Goal: Task Accomplishment & Management: Manage account settings

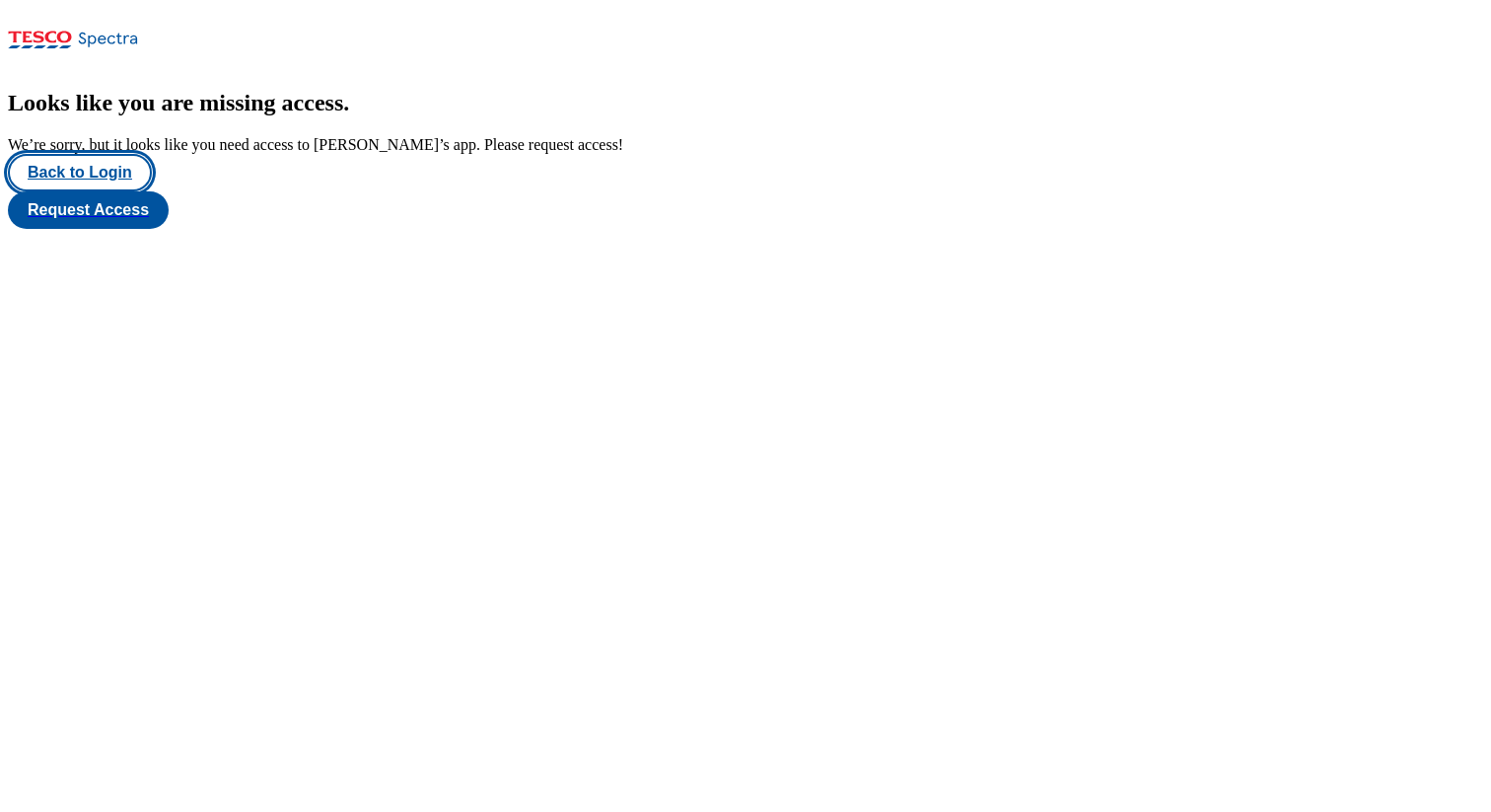
click at [114, 191] on button "Back to Login" at bounding box center [80, 173] width 144 height 37
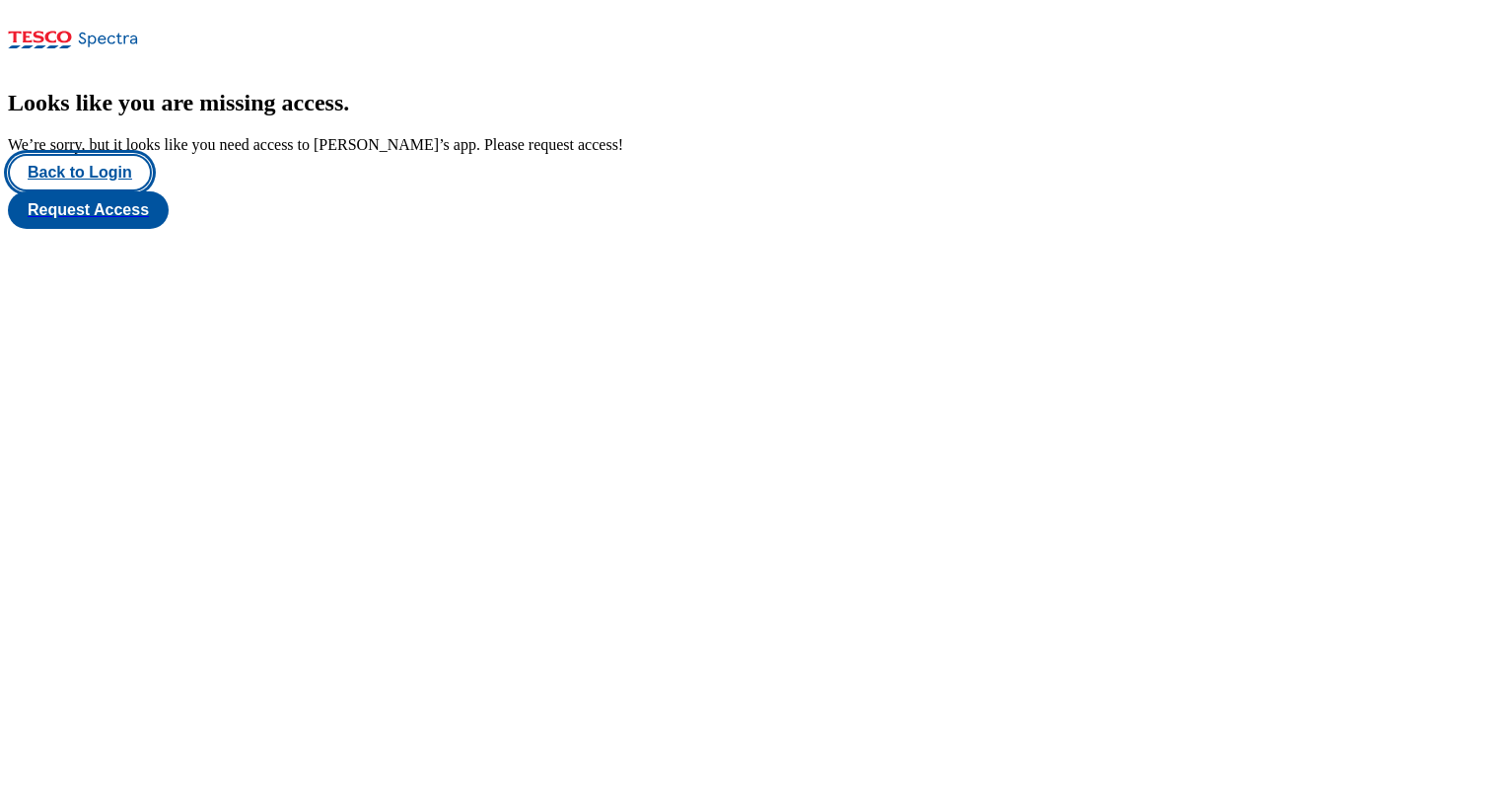
click at [92, 191] on button "Back to Login" at bounding box center [80, 173] width 144 height 37
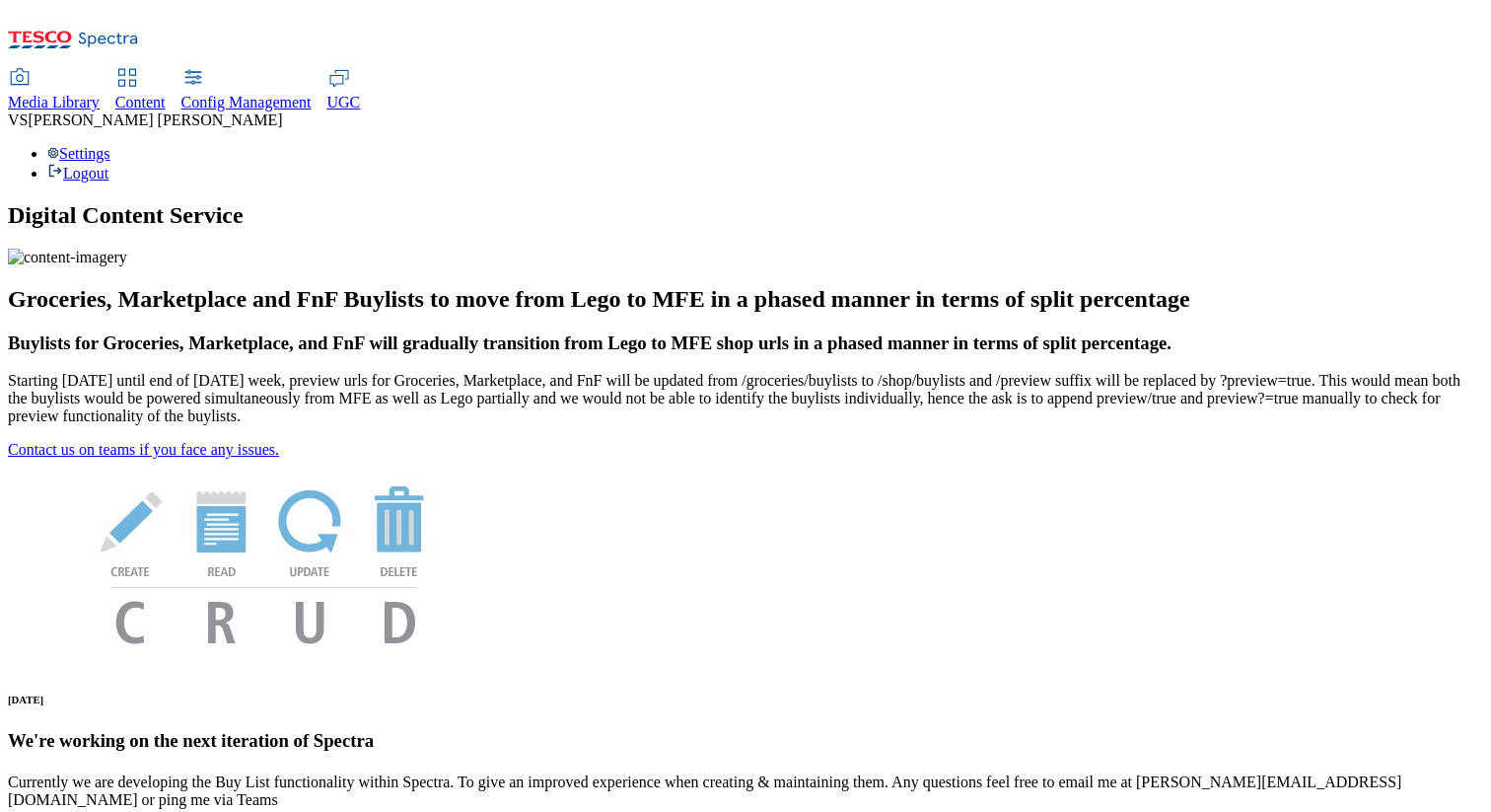
click at [1428, 145] on div "Settings Logout" at bounding box center [745, 164] width 1475 height 37
click at [1422, 145] on div "Settings Logout" at bounding box center [745, 164] width 1475 height 37
click at [111, 145] on link "Settings" at bounding box center [79, 153] width 63 height 17
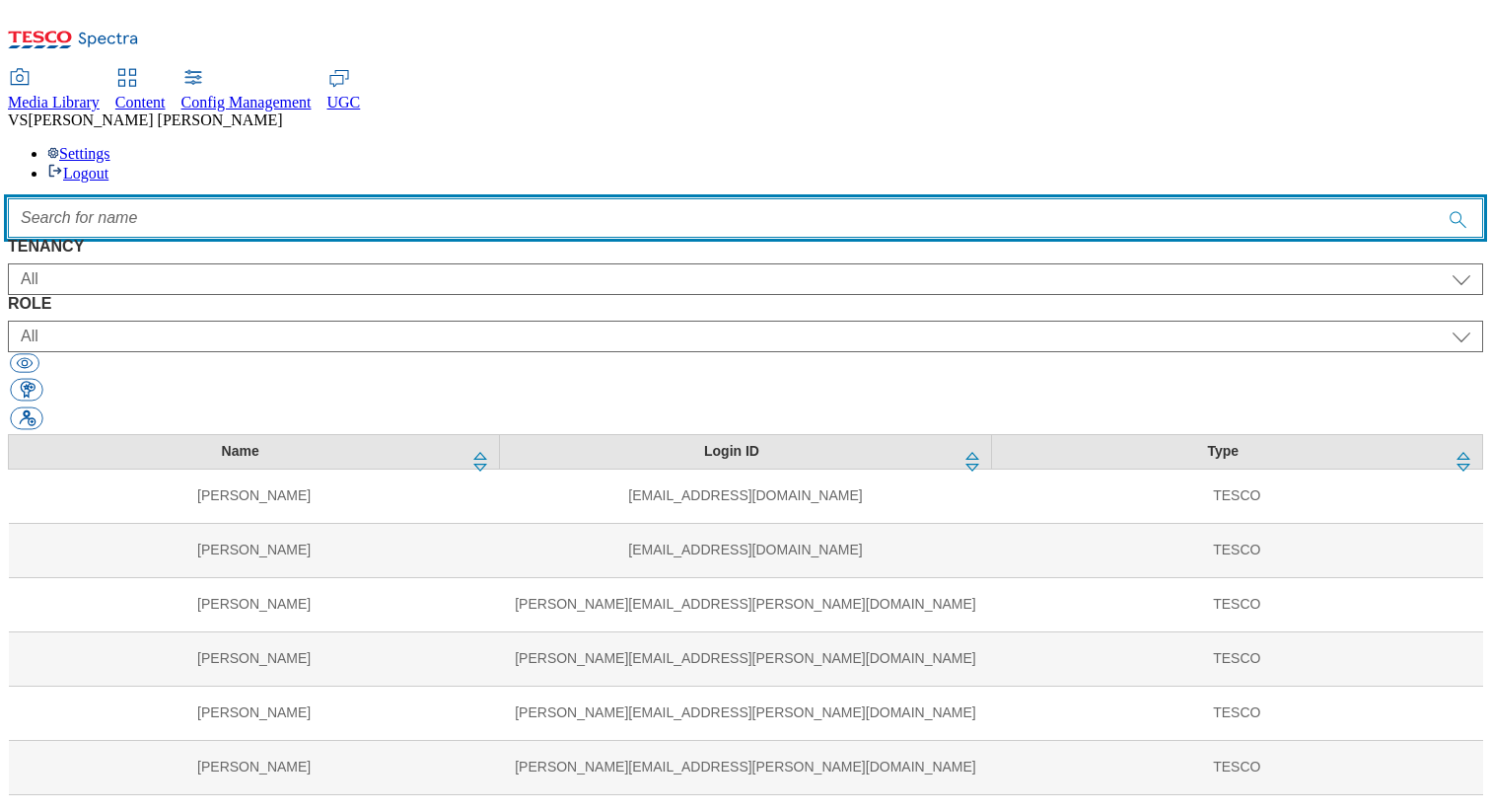
click at [657, 198] on input "Accessible label text" at bounding box center [745, 218] width 1475 height 39
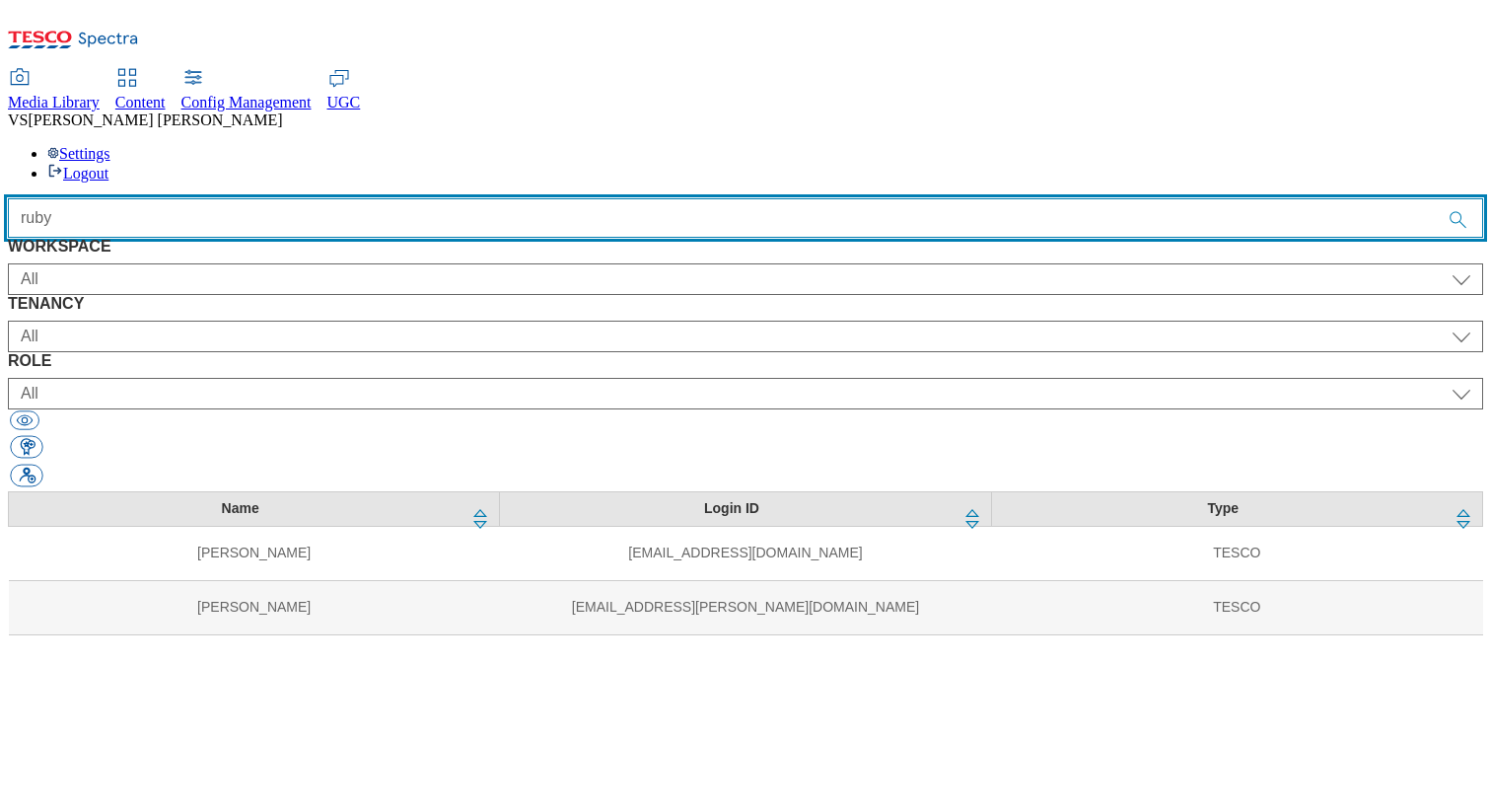
type input "ruby"
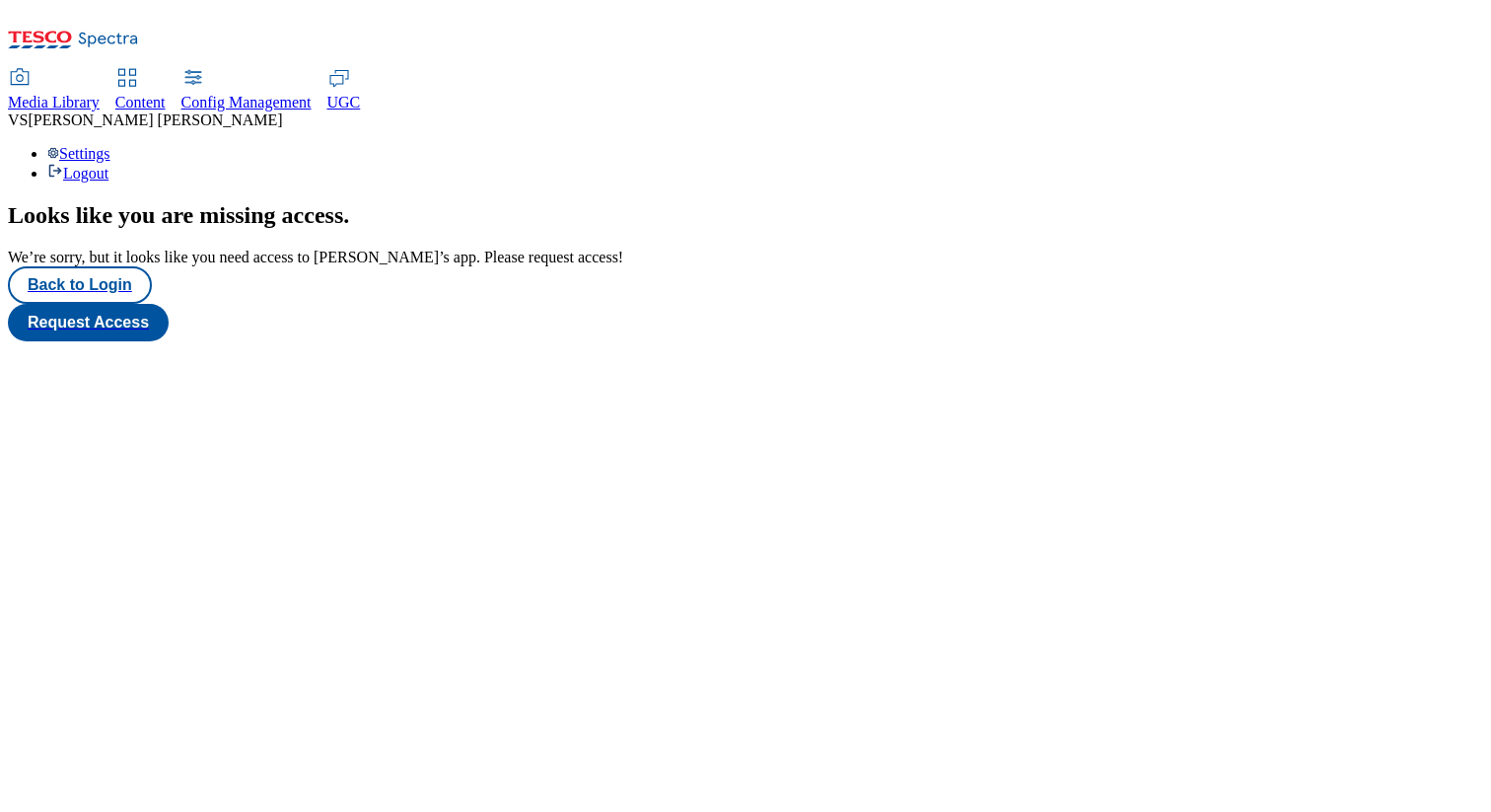
click at [1412, 145] on div "Settings Logout" at bounding box center [745, 164] width 1475 height 37
click at [111, 145] on link "Settings" at bounding box center [79, 153] width 63 height 17
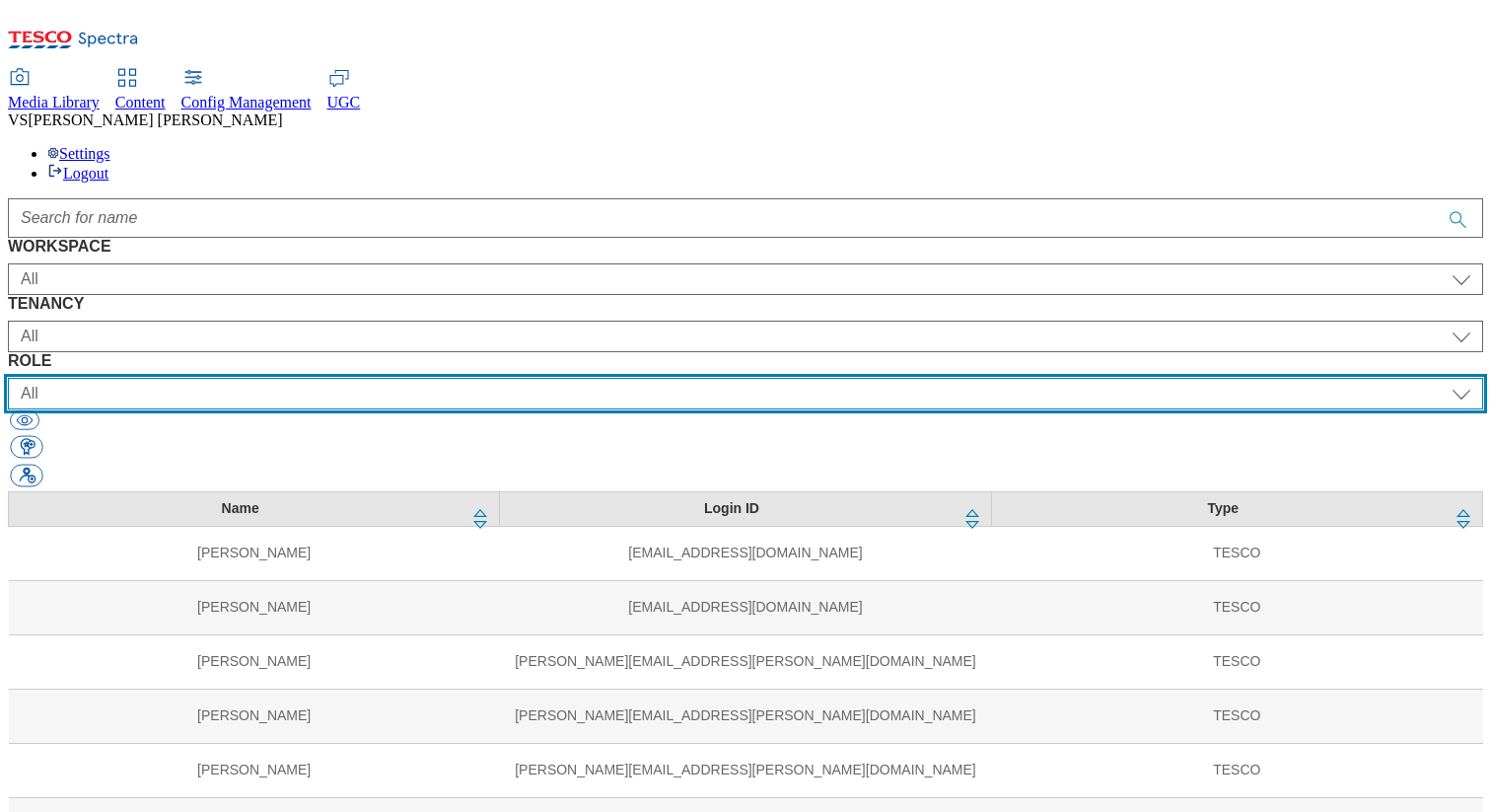
click at [933, 378] on select "All content_designer content_editor content_read developer guest media_admin mo…" at bounding box center [745, 394] width 1475 height 32
select select "article_senior_editor"
click at [861, 378] on select "All content_designer content_editor content_read developer guest media_admin mo…" at bounding box center [745, 394] width 1475 height 32
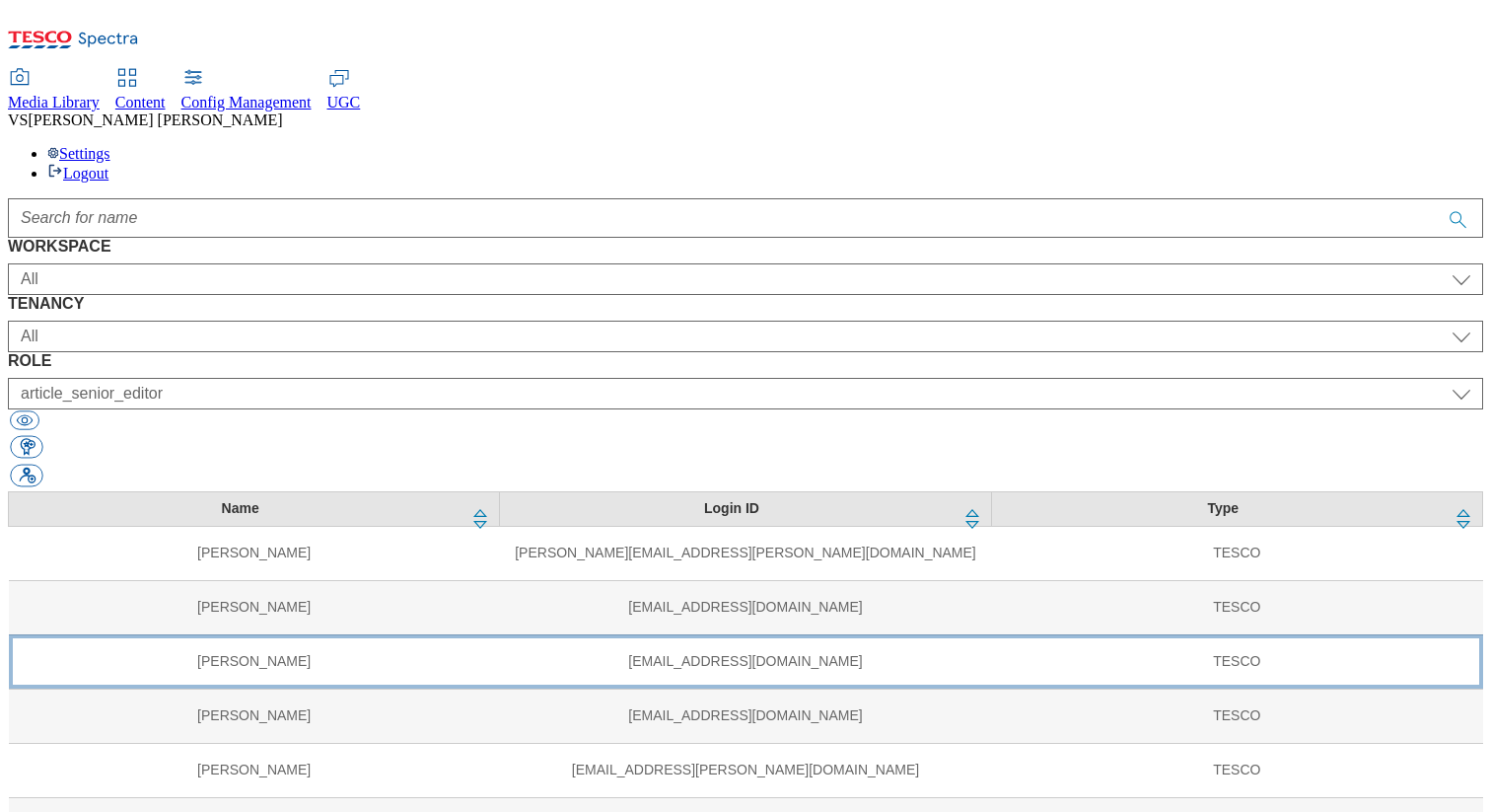
click at [298, 634] on td "Vanda Lehnerova" at bounding box center [255, 661] width 491 height 54
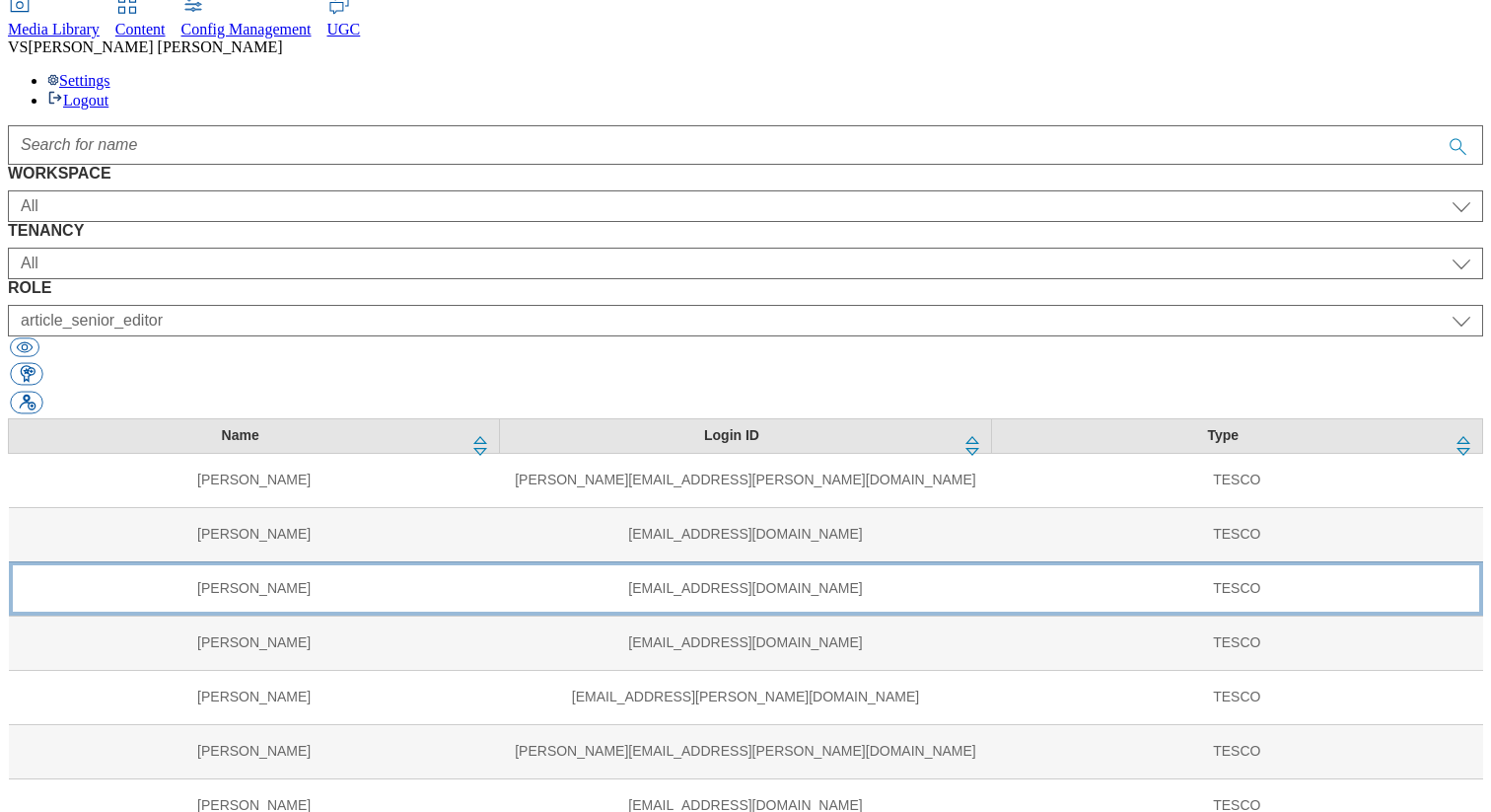
scroll to position [132, 0]
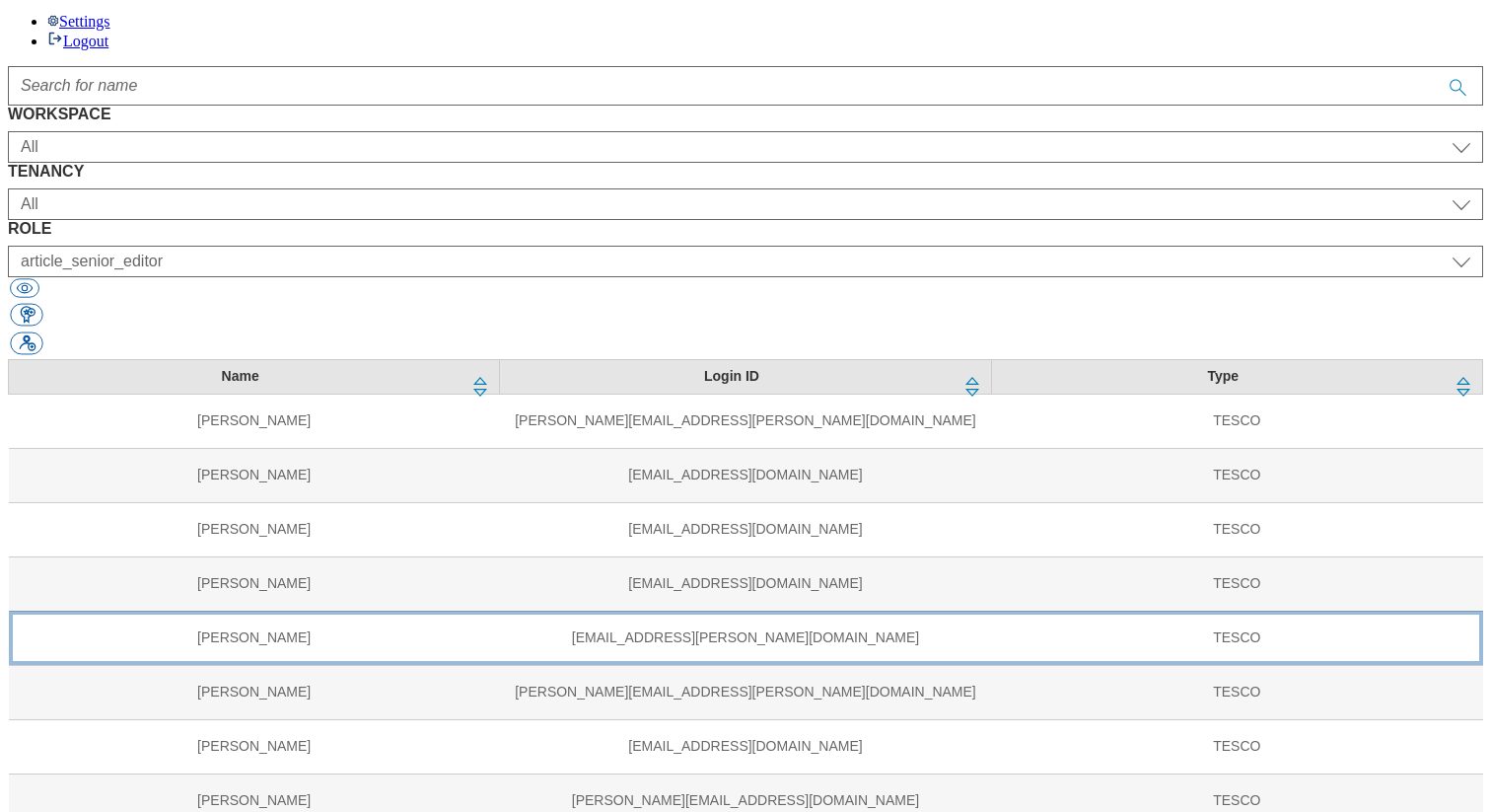
click at [500, 611] on td "jade.o'donovan@tesco.com" at bounding box center [746, 637] width 491 height 54
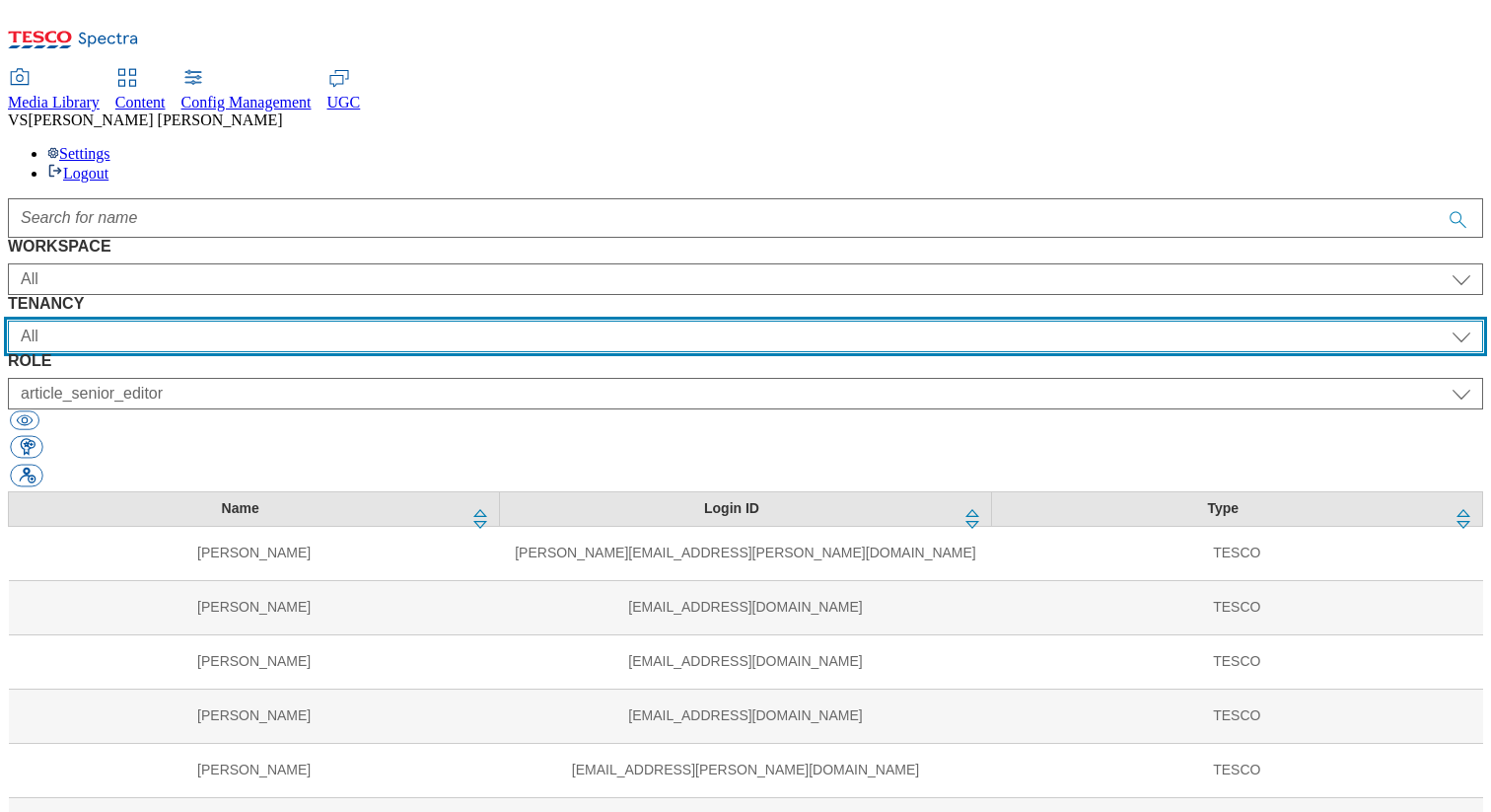
click at [527, 321] on select "All ALL All all CE Clubcard Boost UK Clubcard Marketing Clubcard ROI clubcard-b…" at bounding box center [745, 336] width 1475 height 32
select select "flare-dotcom-cz"
click at [422, 321] on select "All ALL All all CE Clubcard Boost UK Clubcard Marketing Clubcard ROI clubcard-b…" at bounding box center [745, 336] width 1475 height 32
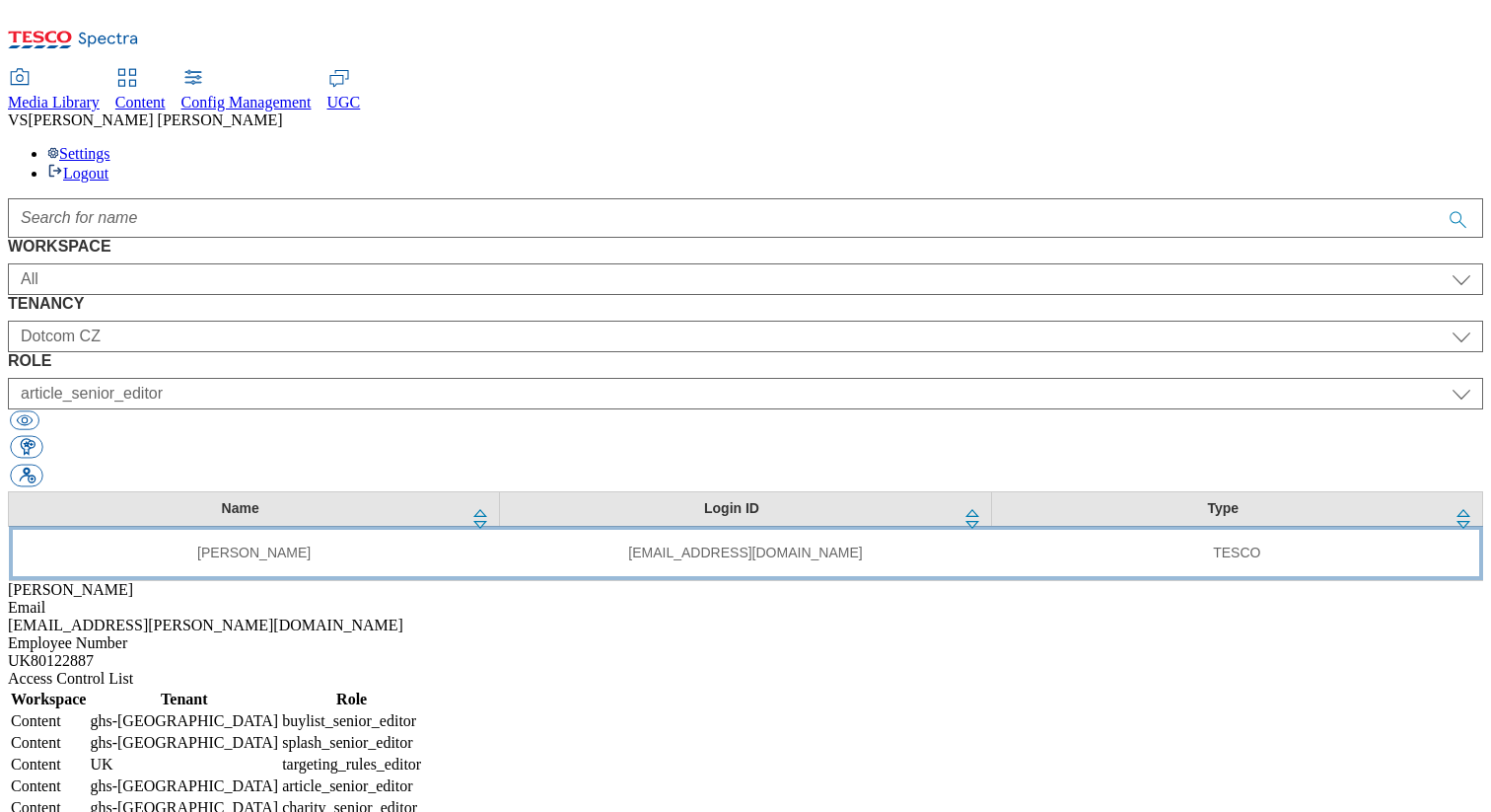
click at [500, 526] on td "mark.gallagher10@tesco.com" at bounding box center [746, 553] width 491 height 54
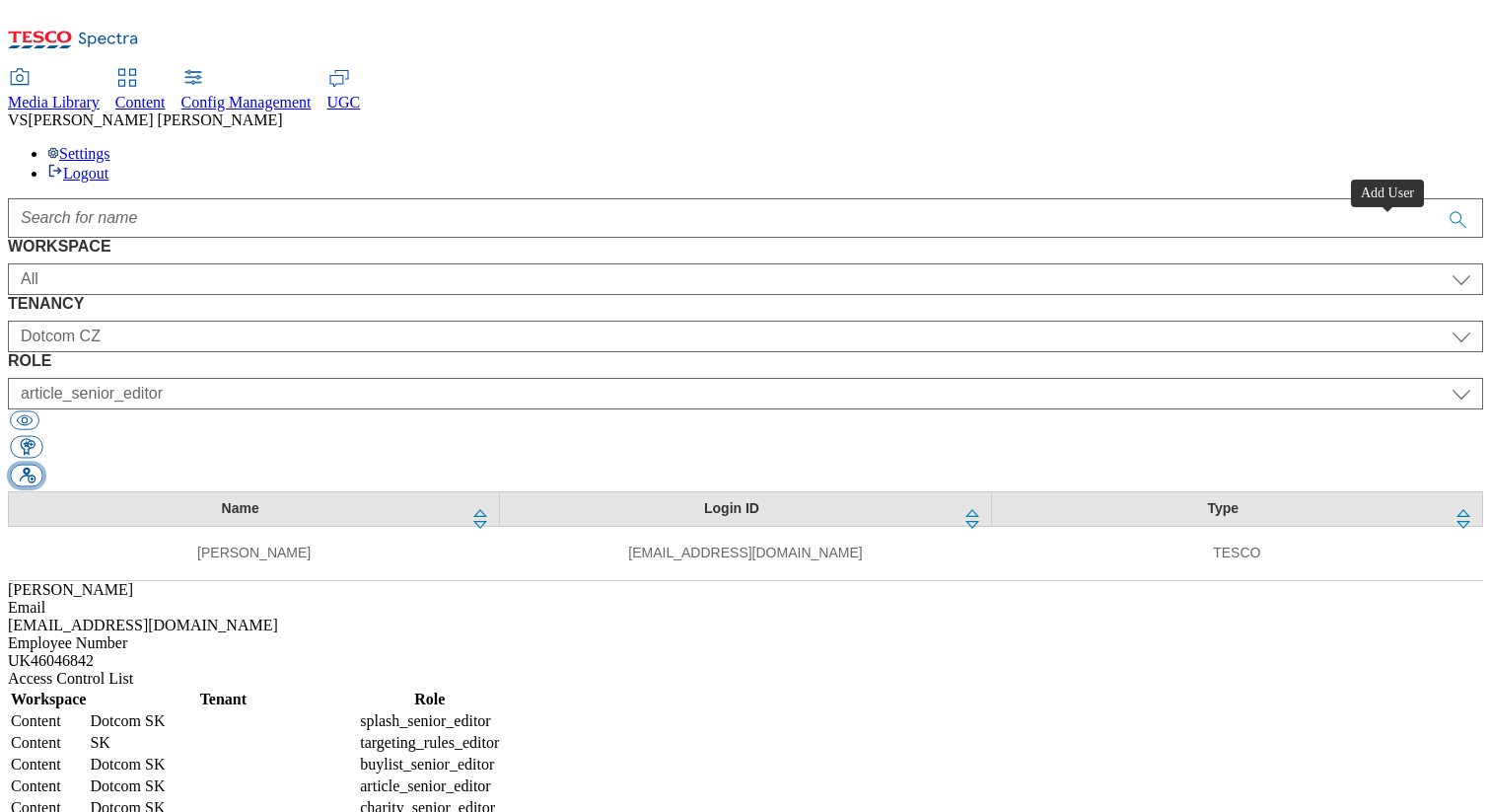
click at [42, 465] on button "button" at bounding box center [26, 476] width 33 height 23
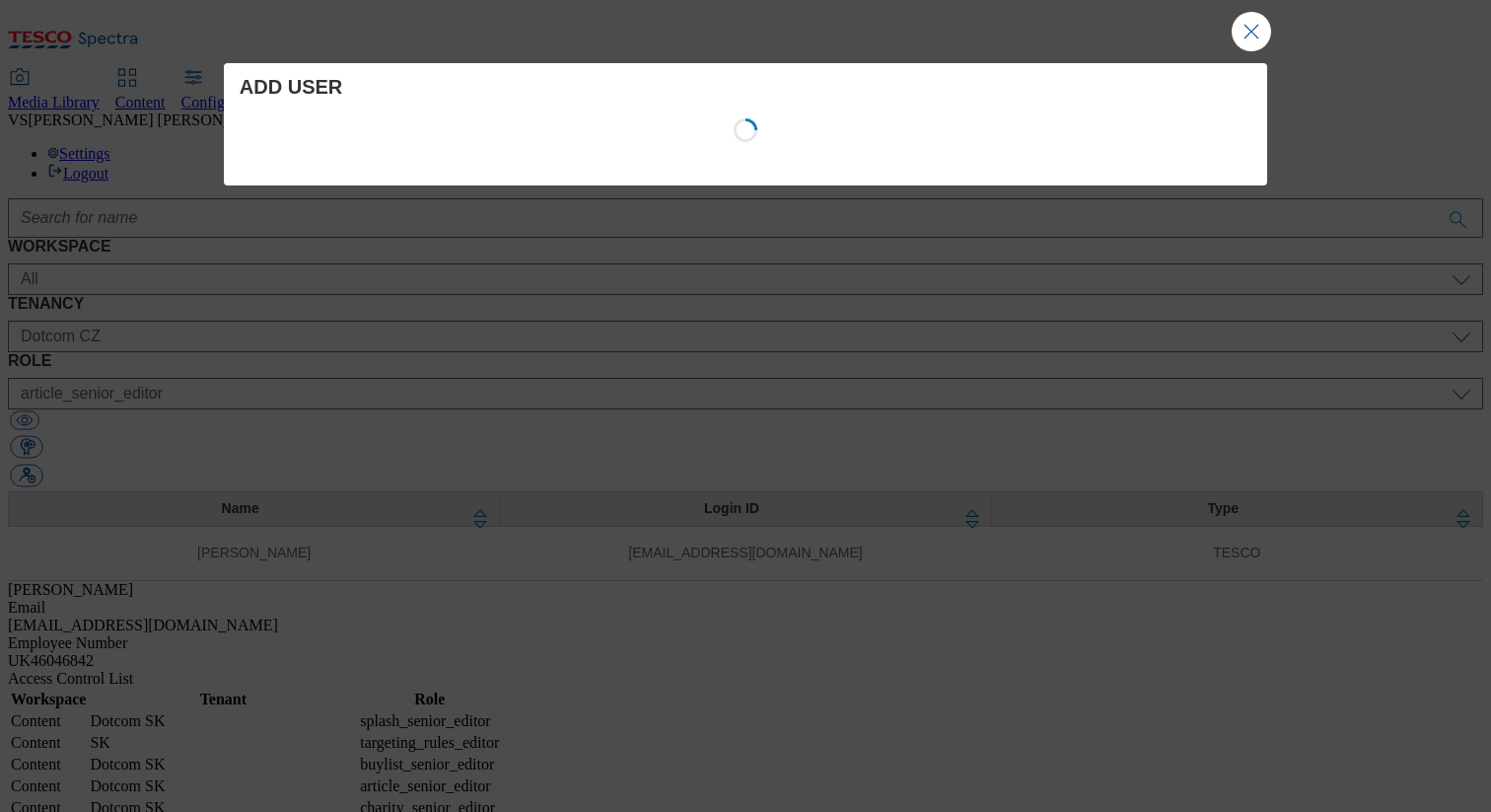
select select "Content"
select select "CZ"
select select "content_designer"
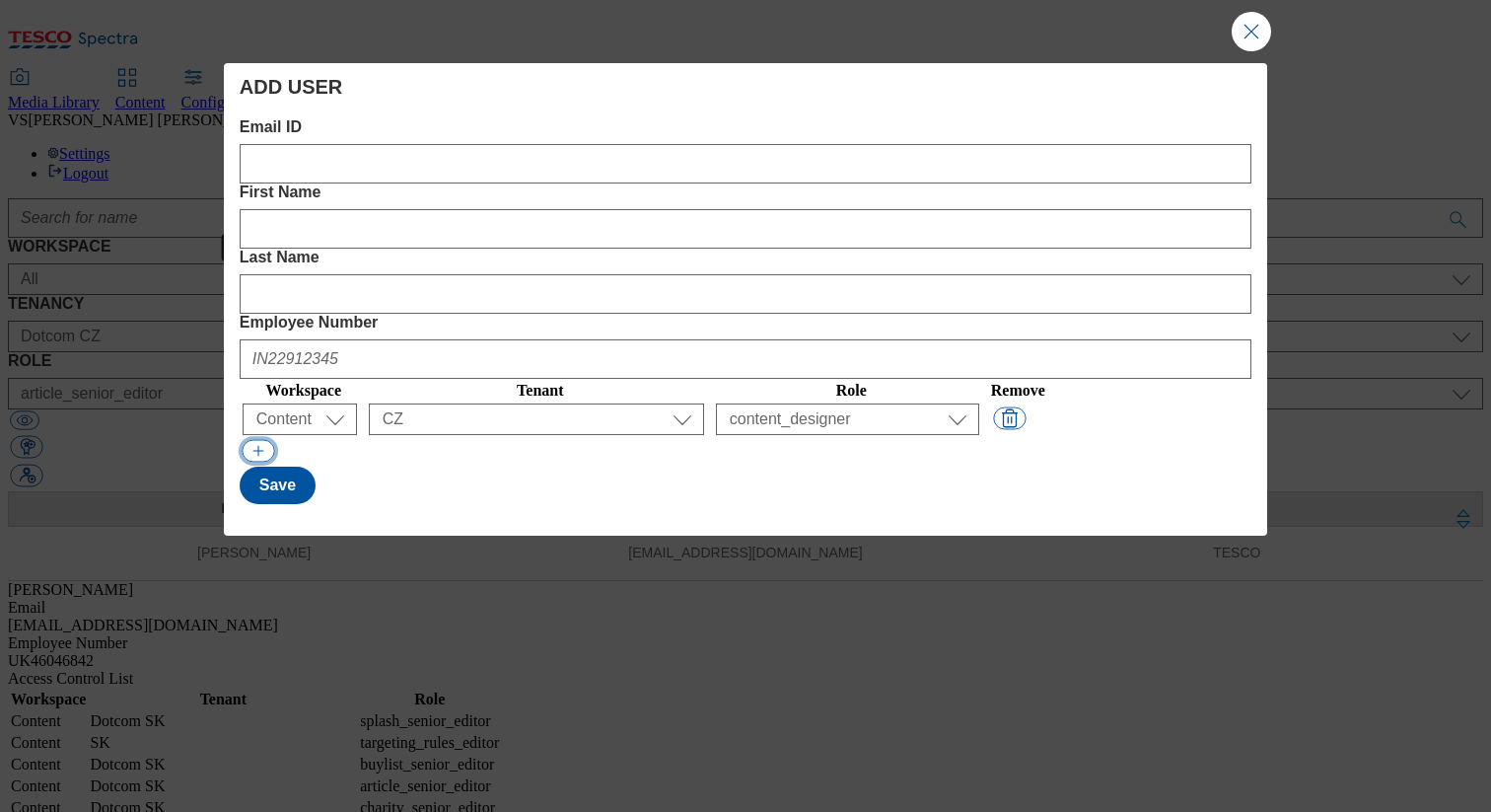
click at [268, 440] on button "Modal" at bounding box center [258, 451] width 33 height 23
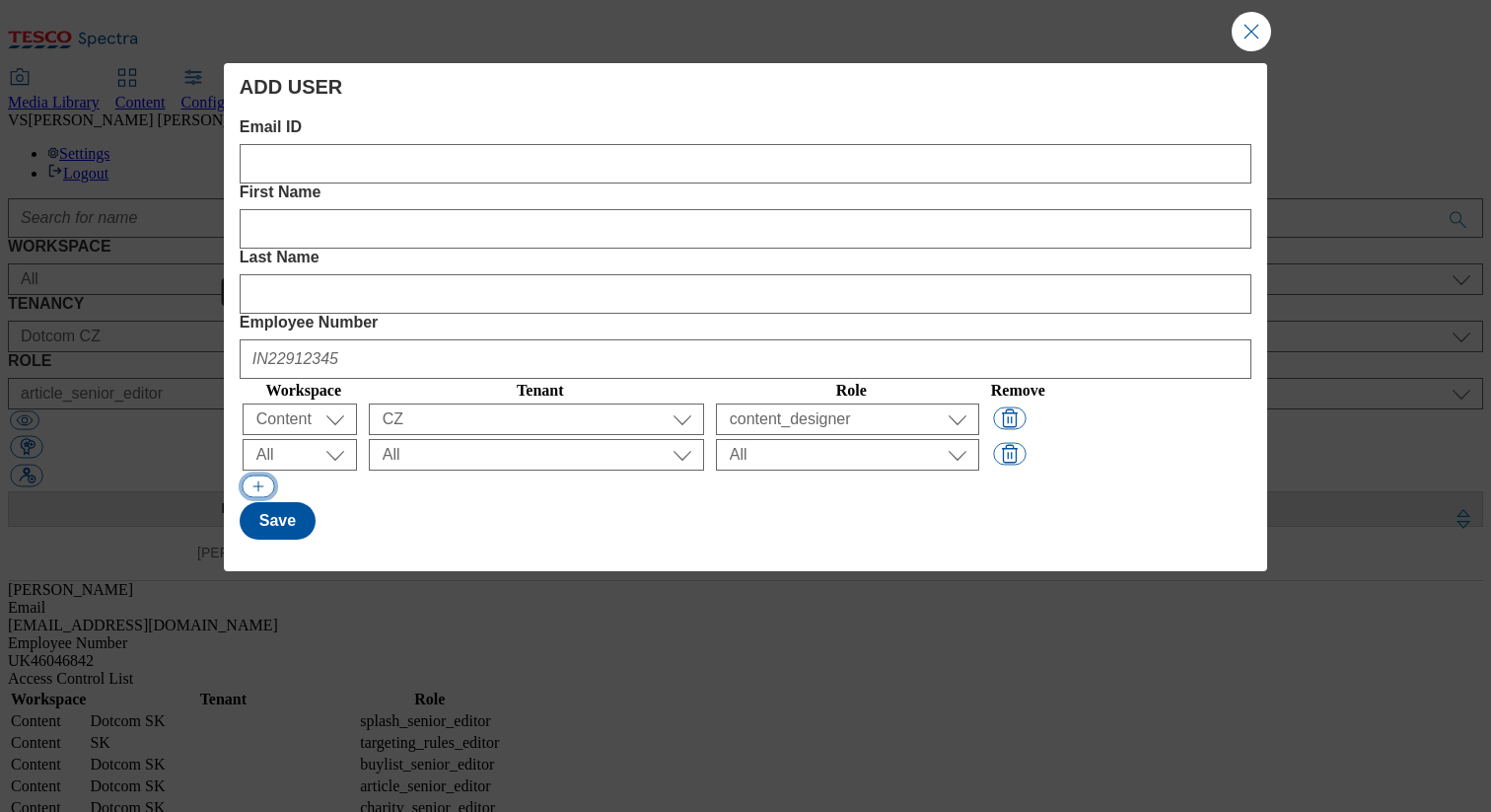
click at [263, 476] on button "Modal" at bounding box center [258, 486] width 33 height 23
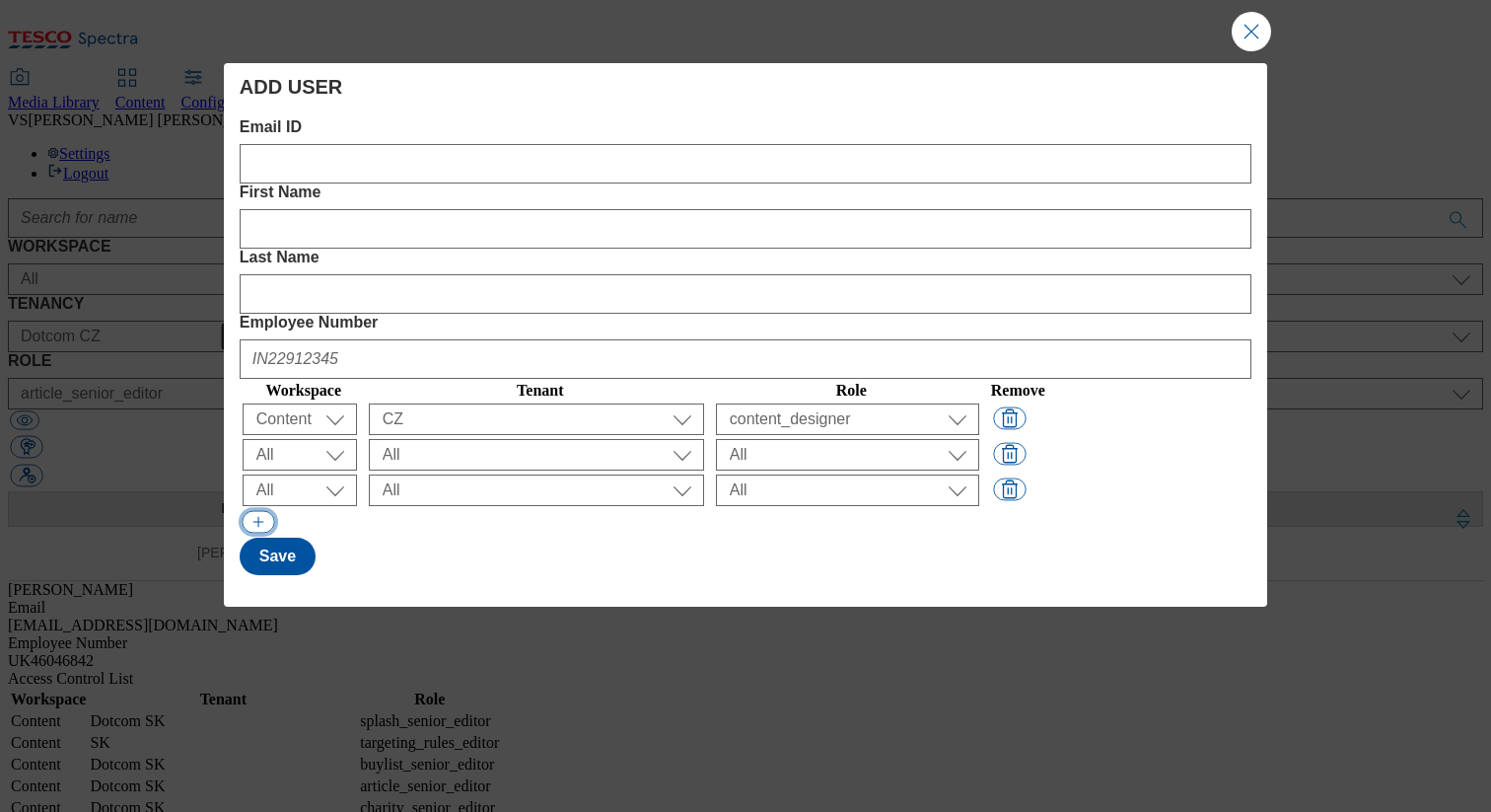
click at [260, 511] on button "Modal" at bounding box center [258, 522] width 33 height 23
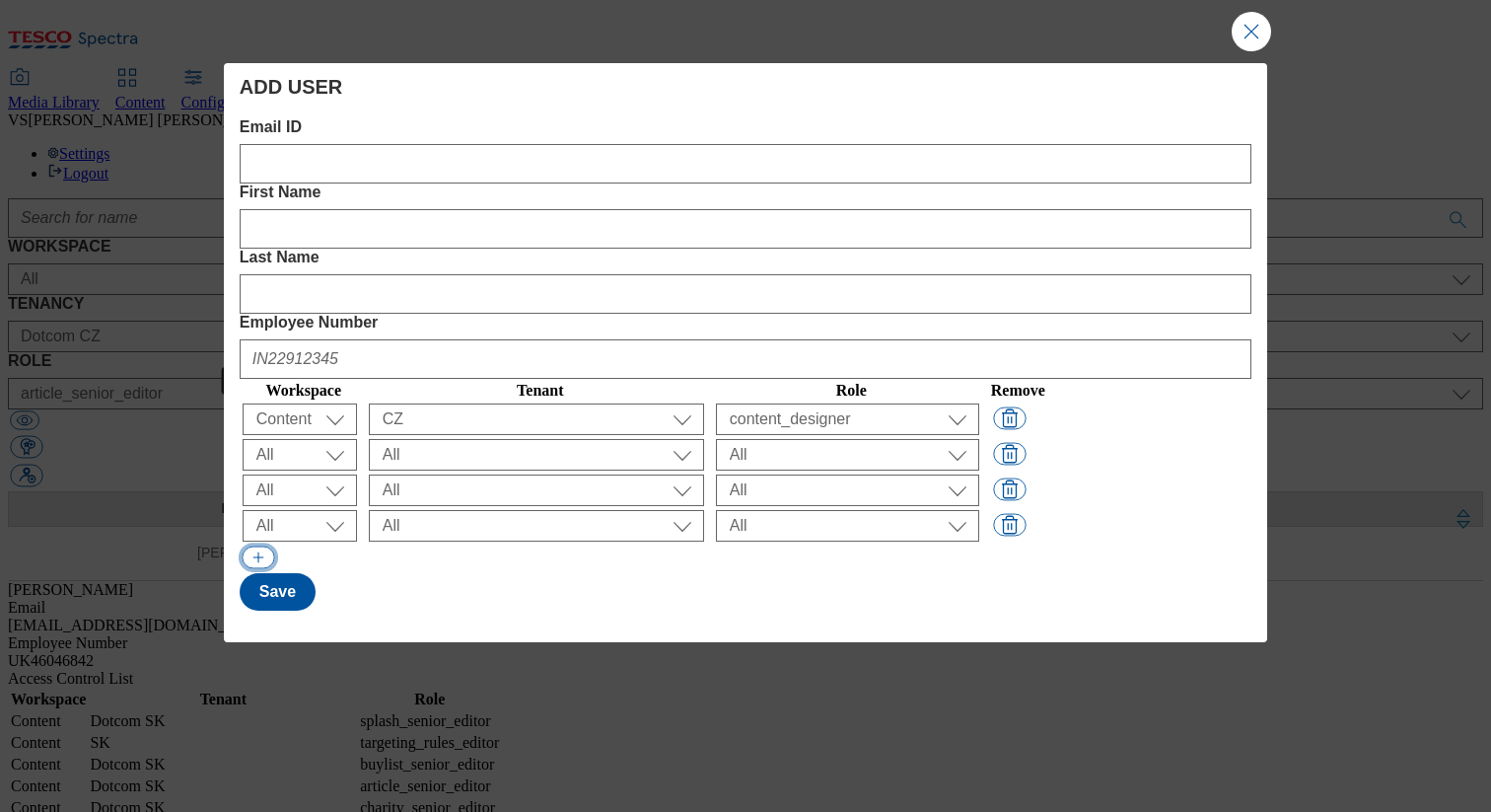
click at [260, 547] on button "Modal" at bounding box center [258, 557] width 33 height 23
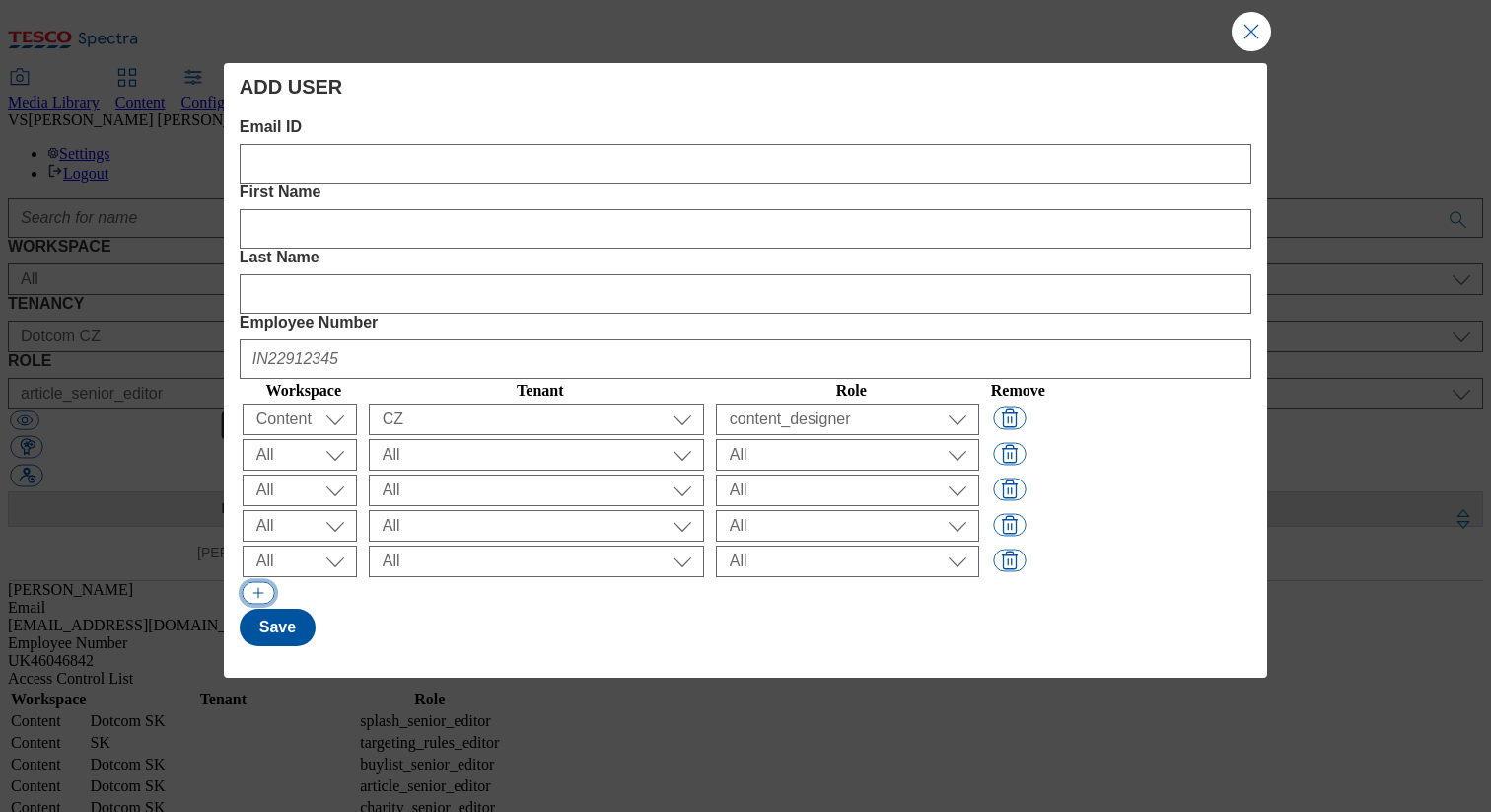
click at [260, 582] on button "Modal" at bounding box center [258, 593] width 33 height 23
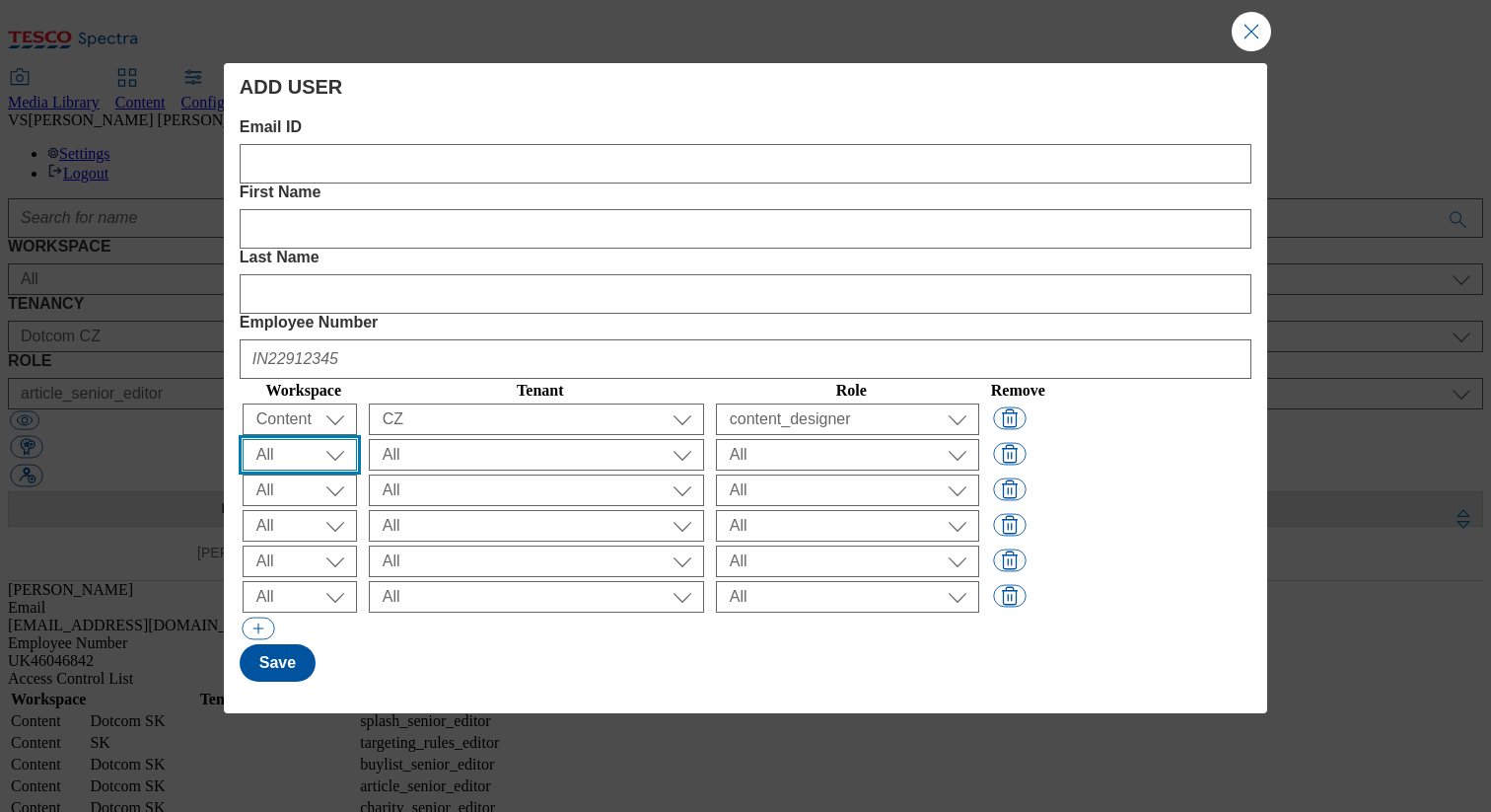
click at [283, 439] on select "All Content Media Spectra UGC Config" at bounding box center [300, 455] width 114 height 32
select select "Content"
click at [246, 439] on select "All Content Media Spectra UGC Config" at bounding box center [300, 455] width 114 height 32
click at [283, 474] on td "( optional ) All Content Media Spectra UGC Config All" at bounding box center [304, 490] width 124 height 34
click at [285, 475] on select "All Content Media Spectra UGC Config" at bounding box center [300, 490] width 114 height 32
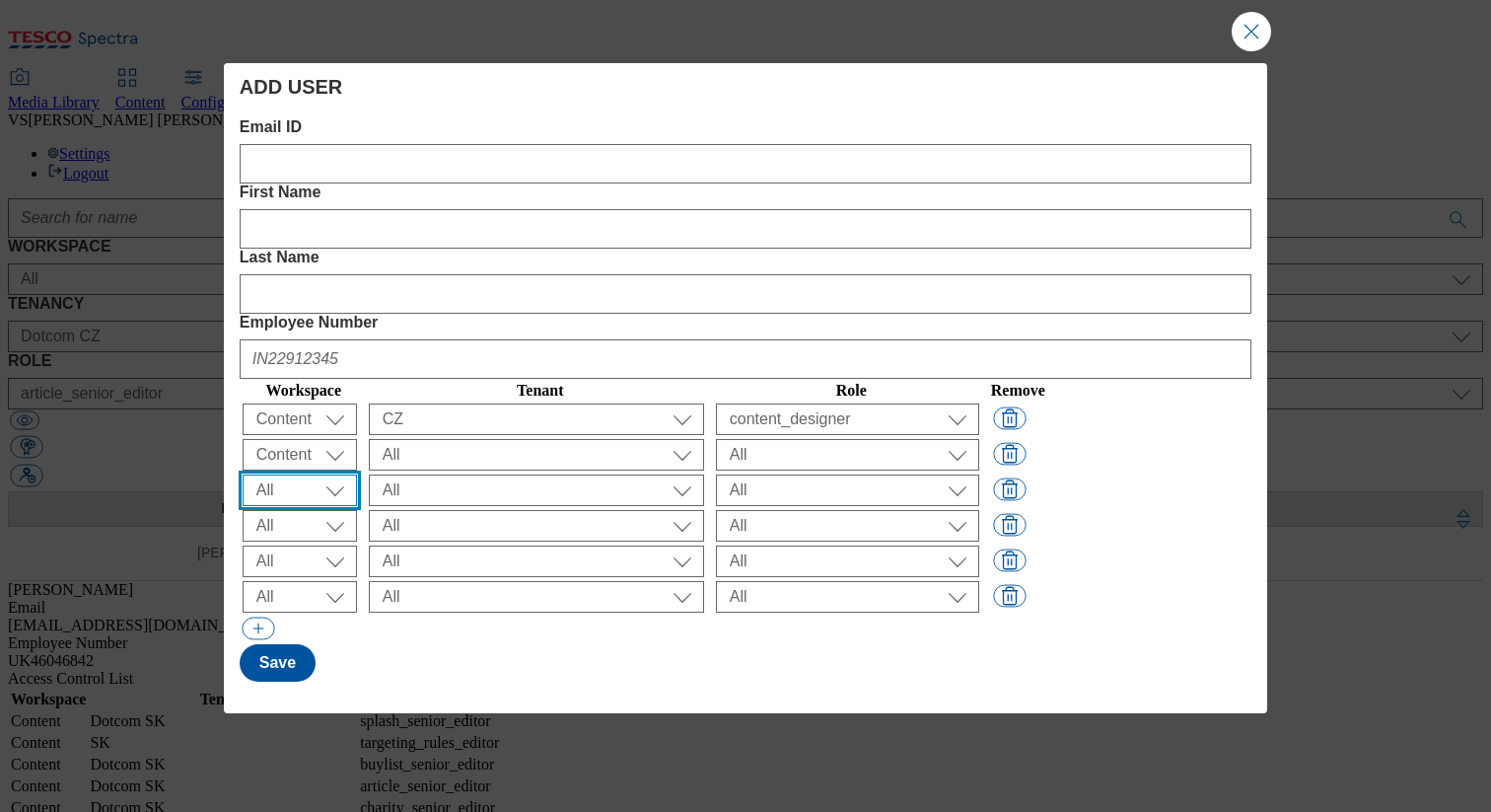
select select "Content"
click at [246, 475] on select "All Content Media Spectra UGC Config" at bounding box center [300, 490] width 114 height 32
click at [283, 510] on select "All Content Media Spectra UGC Config" at bounding box center [300, 526] width 114 height 32
select select "Content"
click at [246, 510] on select "All Content Media Spectra UGC Config" at bounding box center [300, 526] width 114 height 32
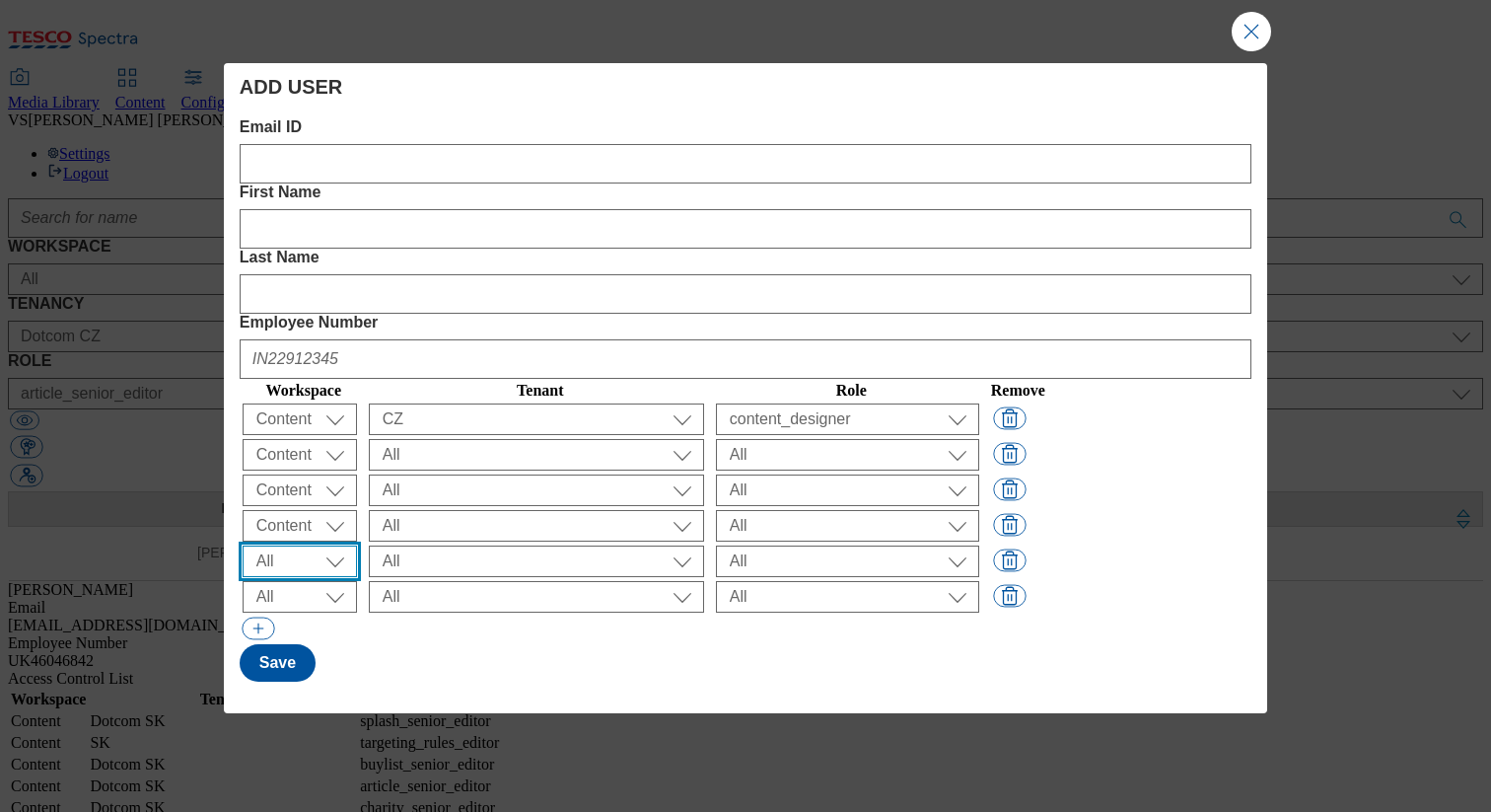
click at [285, 546] on select "All Content Media Spectra UGC Config" at bounding box center [300, 561] width 114 height 32
select select "Content"
click at [246, 546] on select "All Content Media Spectra UGC Config" at bounding box center [300, 561] width 114 height 32
click at [285, 581] on select "All Content Media Spectra UGC Config" at bounding box center [300, 597] width 114 height 32
select select "Content"
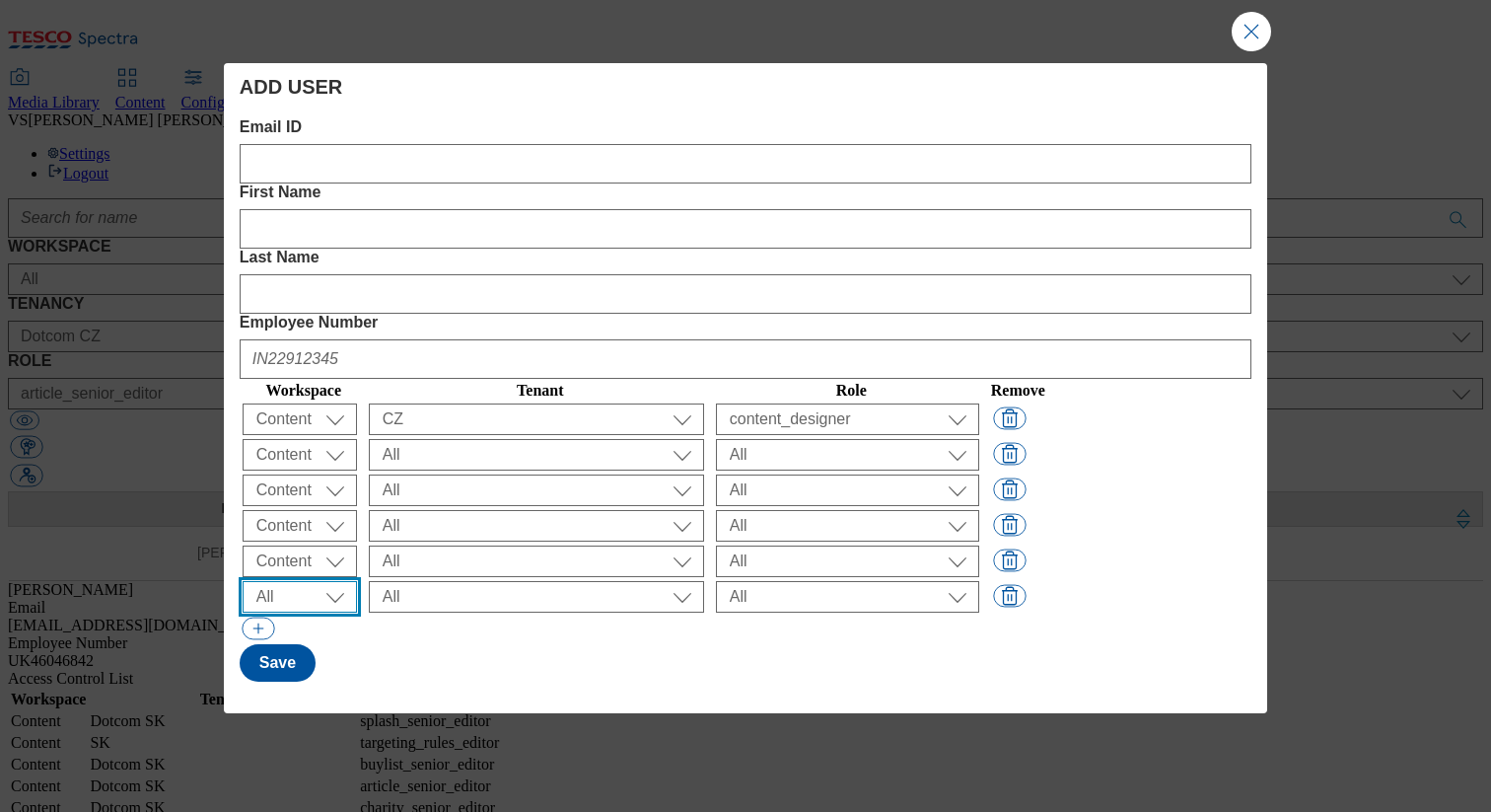
click at [246, 581] on select "All Content Media Spectra UGC Config" at bounding box center [300, 597] width 114 height 32
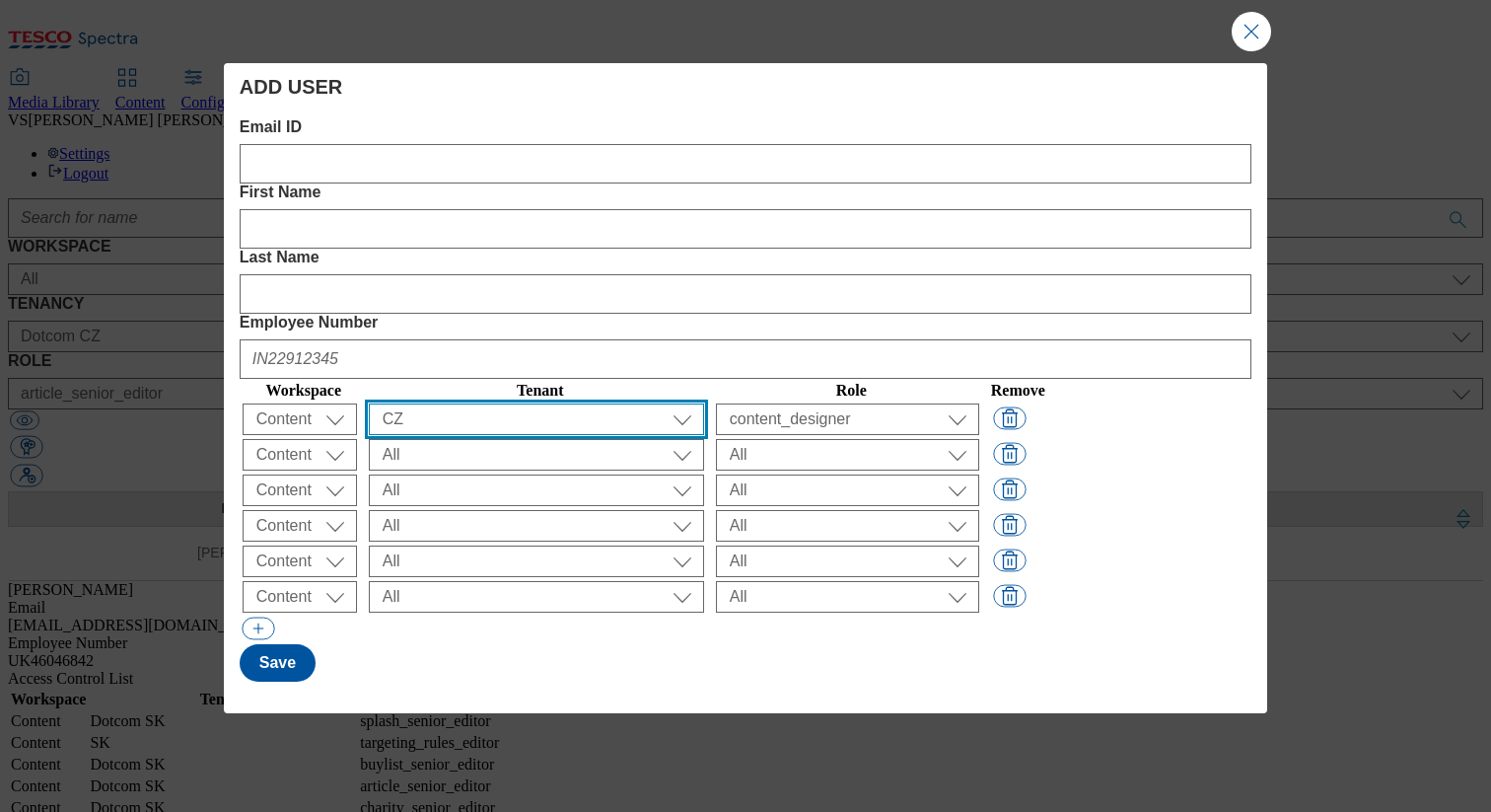
click at [587, 404] on select "All ALL All all CE Clubcard Boost UK Clubcard Marketing Clubcard ROI clubcard-b…" at bounding box center [537, 419] width 335 height 32
select select "dotcom-cz"
click at [429, 404] on select "All ALL All all CE Clubcard Boost UK Clubcard Marketing Clubcard ROI clubcard-b…" at bounding box center [537, 419] width 335 height 32
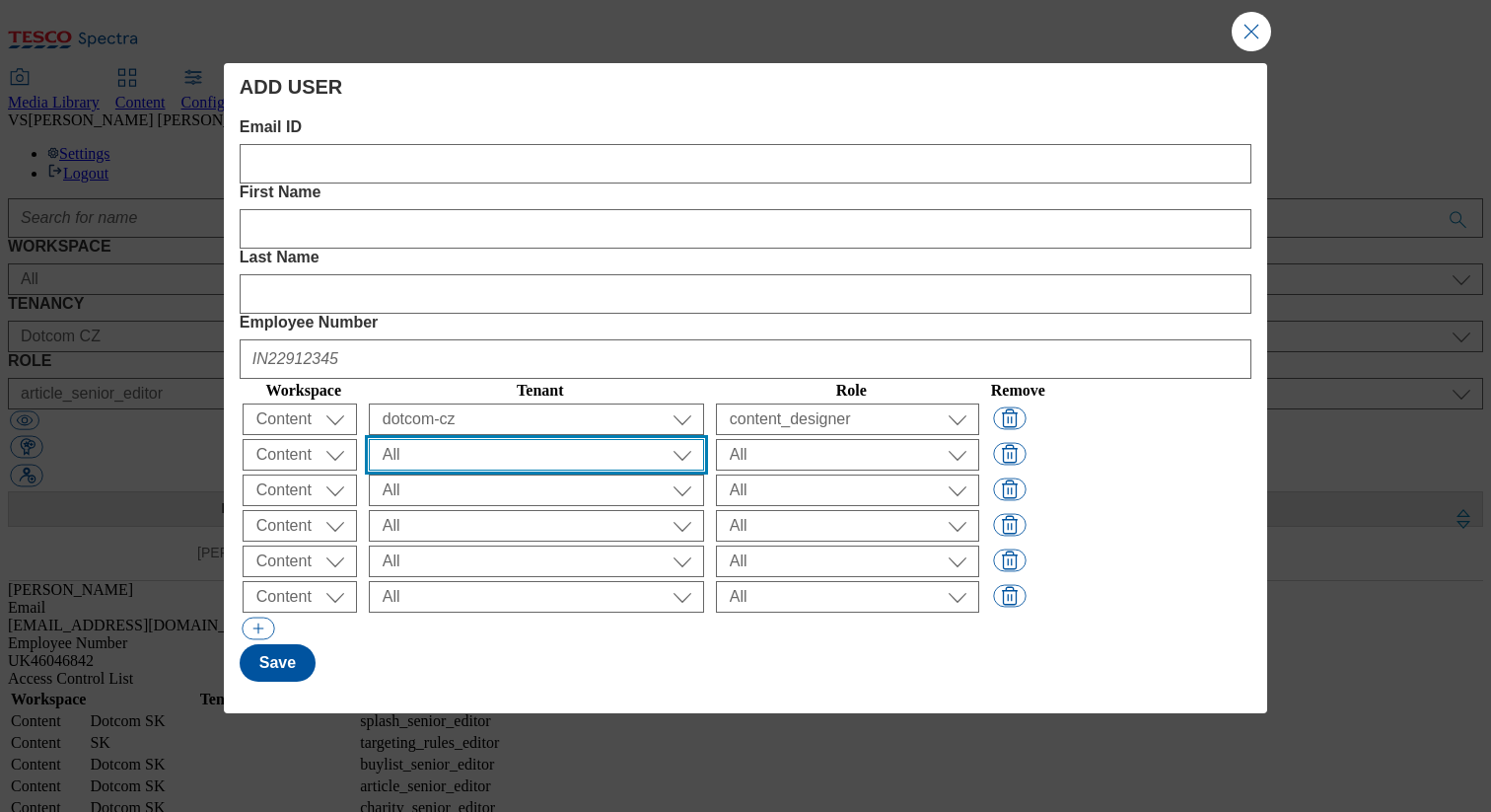
click at [519, 439] on select "All ALL All all CE Clubcard Boost UK Clubcard Marketing Clubcard ROI clubcard-b…" at bounding box center [537, 455] width 335 height 32
select select "dotcom-hu"
click at [429, 439] on select "All ALL All all CE Clubcard Boost UK Clubcard Marketing Clubcard ROI clubcard-b…" at bounding box center [537, 455] width 335 height 32
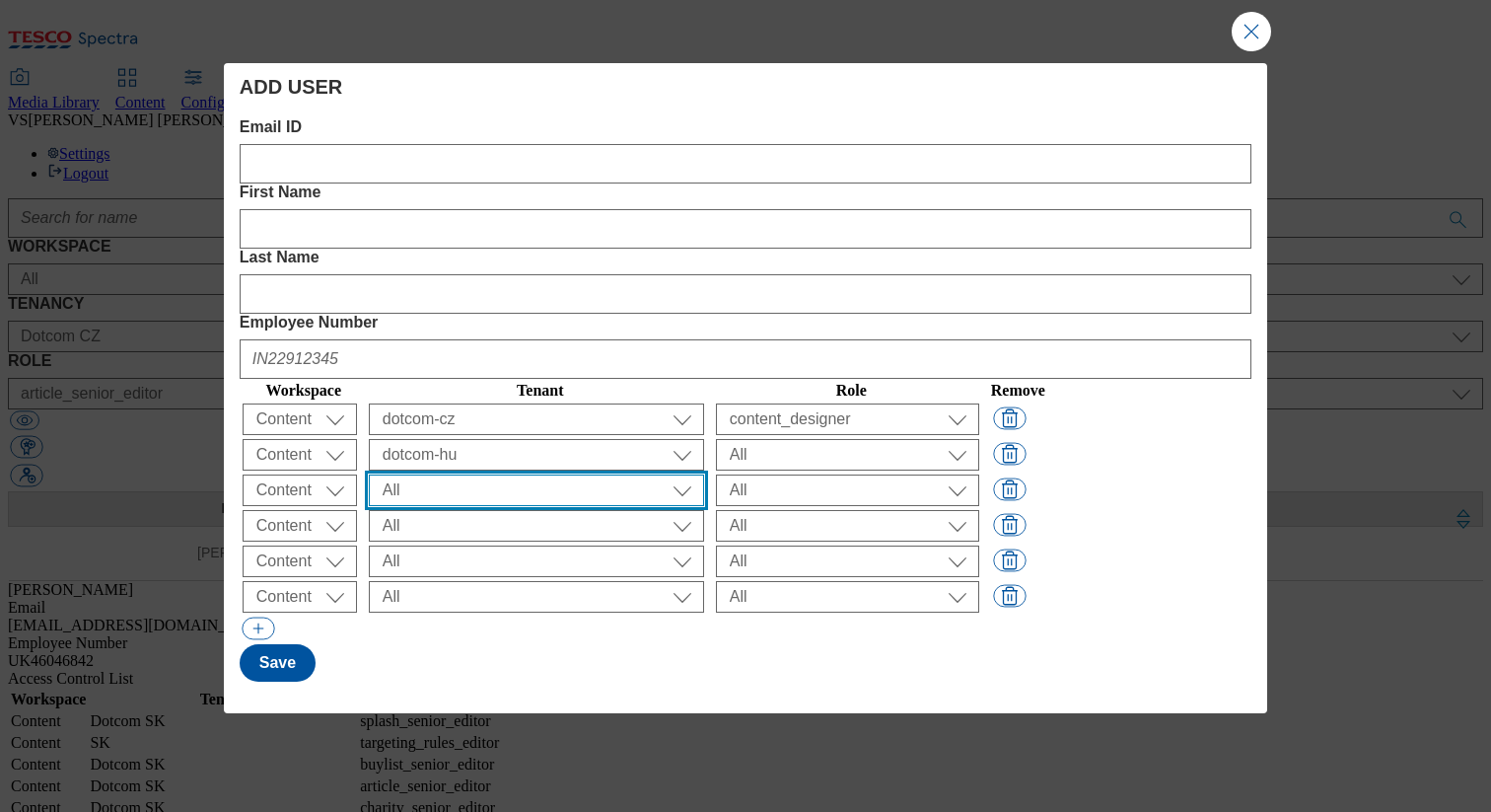
click at [530, 475] on select "All ALL All all CE Clubcard Boost UK Clubcard Marketing Clubcard ROI clubcard-b…" at bounding box center [537, 490] width 335 height 32
select select "dotcom-sk"
click at [429, 475] on select "All ALL All all CE Clubcard Boost UK Clubcard Marketing Clubcard ROI clubcard-b…" at bounding box center [537, 490] width 335 height 32
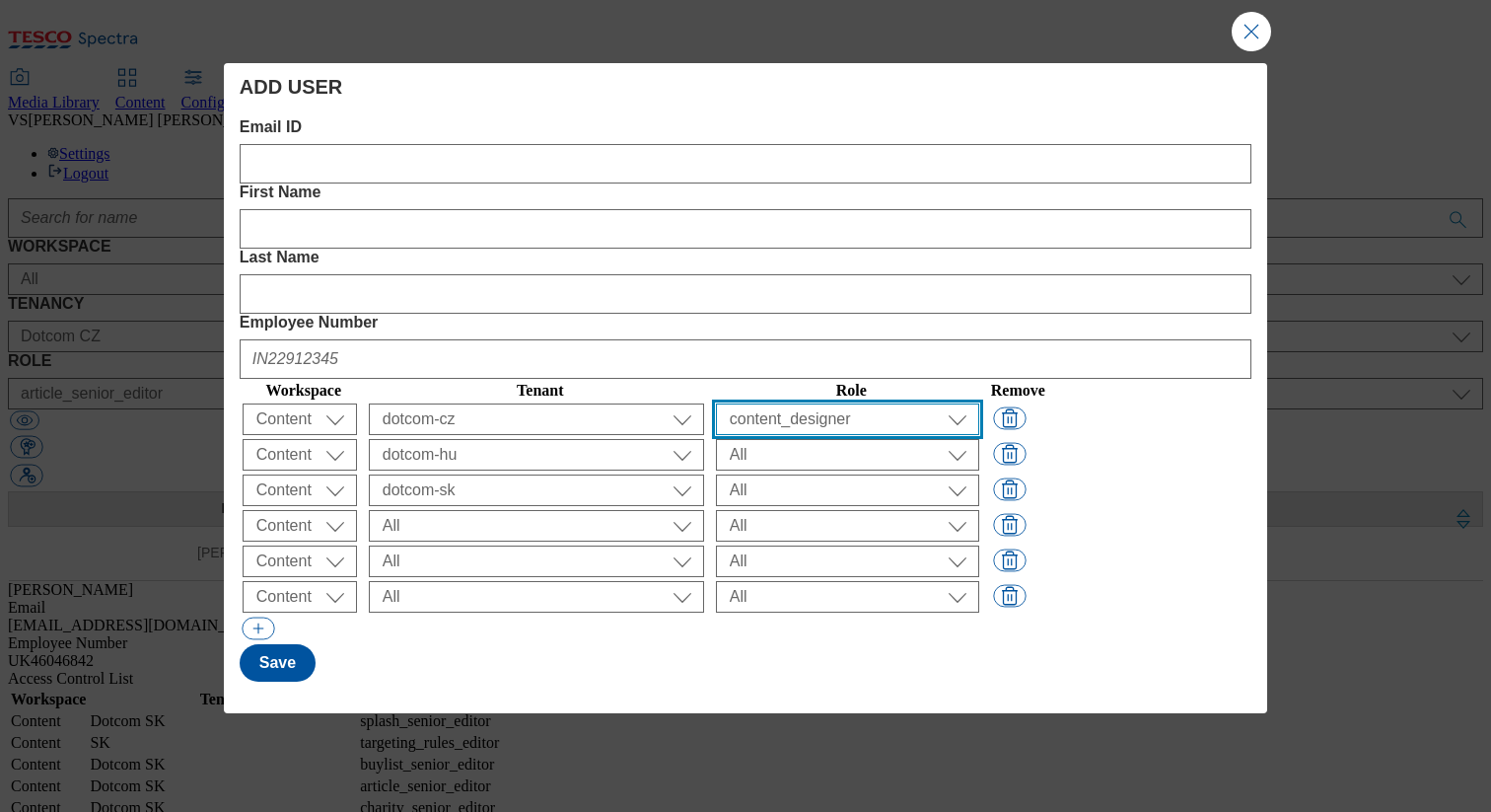
click at [933, 404] on select "All content_designer content_editor content_read developer guest media_admin mo…" at bounding box center [848, 419] width 263 height 32
select select "article_senior_editor"
click at [773, 404] on select "All content_designer content_editor content_read developer guest media_admin mo…" at bounding box center [848, 419] width 263 height 32
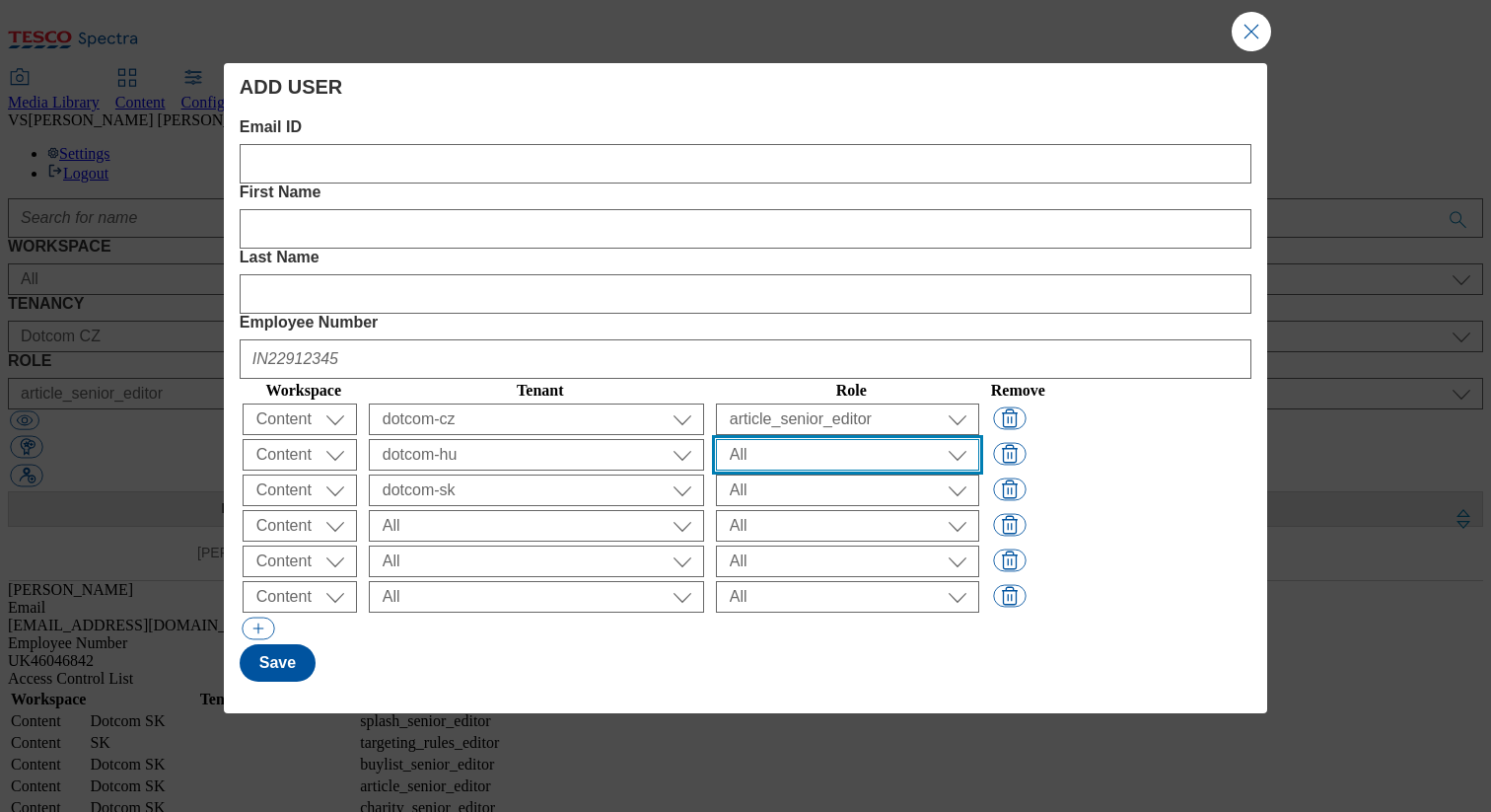
click at [841, 439] on select "All content_designer content_editor content_read developer guest media_admin mo…" at bounding box center [848, 455] width 263 height 32
select select "article_senior_editor"
click at [773, 439] on select "All content_designer content_editor content_read developer guest media_admin mo…" at bounding box center [848, 455] width 263 height 32
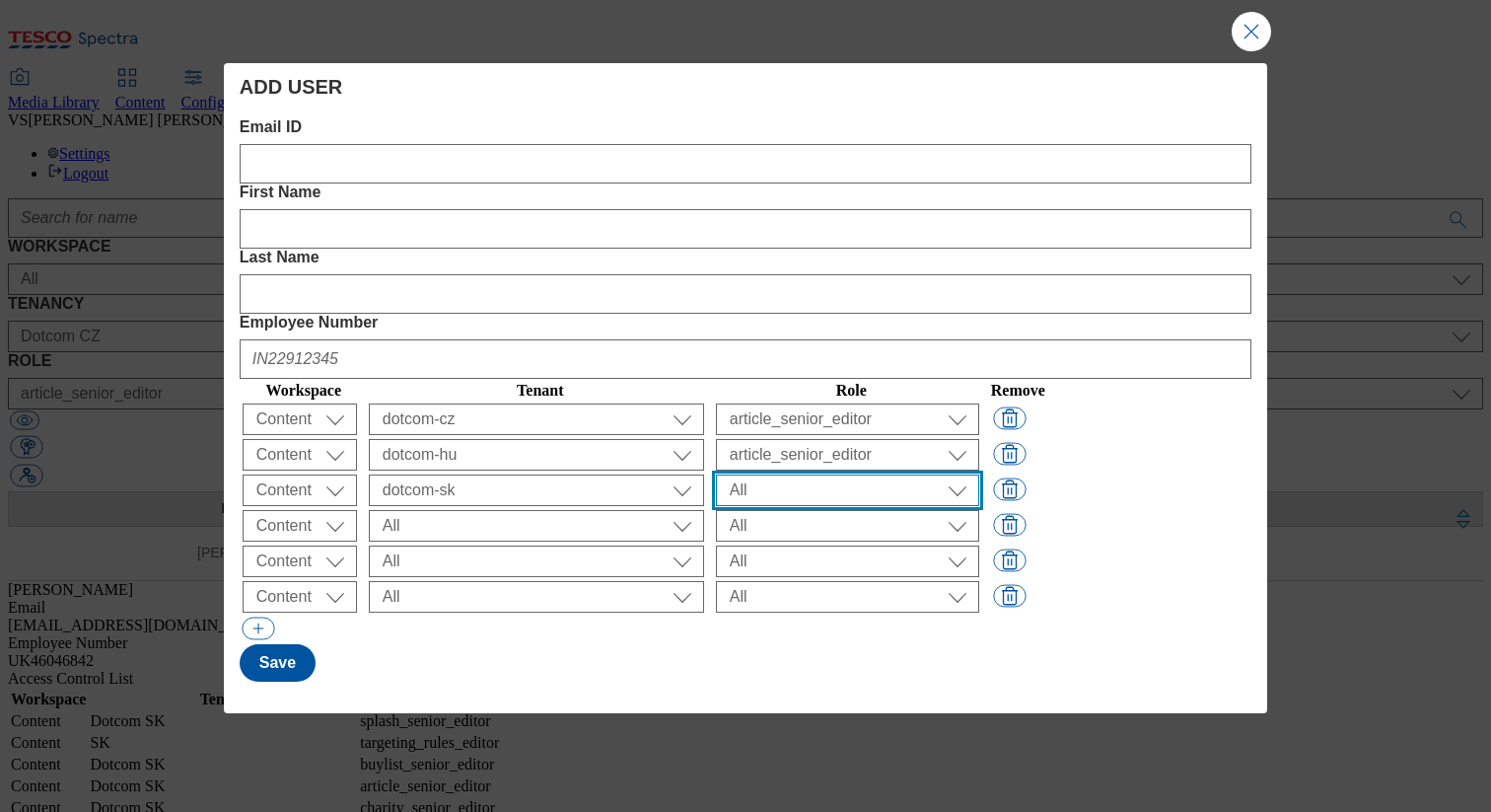
click at [843, 475] on select "All content_designer content_editor content_read developer guest media_admin mo…" at bounding box center [848, 490] width 263 height 32
click at [773, 475] on select "All content_designer content_editor content_read developer guest media_admin mo…" at bounding box center [848, 490] width 263 height 32
click at [863, 475] on select "All content_designer content_editor content_read developer guest media_admin mo…" at bounding box center [848, 490] width 263 height 32
select select "article_senior_editor"
click at [773, 475] on select "All content_designer content_editor content_read developer guest media_admin mo…" at bounding box center [848, 490] width 263 height 32
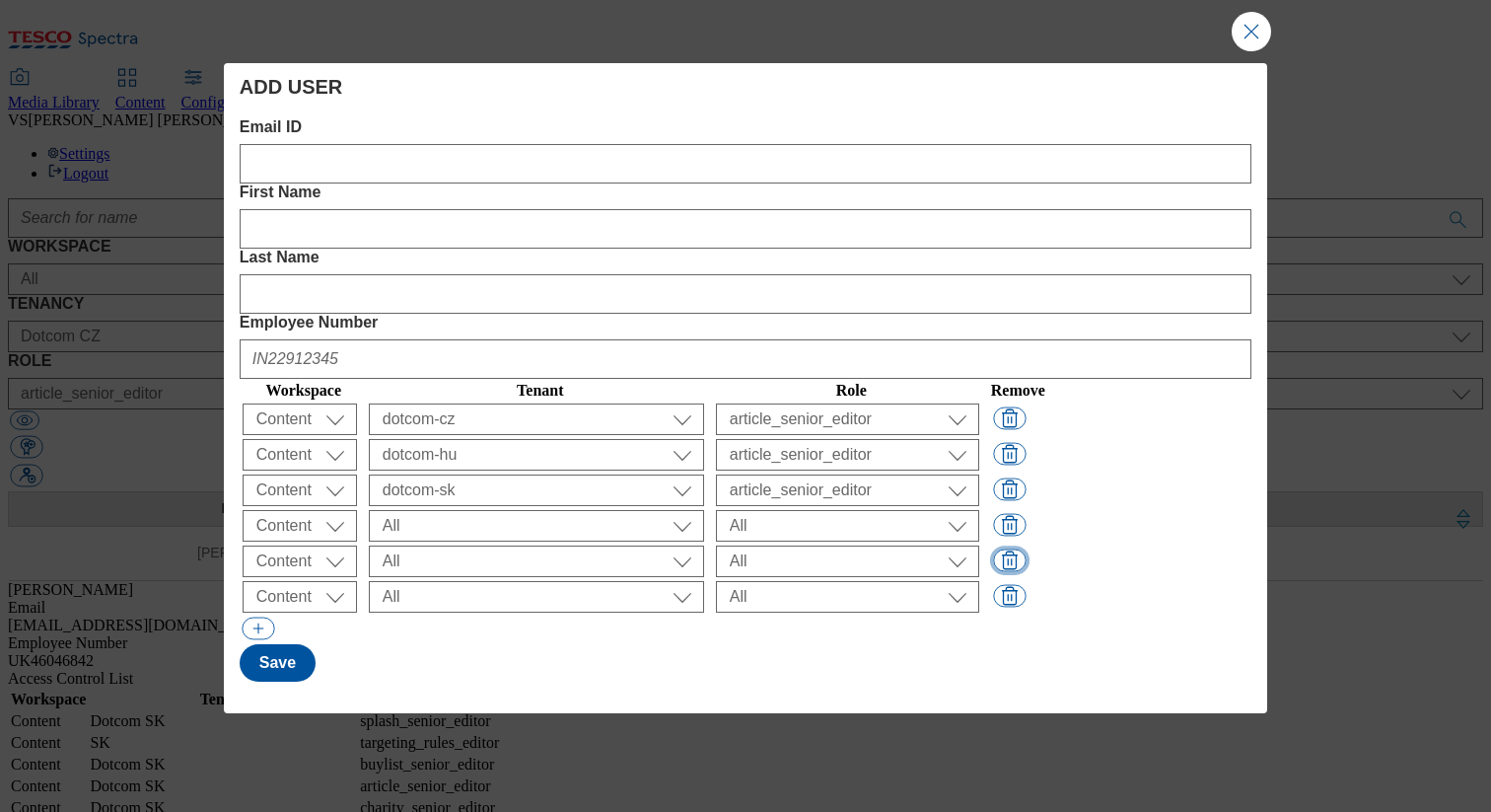
click at [1025, 549] on button "Modal" at bounding box center [1008, 559] width 33 height 23
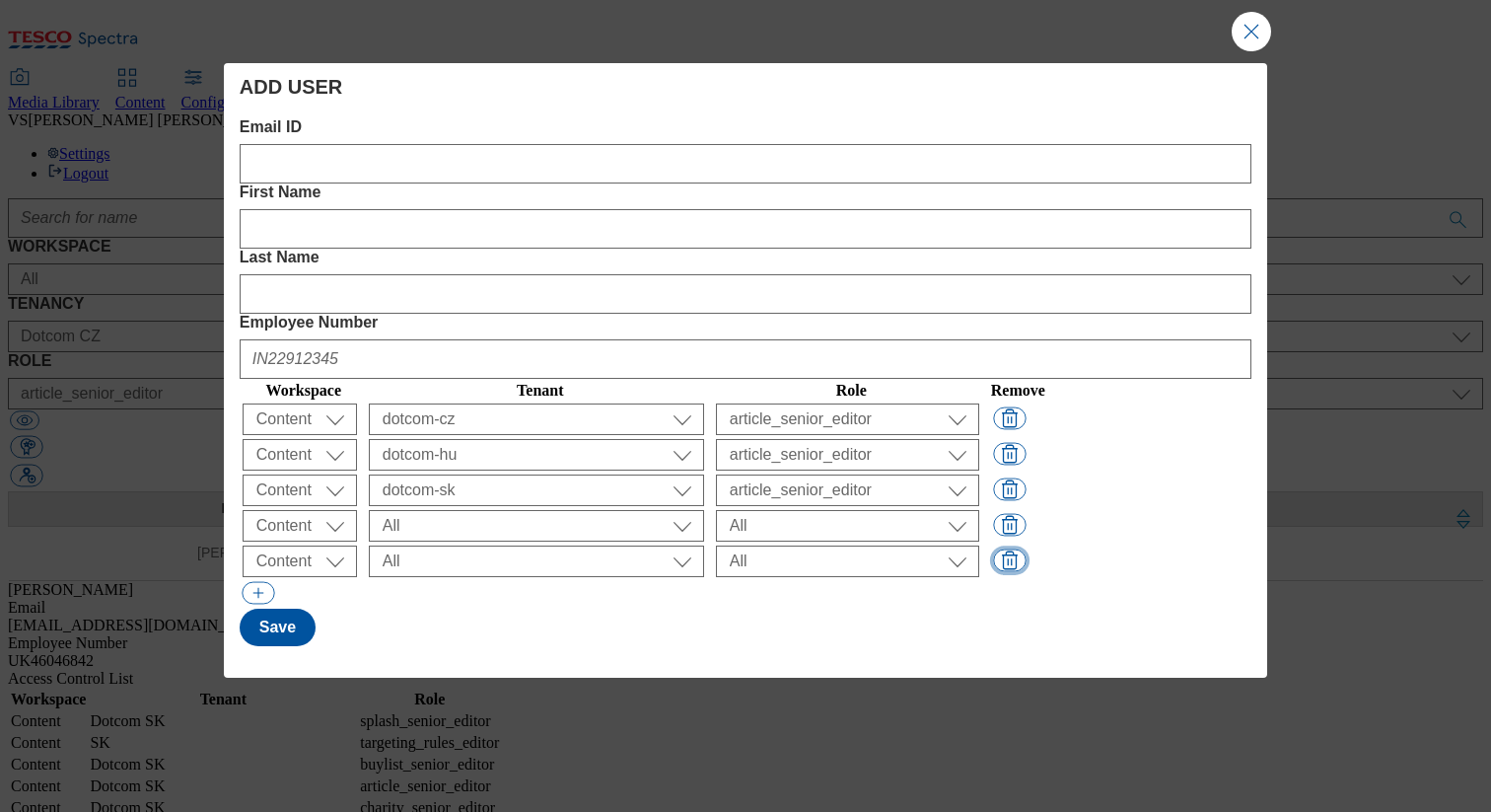
click at [1025, 549] on button "Modal" at bounding box center [1008, 559] width 33 height 23
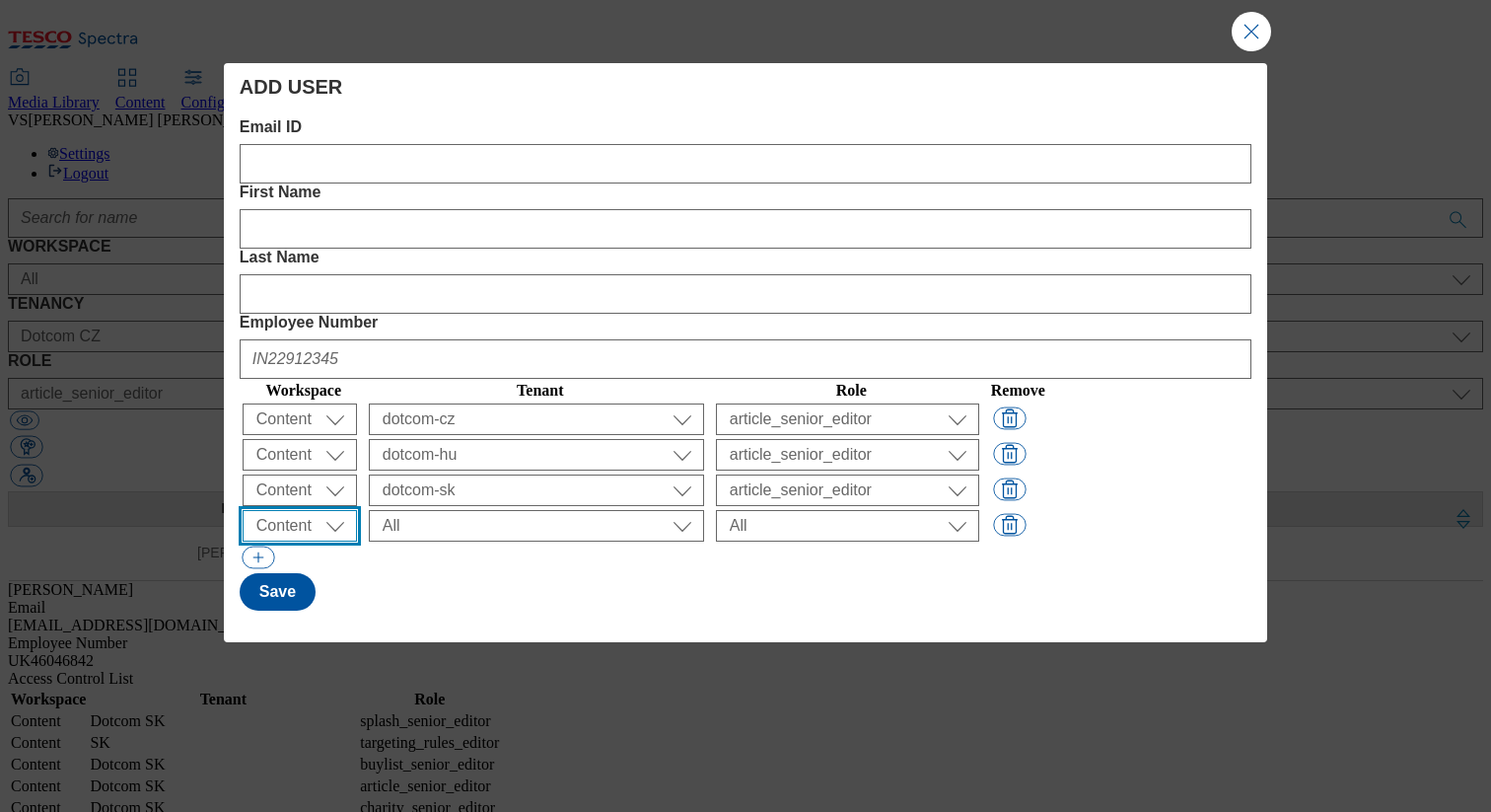
click at [343, 510] on select "All Content Media Spectra UGC Config" at bounding box center [300, 526] width 114 height 32
select select "Media"
click at [246, 510] on select "All Content Media Spectra UGC Config" at bounding box center [300, 526] width 114 height 32
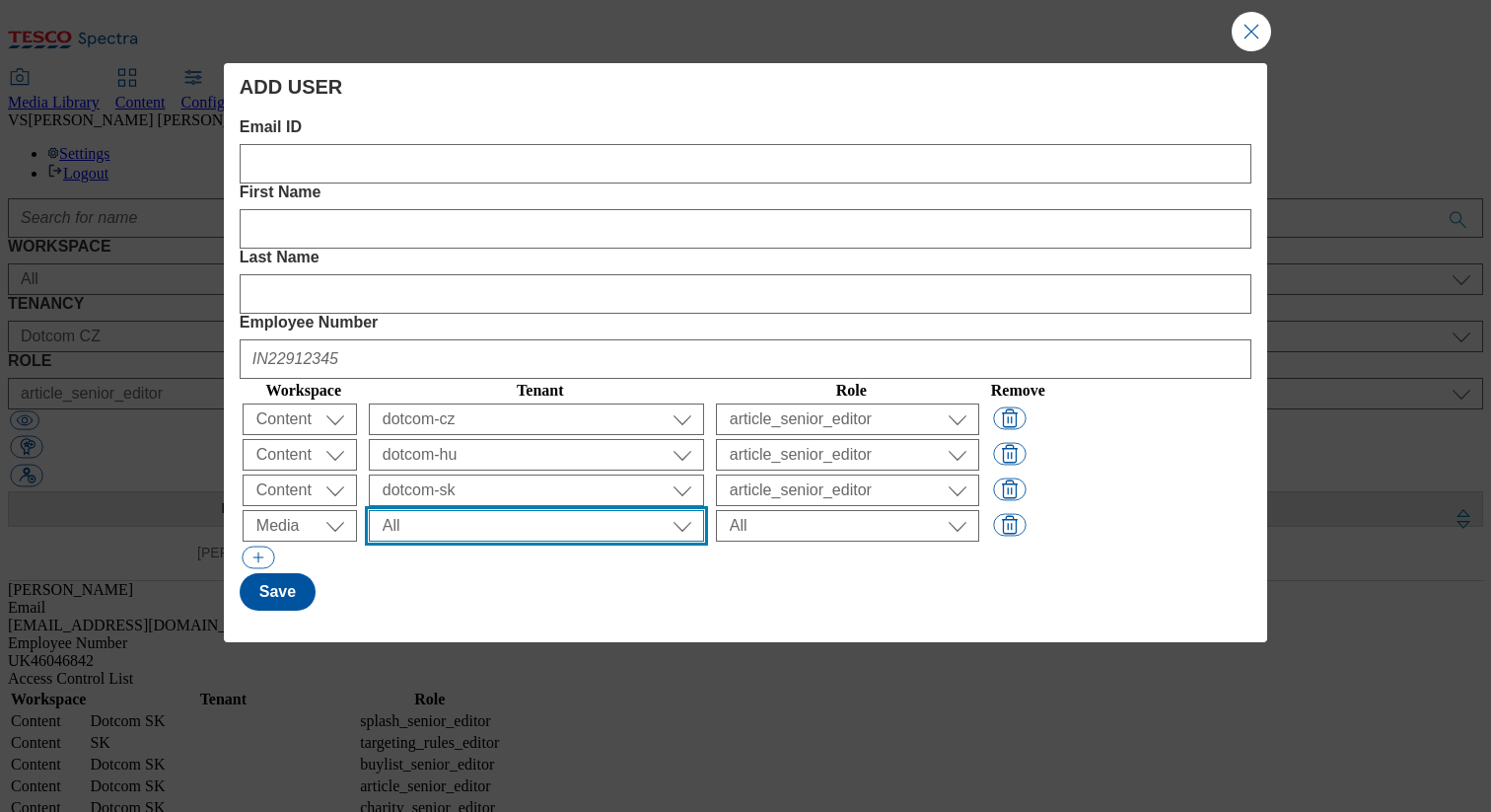
click at [487, 510] on select "All ALL All all CE Clubcard Boost UK Clubcard Marketing Clubcard ROI clubcard-b…" at bounding box center [537, 526] width 335 height 32
select select "flare-ghs-mktg"
click at [429, 510] on select "All ALL All all CE Clubcard Boost UK Clubcard Marketing Clubcard ROI clubcard-b…" at bounding box center [537, 526] width 335 height 32
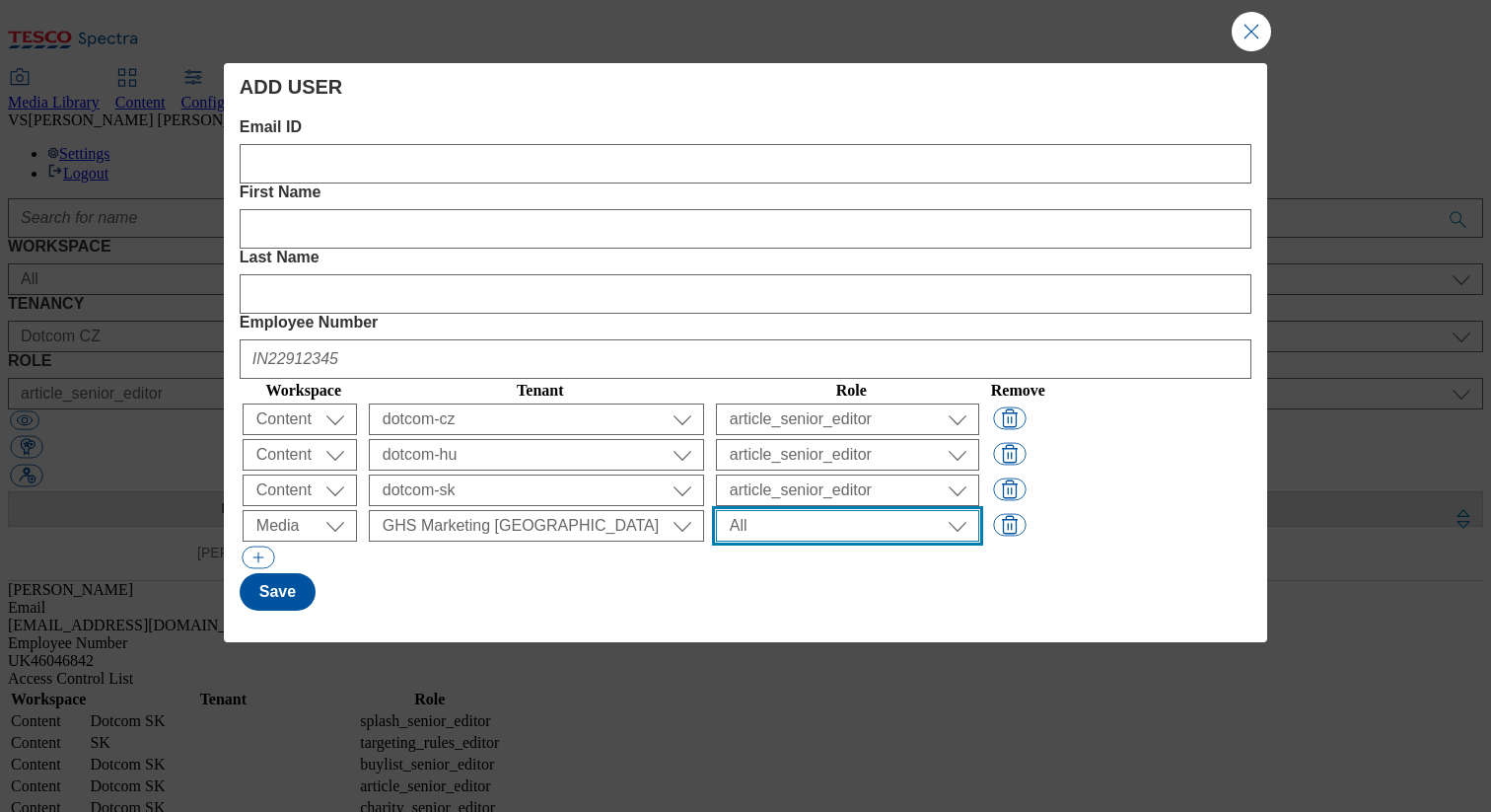
click at [914, 510] on select "All content_designer content_editor content_read developer guest media_admin mo…" at bounding box center [848, 526] width 263 height 32
select select "content_editor"
click at [773, 510] on select "All content_designer content_editor content_read developer guest media_admin mo…" at bounding box center [848, 526] width 263 height 32
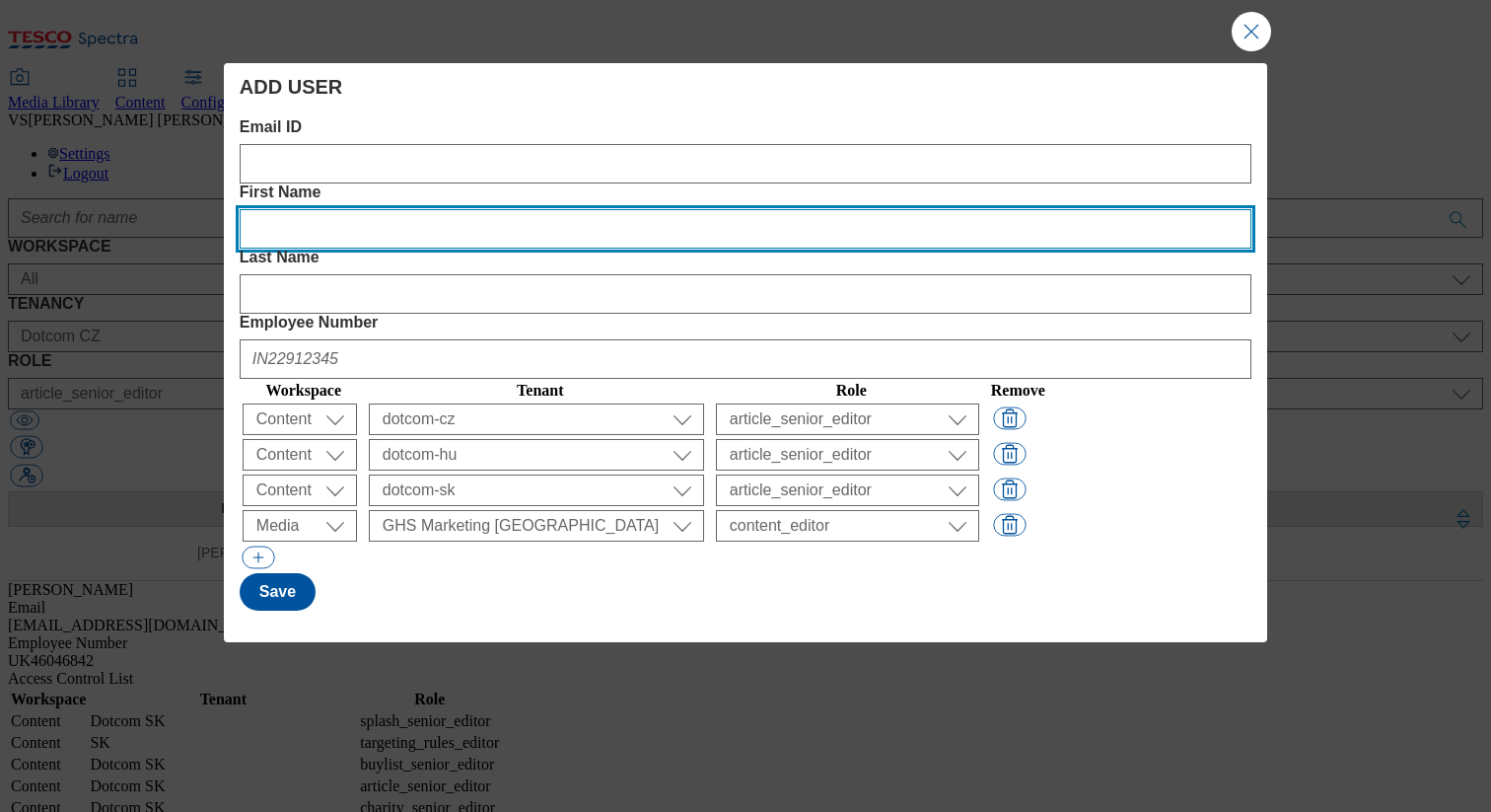
click at [564, 209] on Name "First Name" at bounding box center [745, 229] width 1011 height 39
paste Name "Mate"
type Name "Mate"
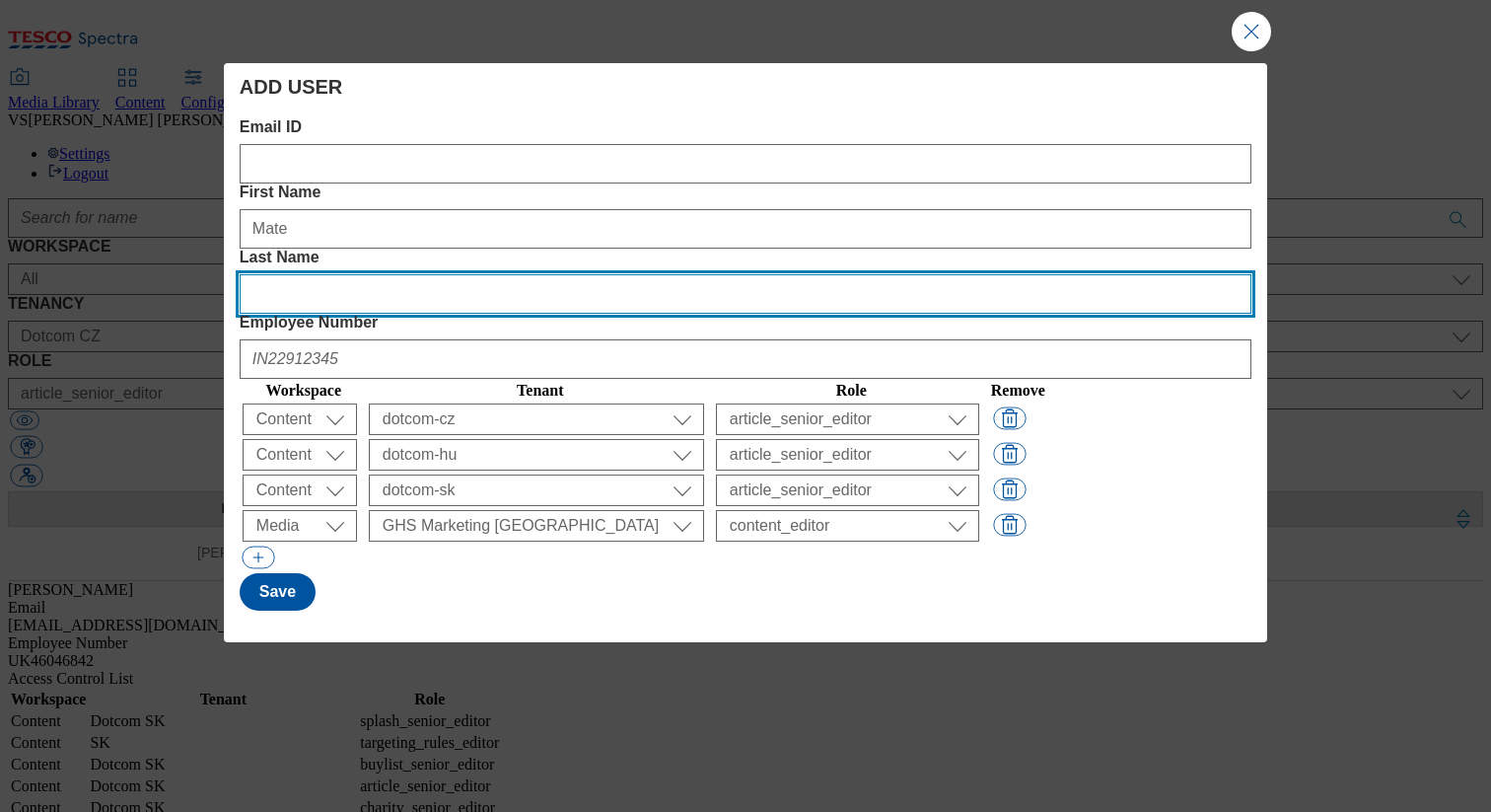
click at [829, 274] on Name "Last Name" at bounding box center [745, 294] width 1011 height 39
paste Name "Labundy"
type Name "Labundy"
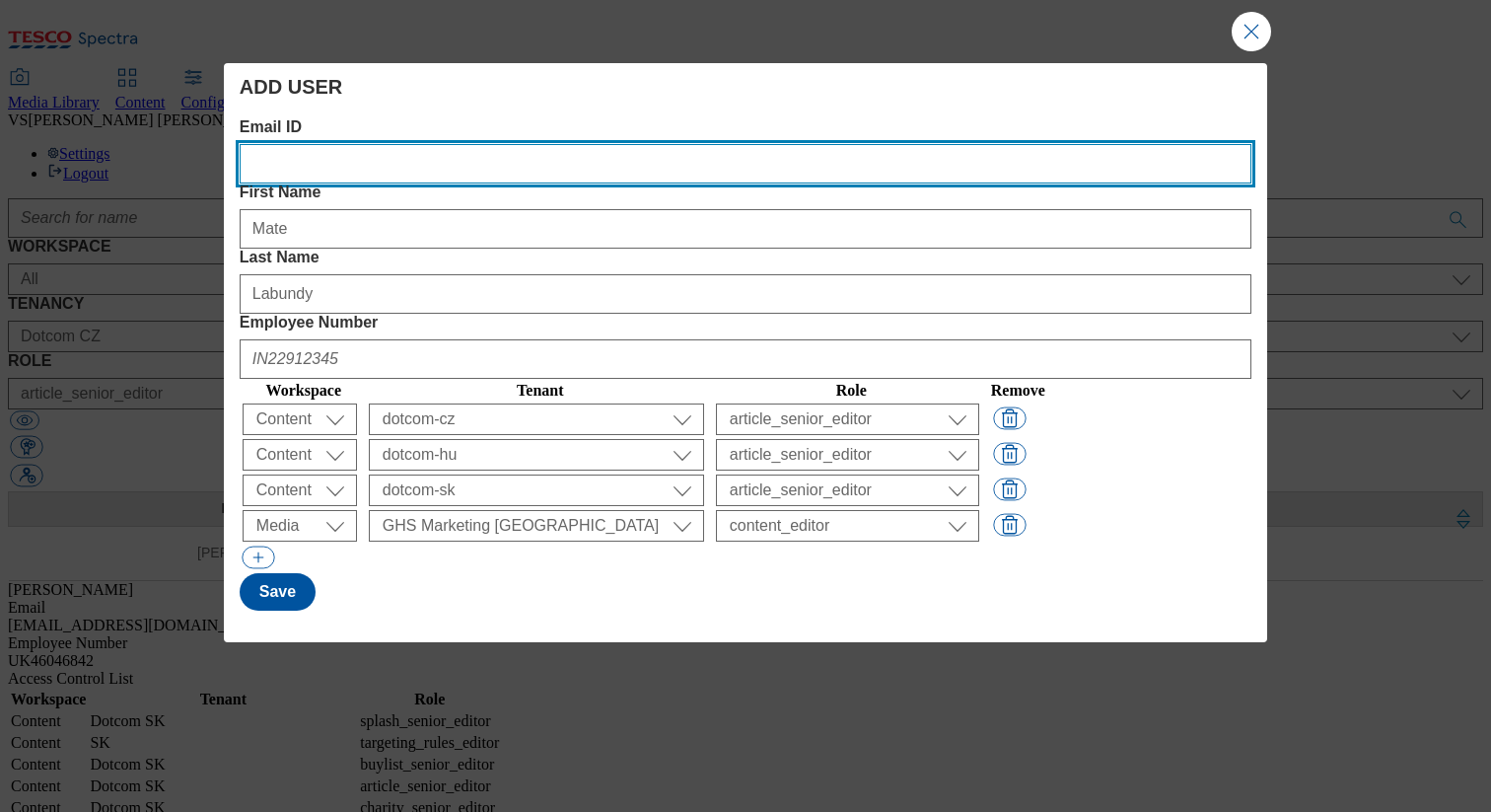
click at [428, 167] on ID "Email ID" at bounding box center [745, 164] width 1011 height 39
paste ID "[EMAIL_ADDRESS][DOMAIN_NAME]"
paste ID "HU901580"
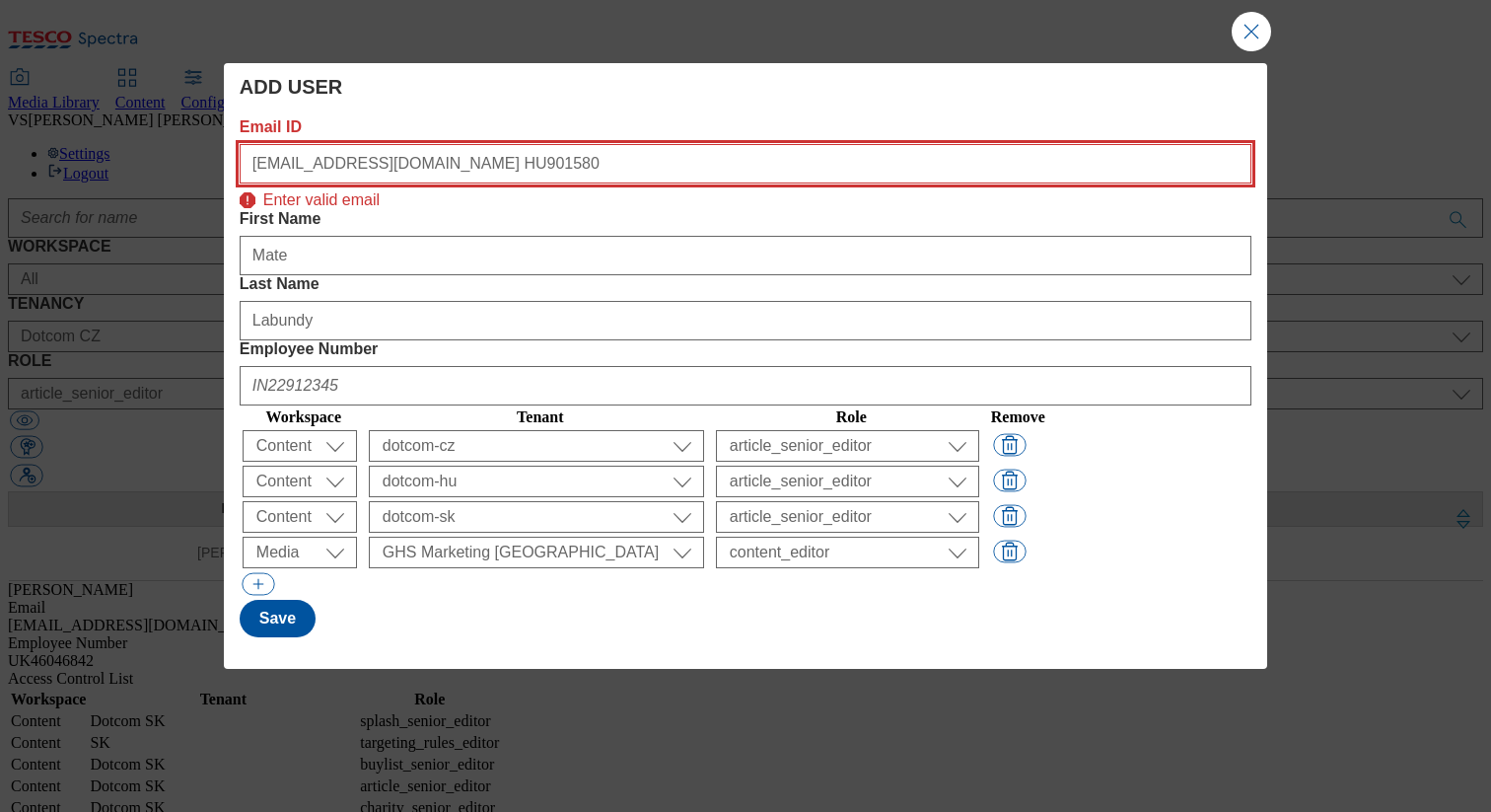
scroll to position [0, 47]
type ID "[EMAIL_ADDRESS][DOMAIN_NAME]"
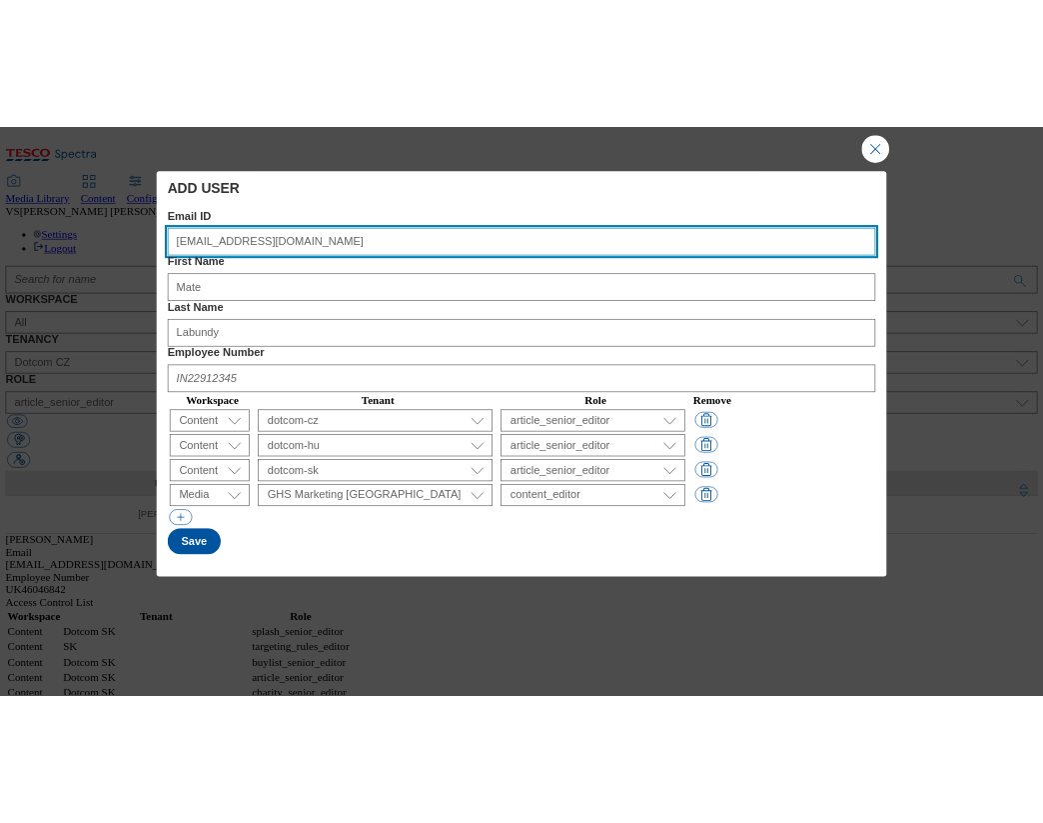
scroll to position [0, 0]
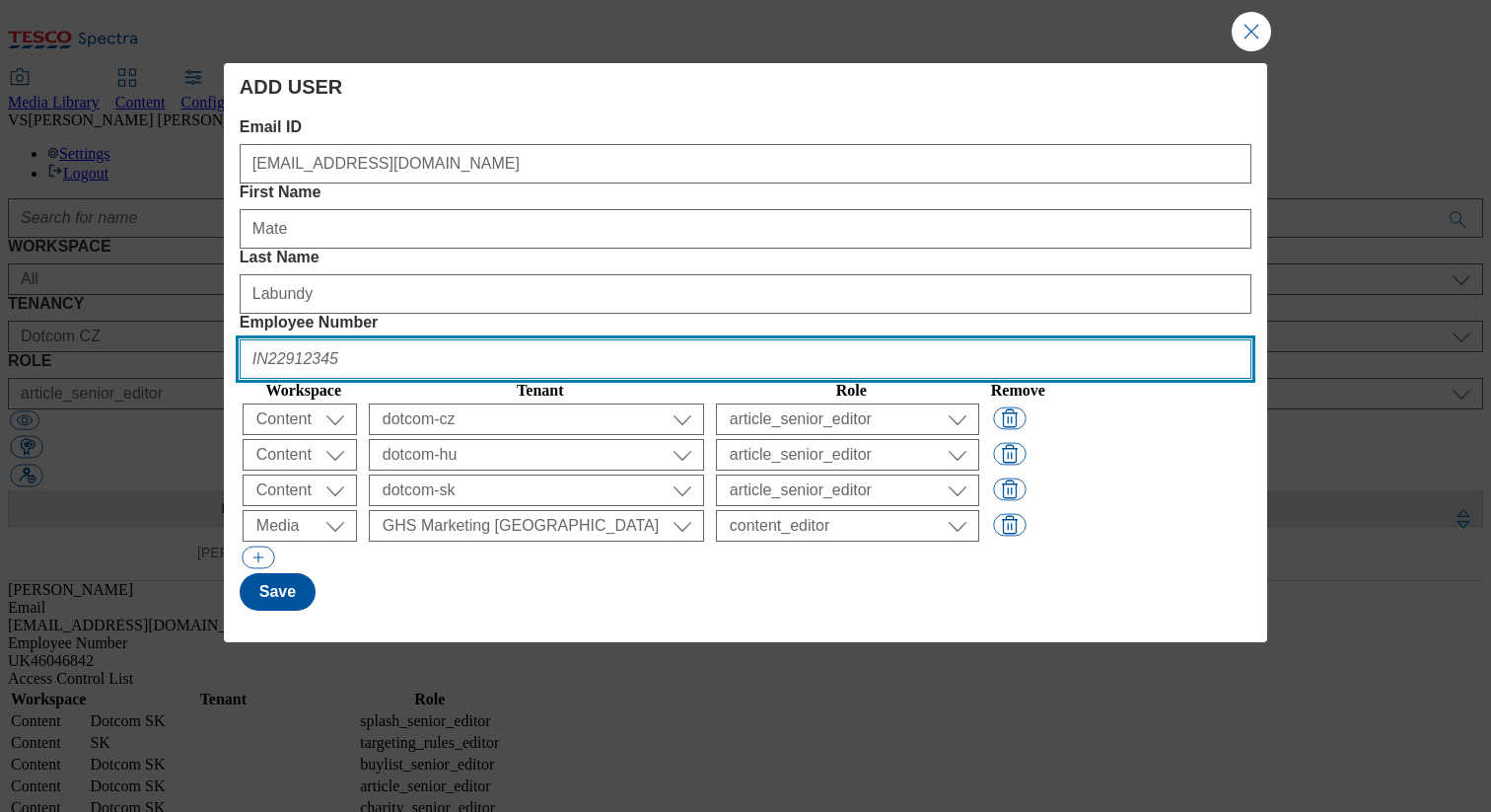
click at [1084, 339] on Number "Employee Number" at bounding box center [745, 359] width 1011 height 39
paste Number "HU901580"
type Number "HU901580"
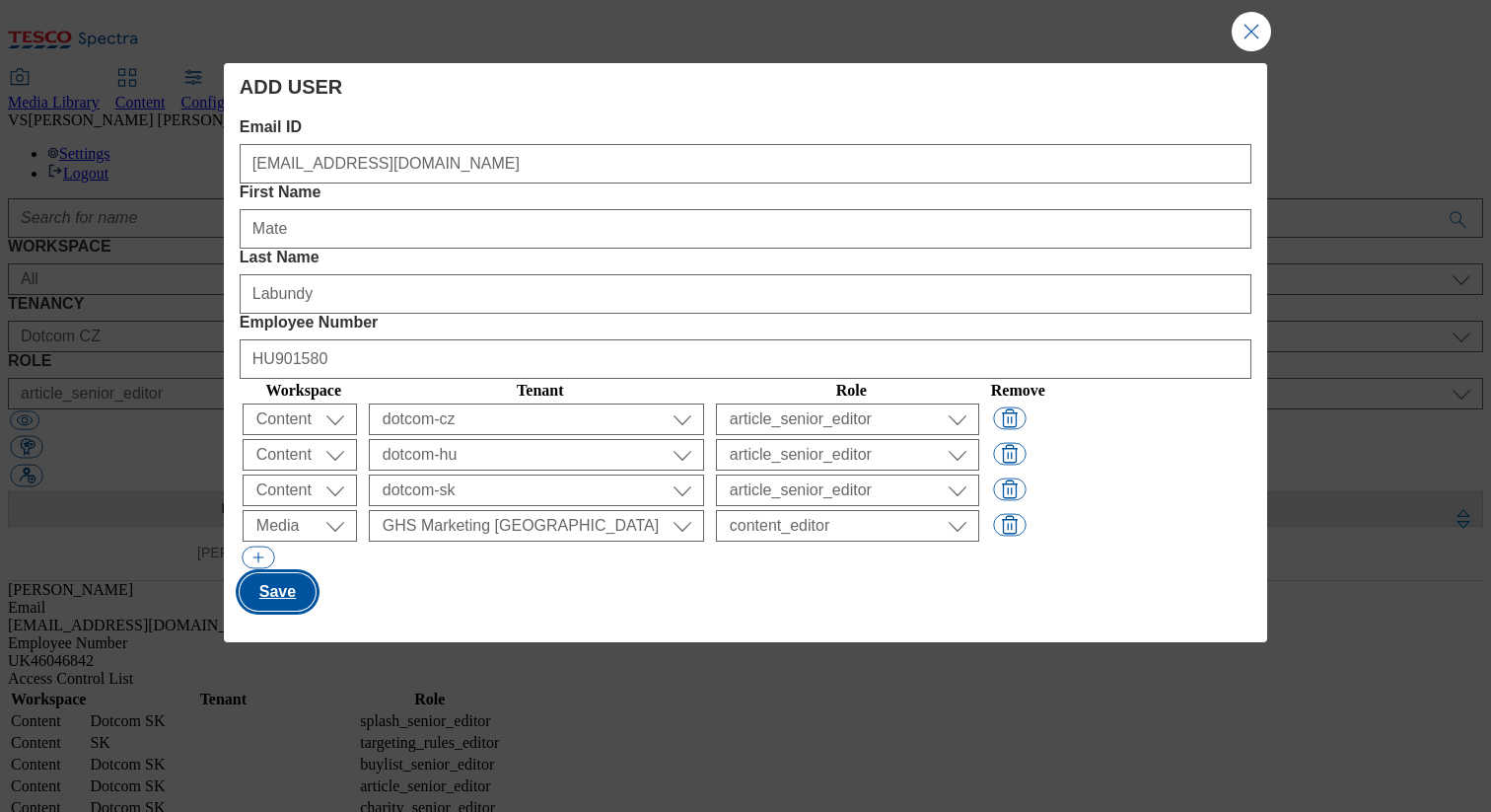
click at [295, 573] on button "Save" at bounding box center [277, 592] width 76 height 37
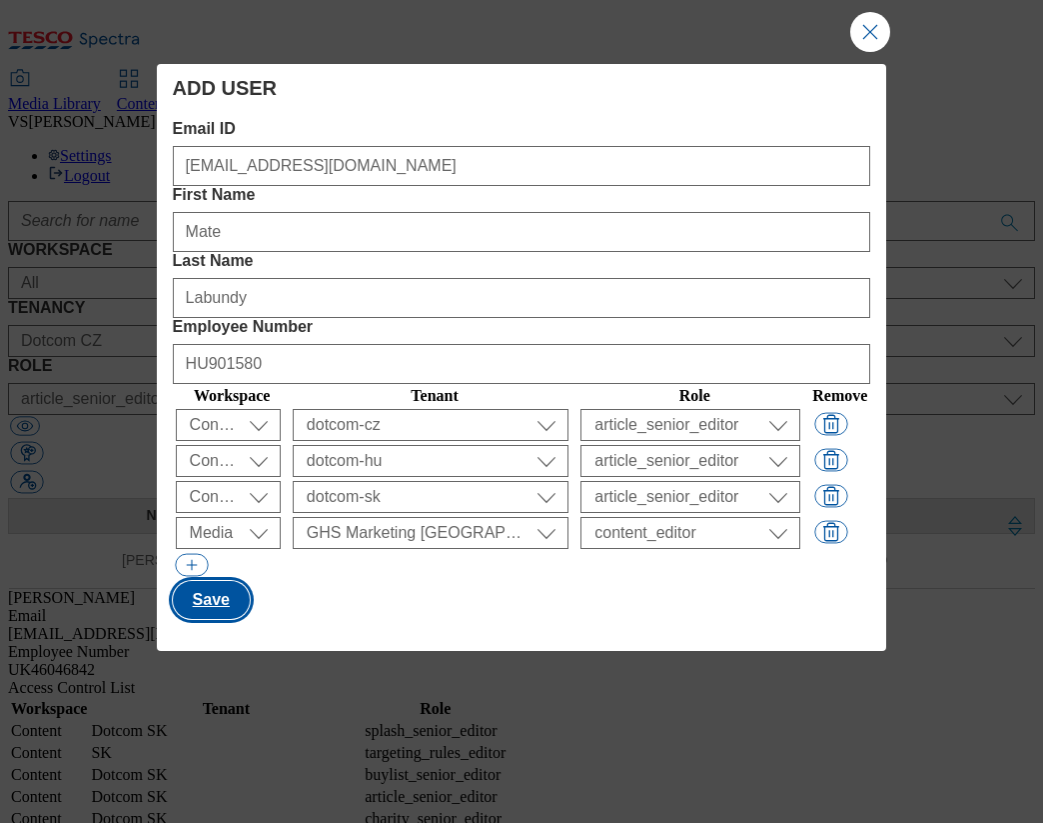
click at [230, 581] on button "Save" at bounding box center [211, 600] width 77 height 38
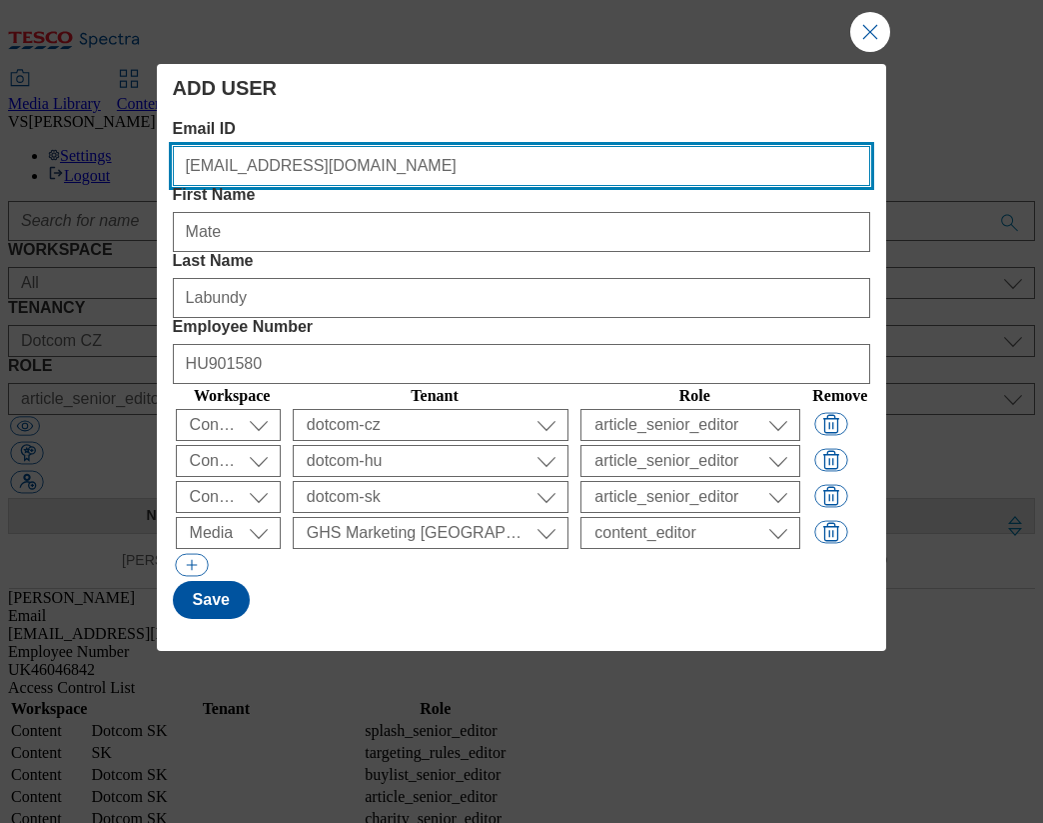
click at [258, 165] on ID "[EMAIL_ADDRESS][DOMAIN_NAME]" at bounding box center [522, 166] width 699 height 40
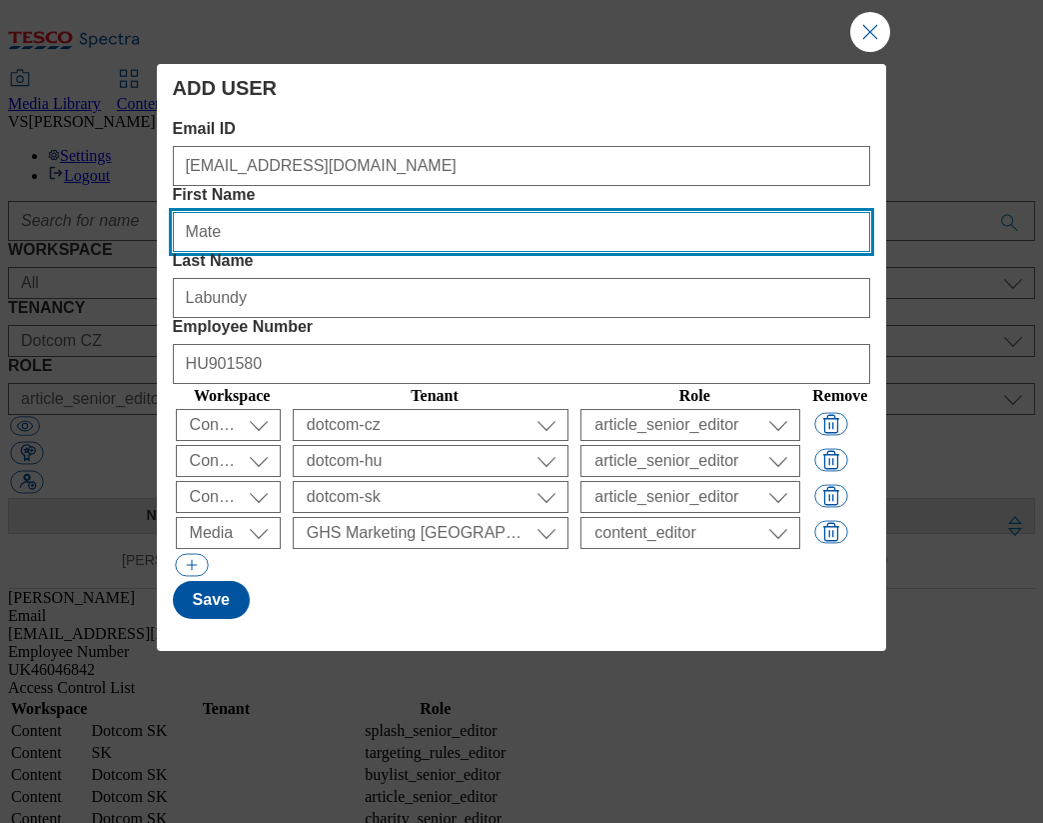
click at [378, 212] on Name "Mate" at bounding box center [522, 232] width 699 height 40
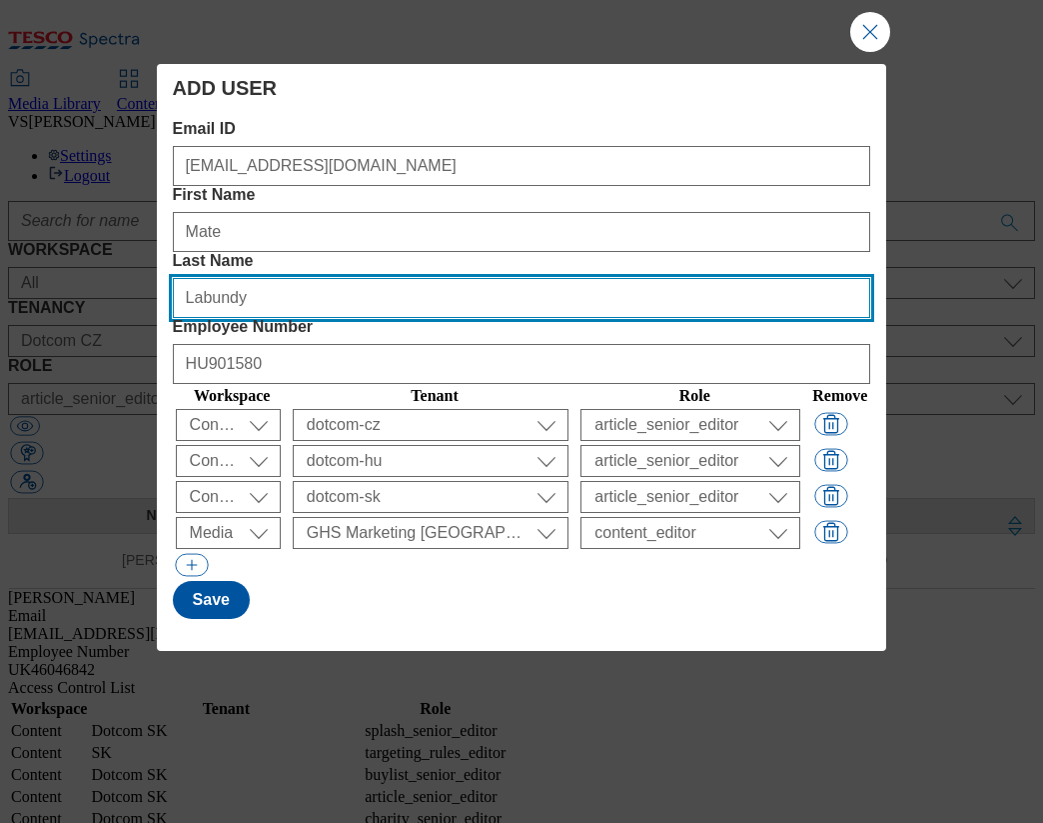
click at [586, 278] on Name "Labundy" at bounding box center [522, 298] width 699 height 40
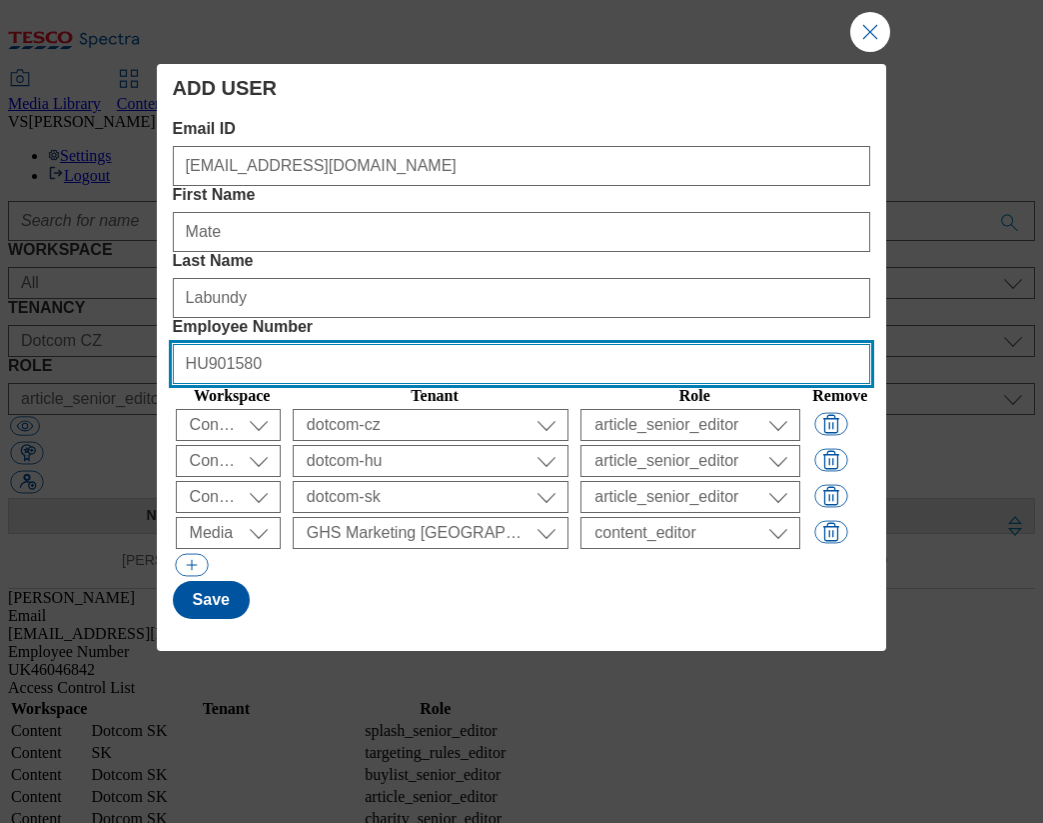
click at [745, 344] on Number "HU901580" at bounding box center [522, 364] width 699 height 40
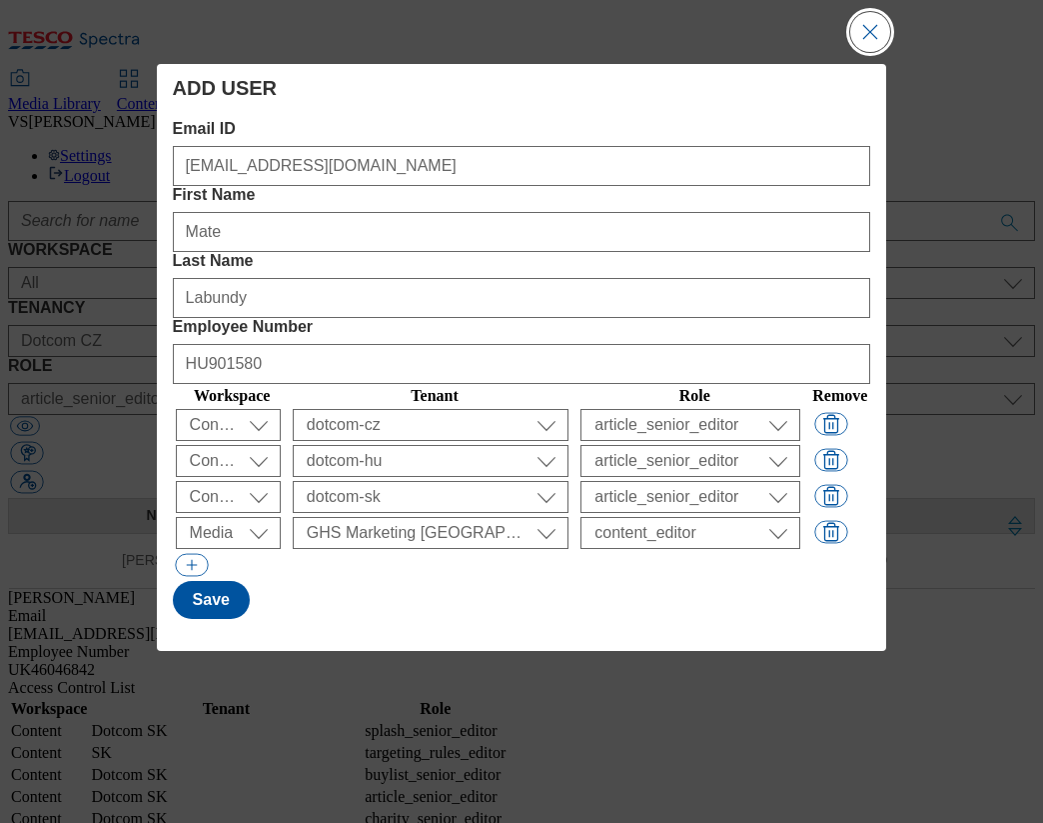
click at [878, 31] on button "Close Modal" at bounding box center [871, 32] width 40 height 40
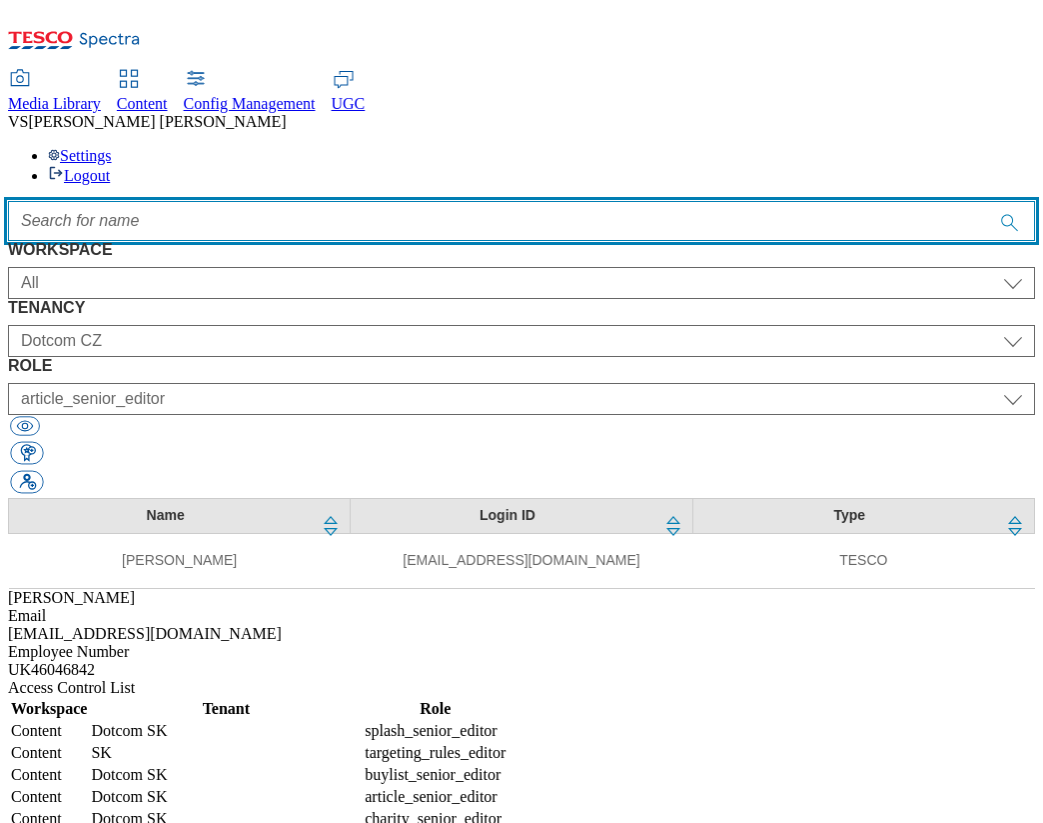
click at [523, 201] on input "Accessible label text" at bounding box center [521, 221] width 1027 height 40
paste input "mate"
type input "mate"
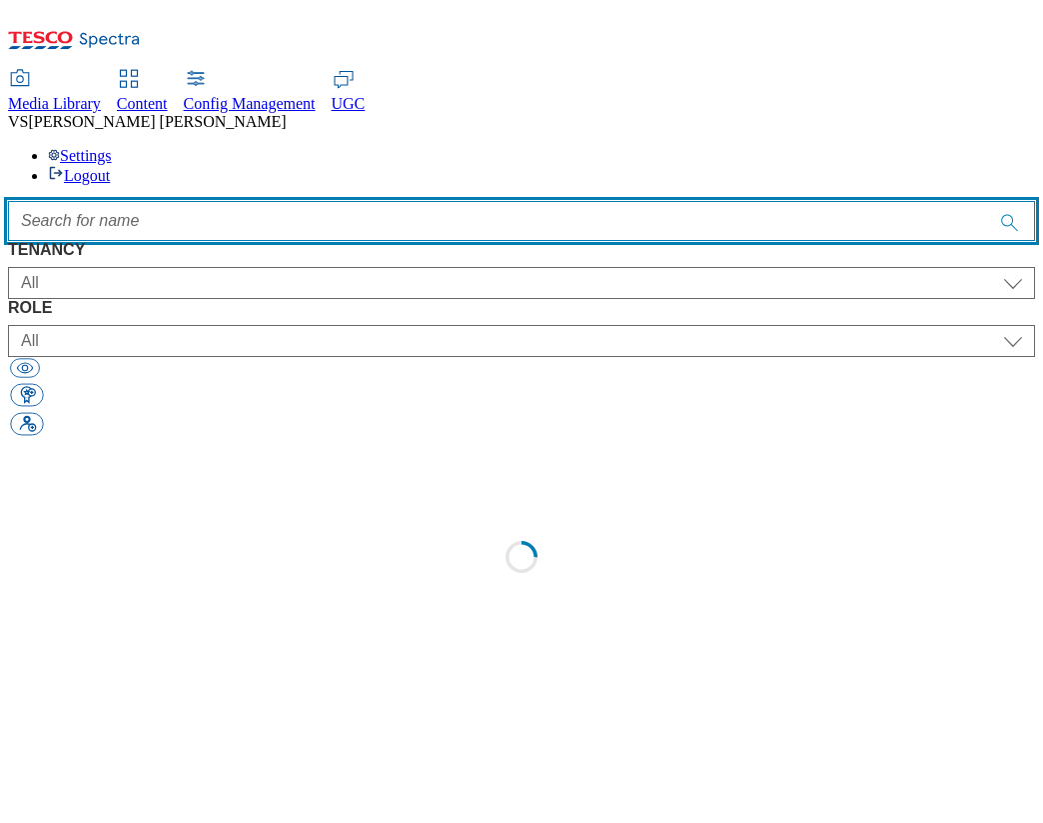
click at [446, 201] on input "Accessible label text" at bounding box center [521, 221] width 1027 height 40
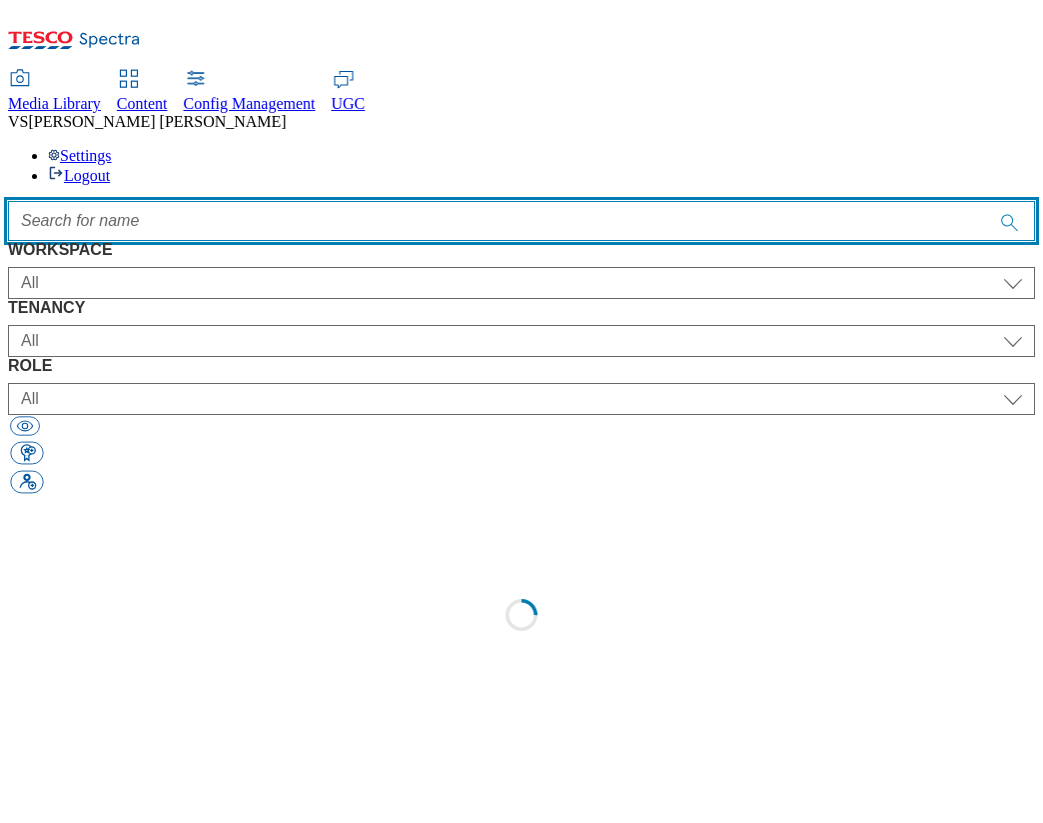
paste input "mate"
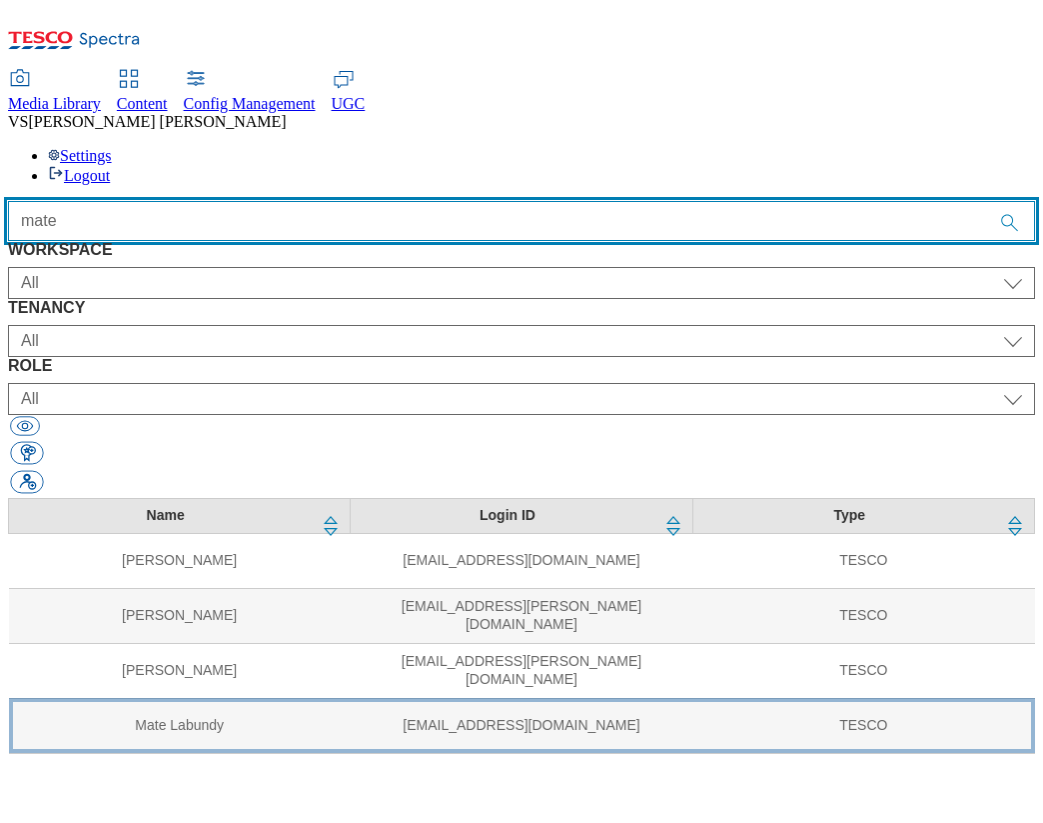
type input "mate"
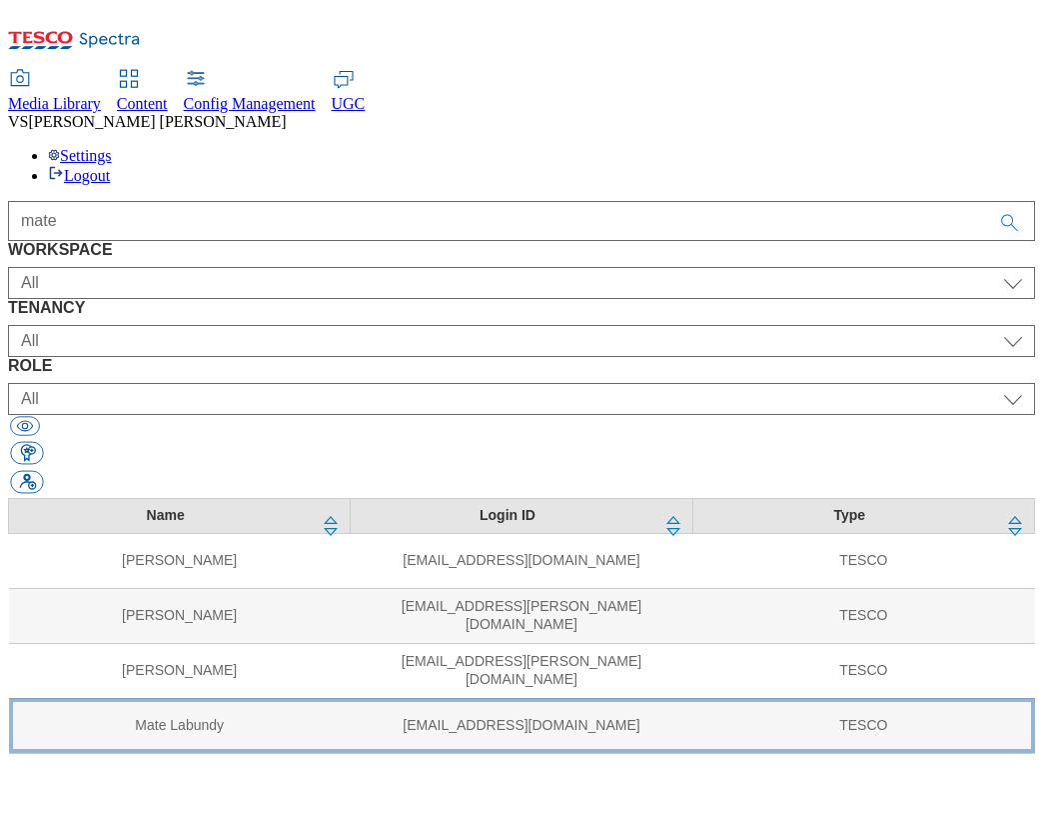
click at [216, 698] on td "Mate Labundy" at bounding box center [180, 725] width 342 height 55
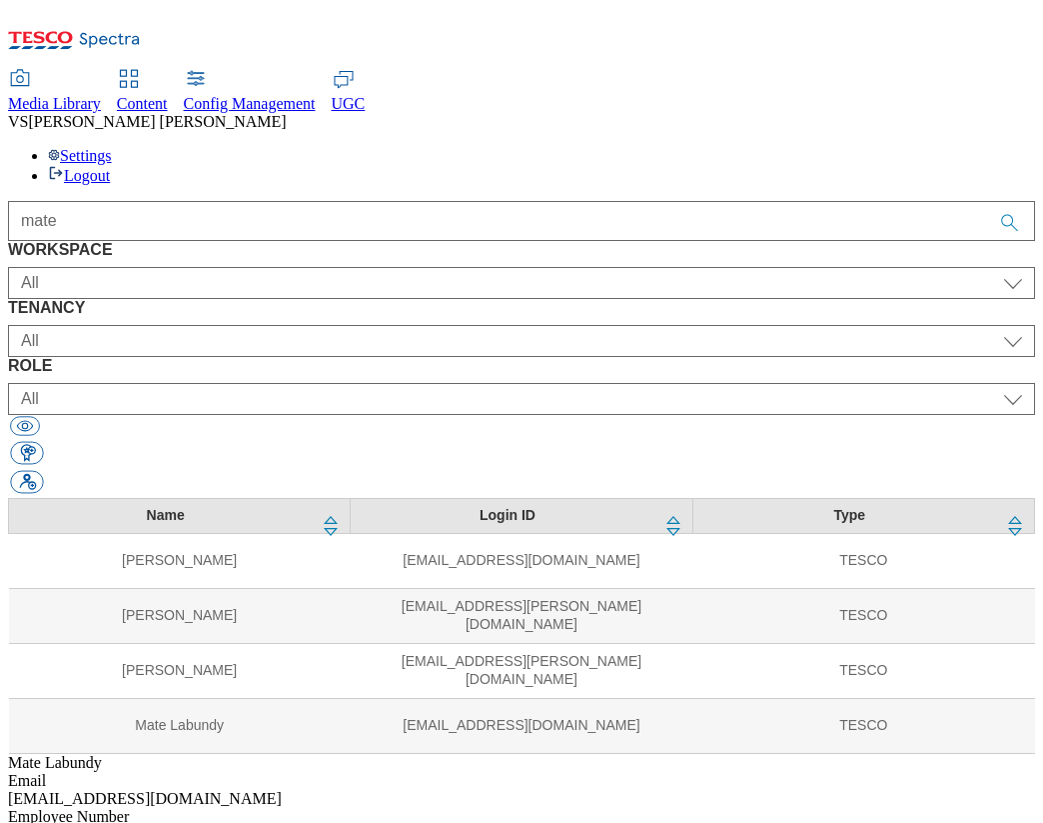
select select "Media"
select select "flare-ghs-mktg"
select select "content_editor"
select select "Media"
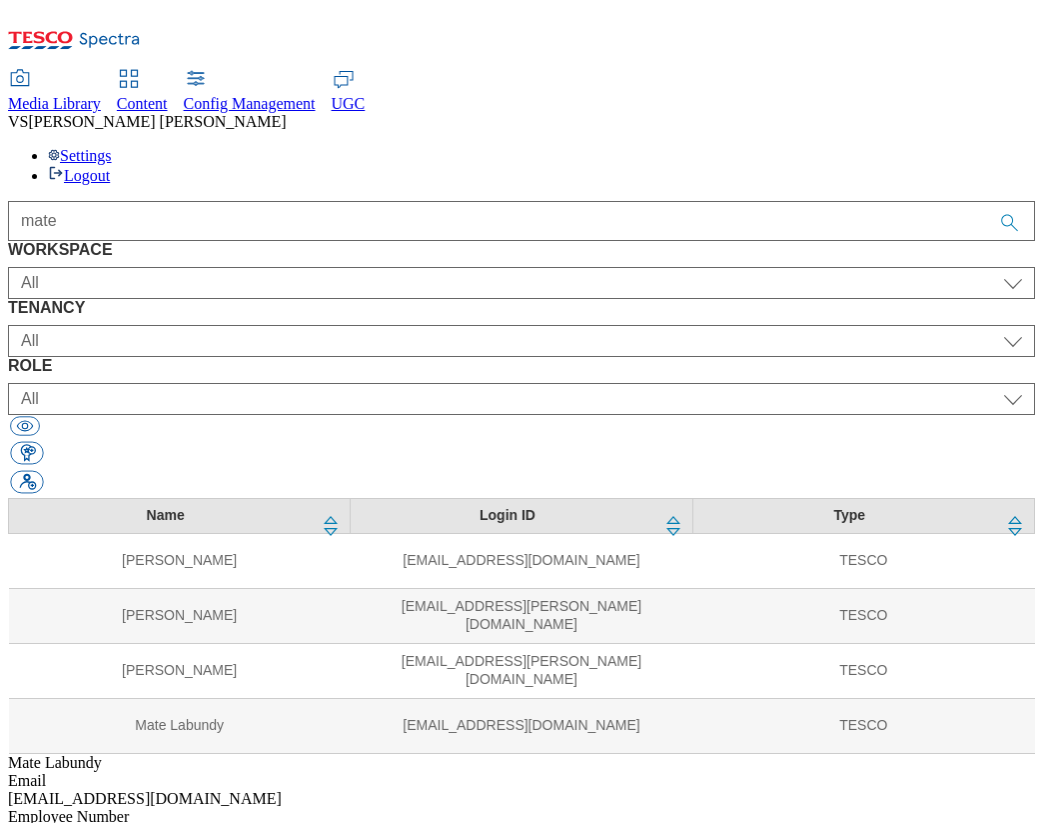
select select "flare-dotcom-cz"
select select "content_editor"
select select "Media"
select select "flare-dotcom-sk"
select select "content_editor"
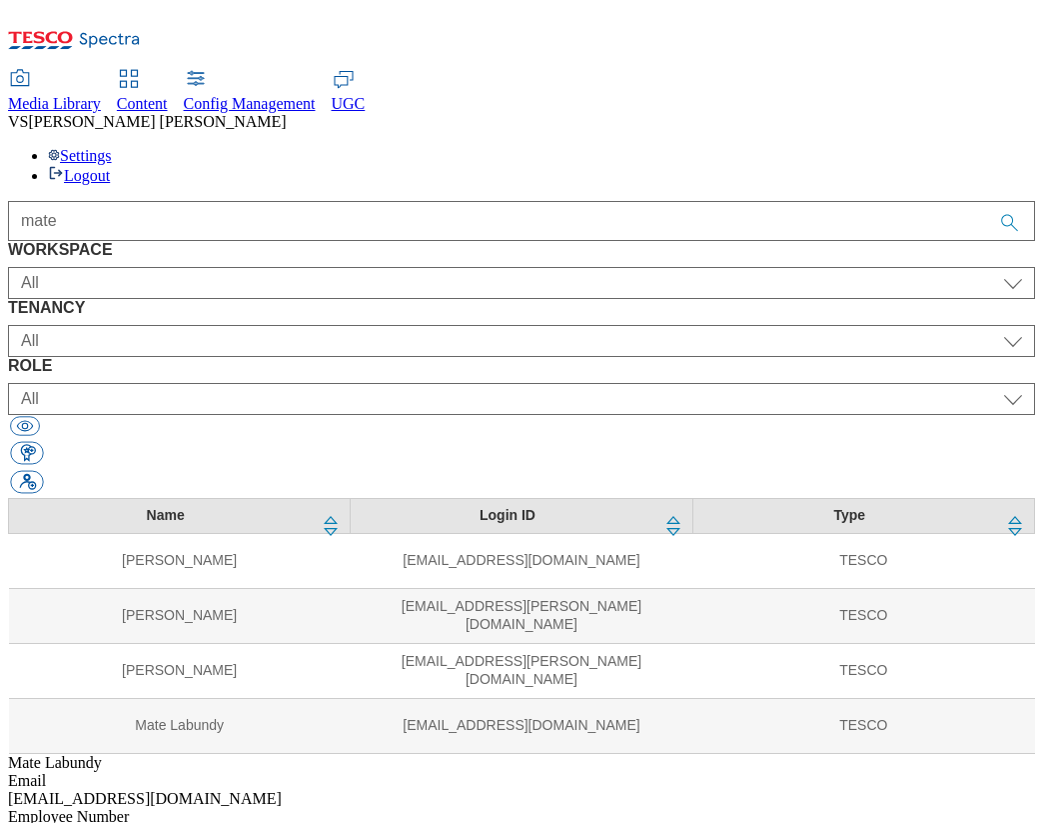
select select "Media"
select select "flare-dotcom-hu"
select select "content_editor"
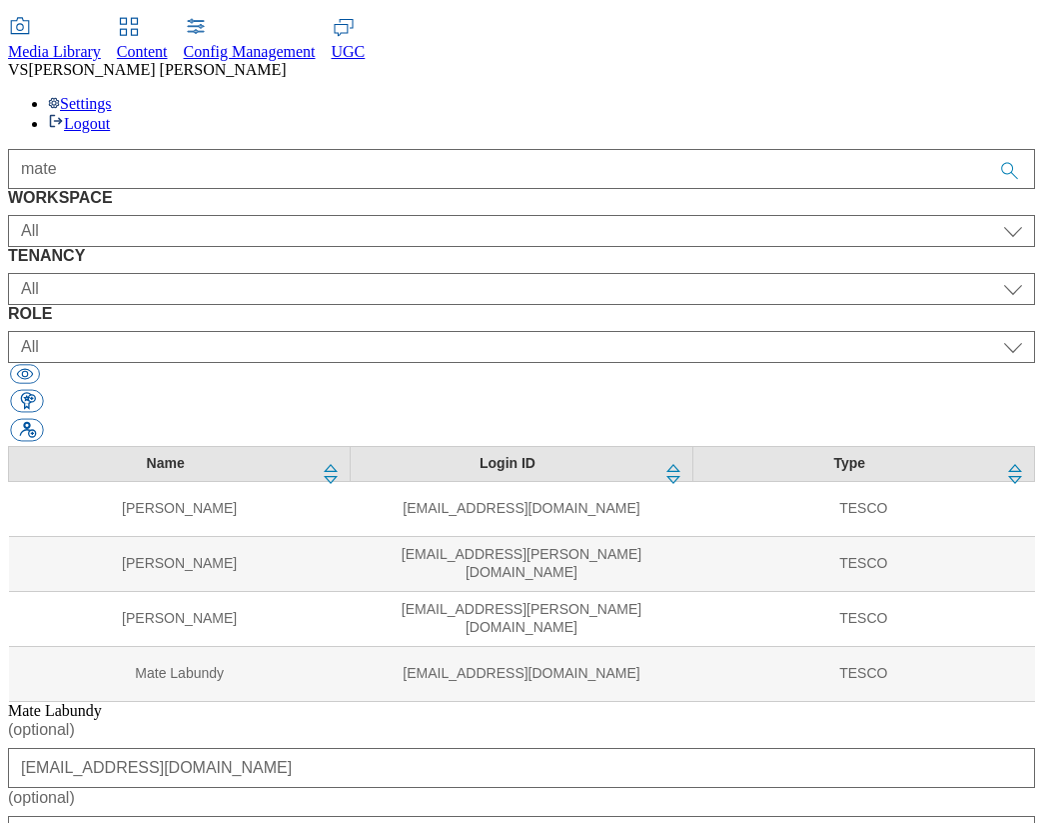
scroll to position [71, 0]
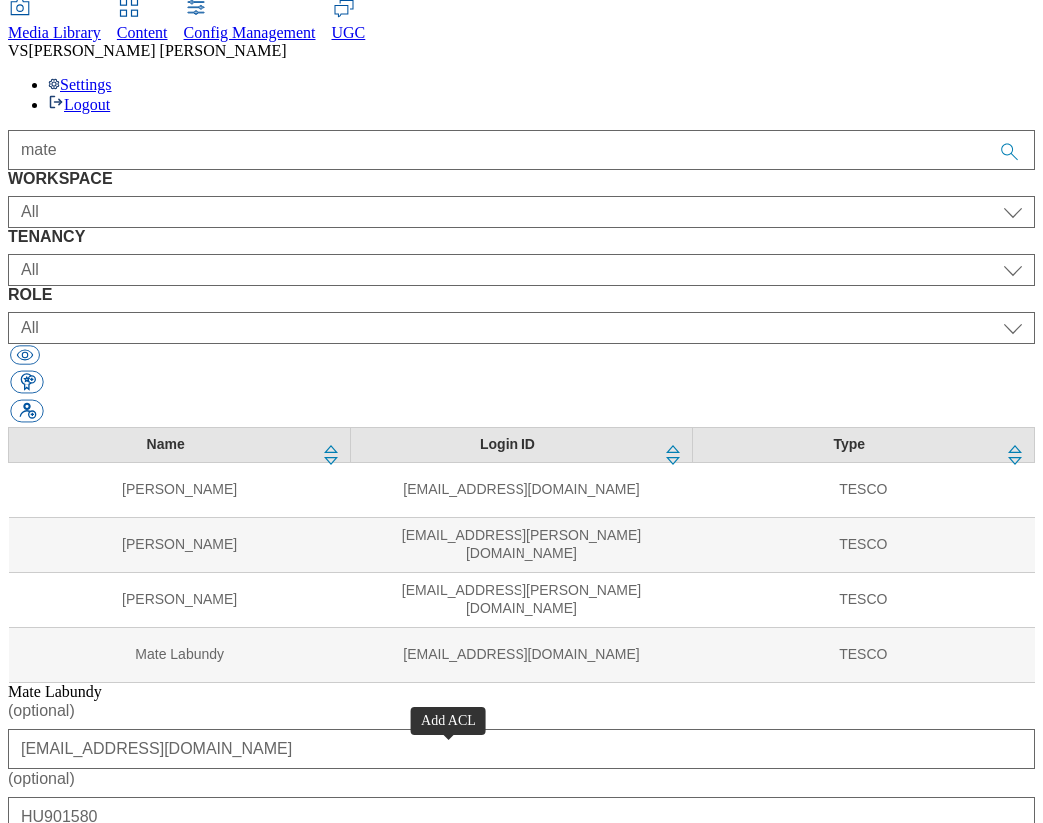
select select "Content"
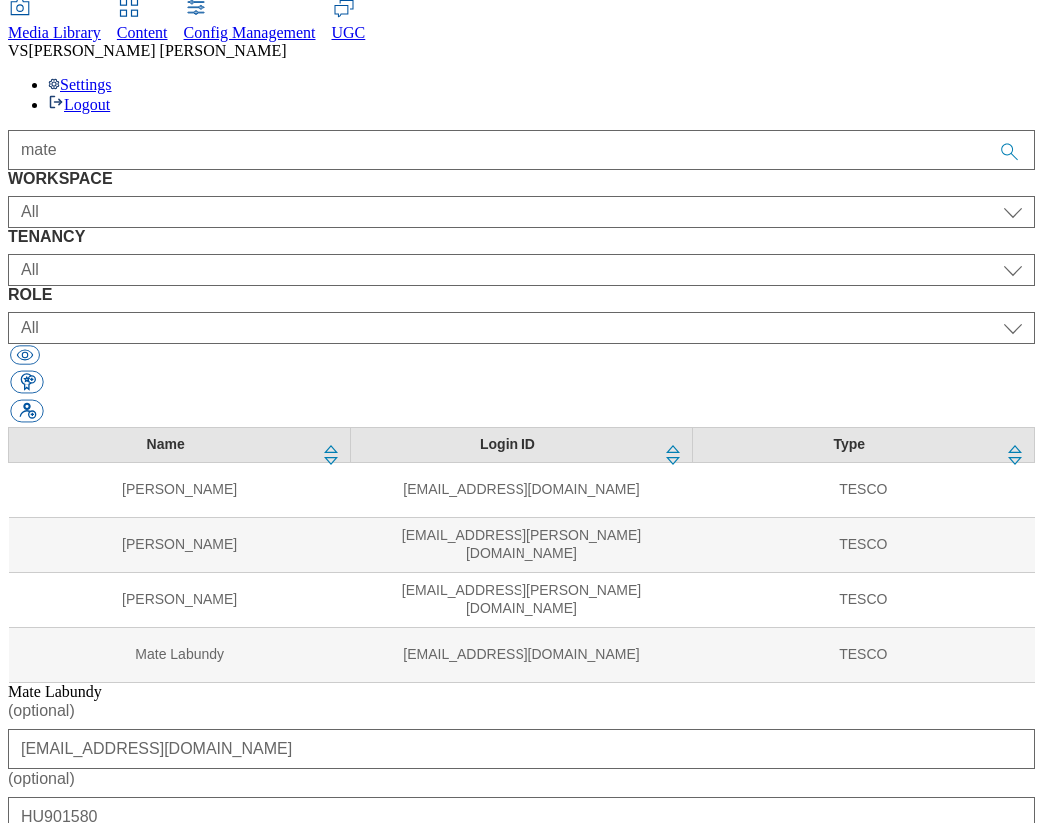
select select "Content"
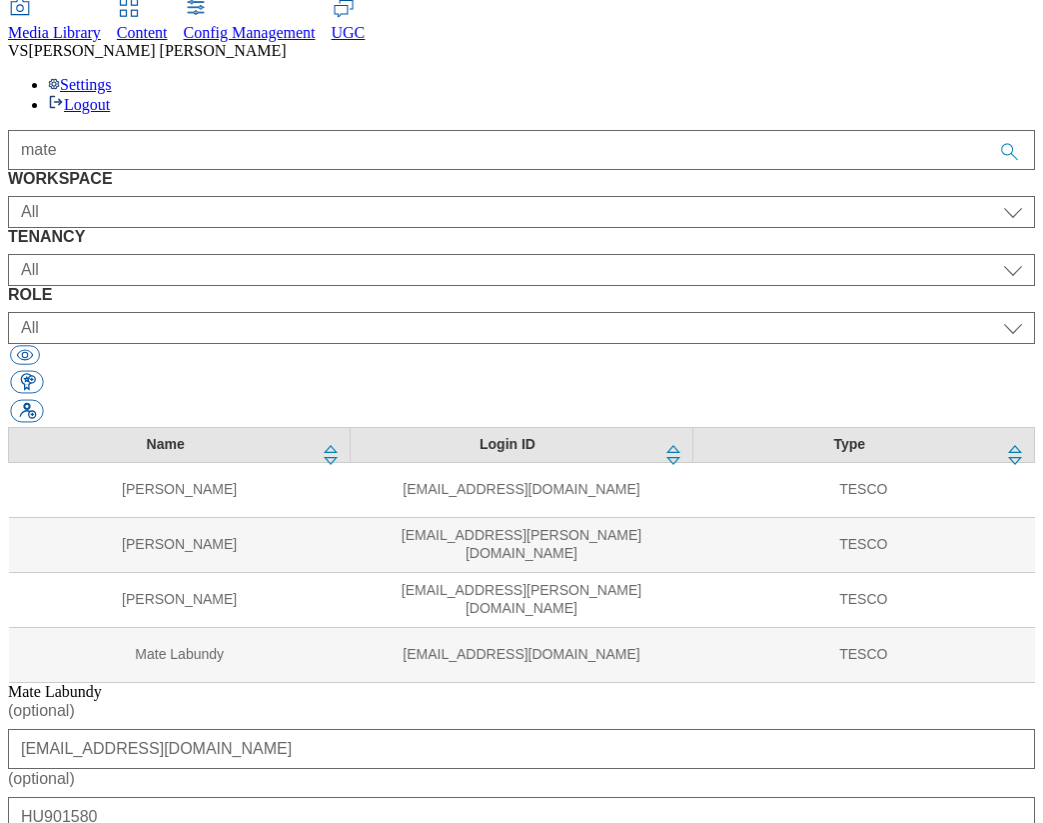
select select "dotcom-cz"
select select "dotcom-sk"
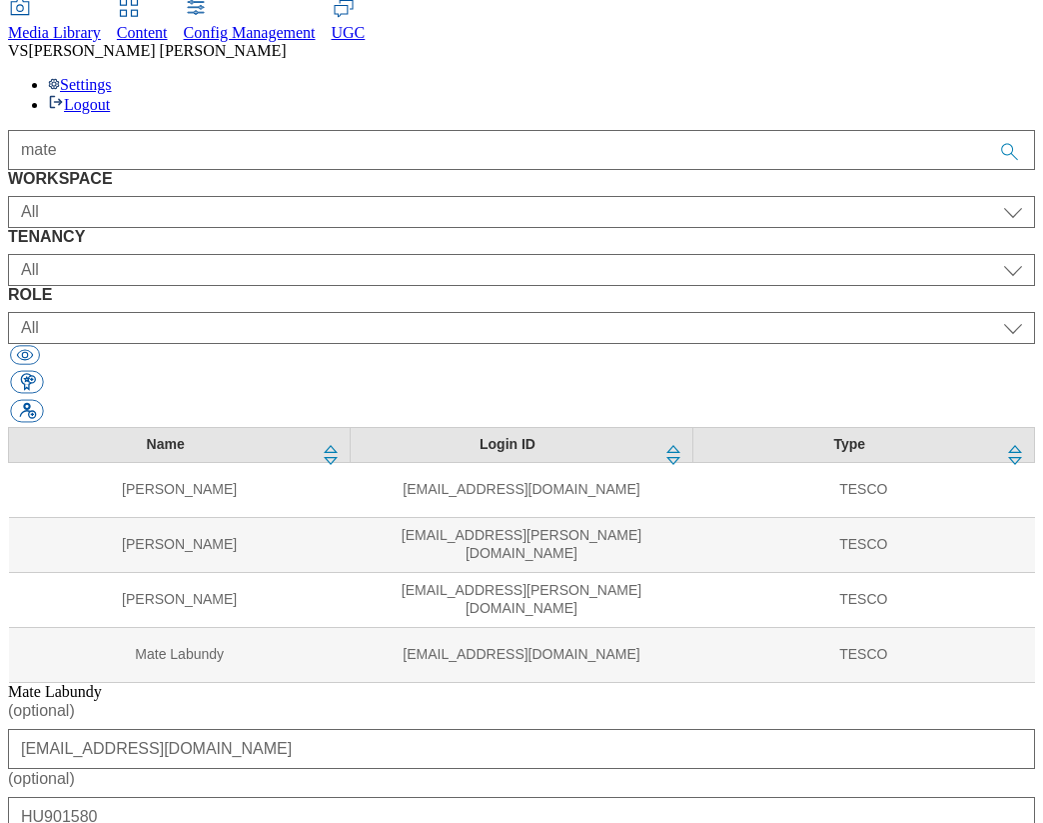
select select "dotcom-hu"
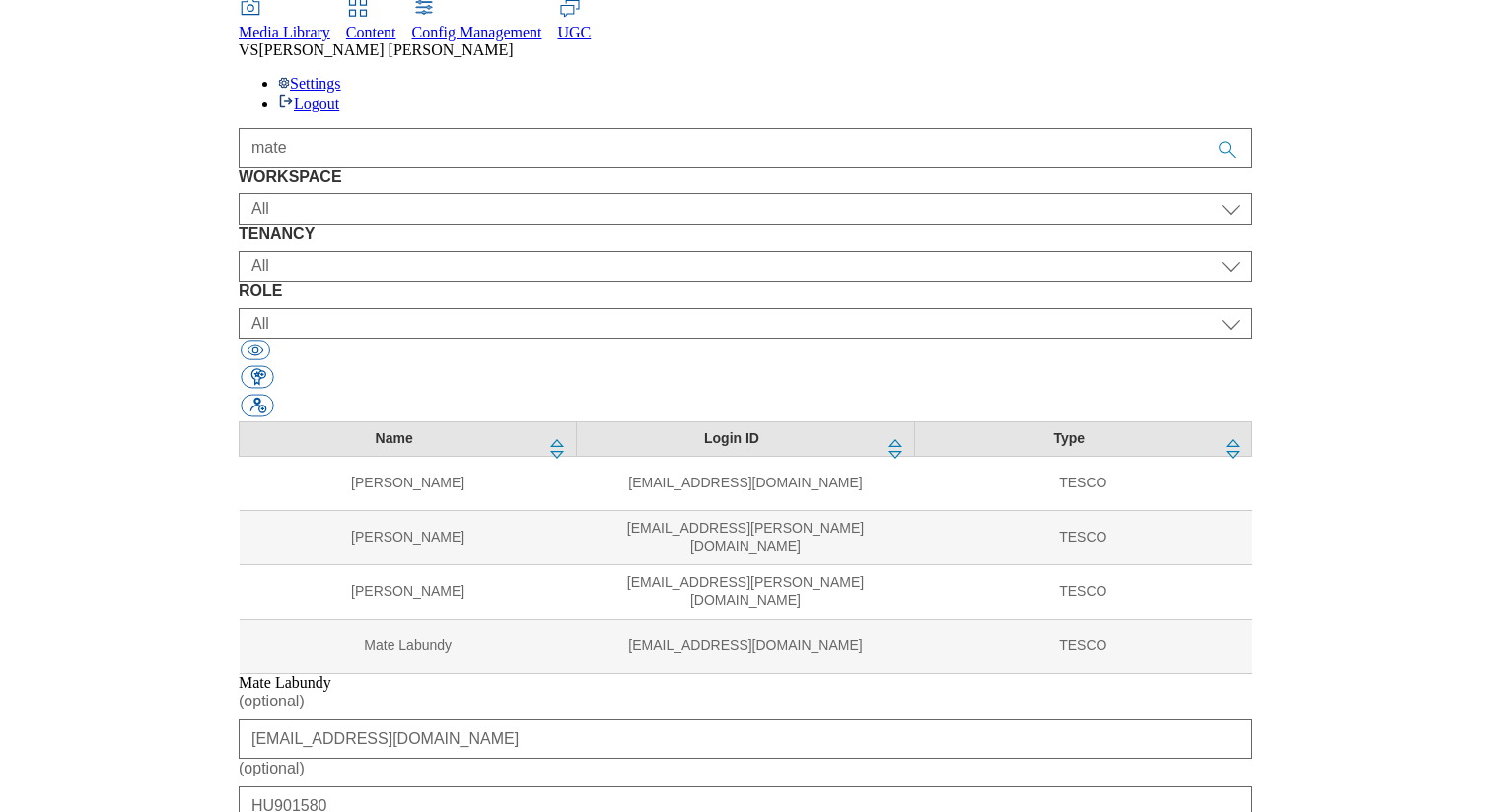
scroll to position [134, 0]
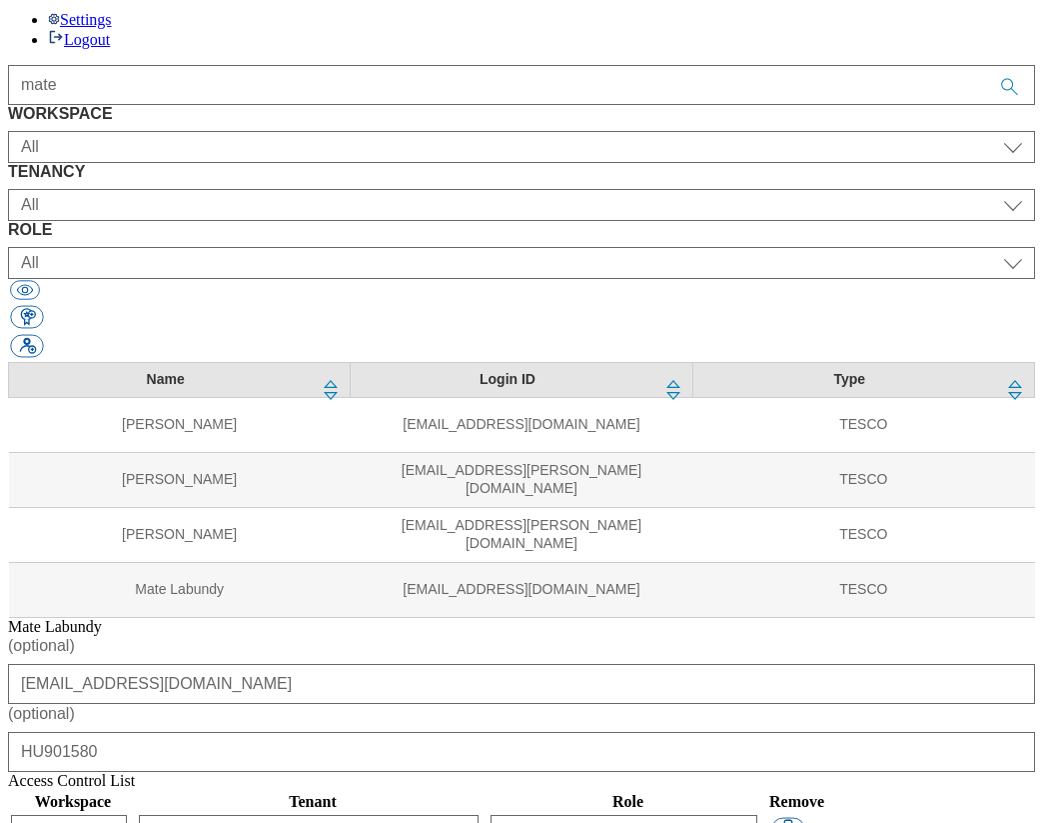
select select "article_senior_editor"
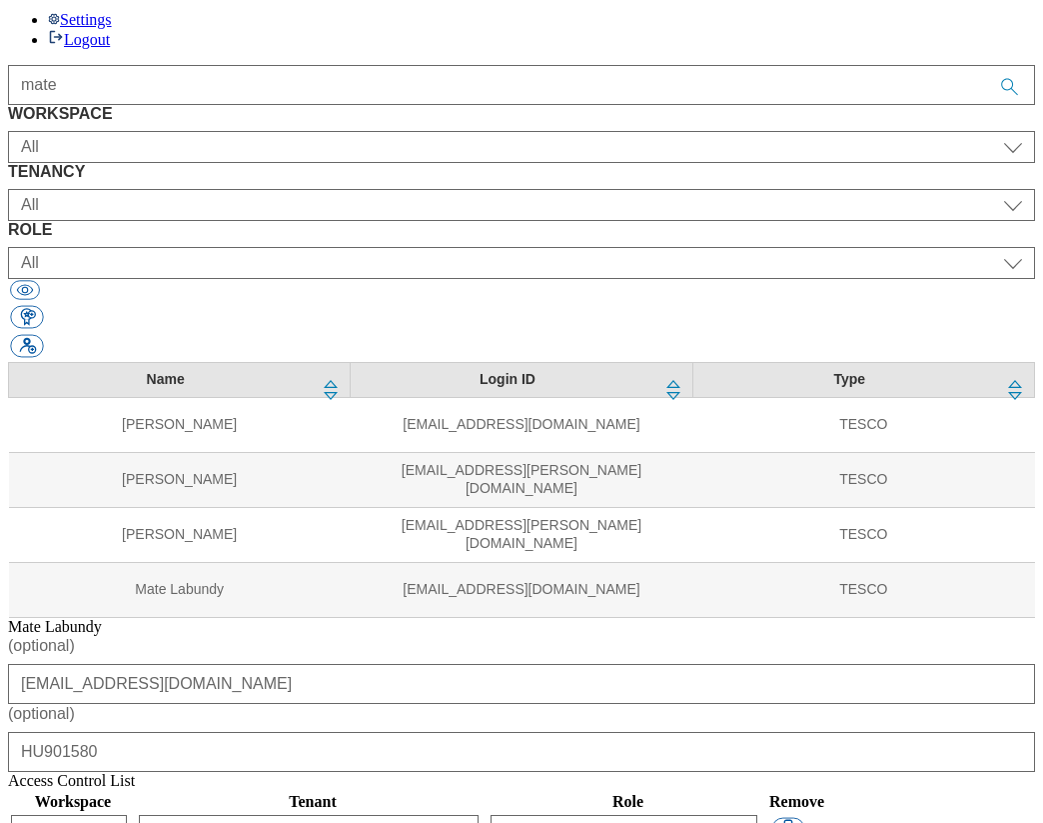
select select "article_senior_editor"
